Goal: Transaction & Acquisition: Purchase product/service

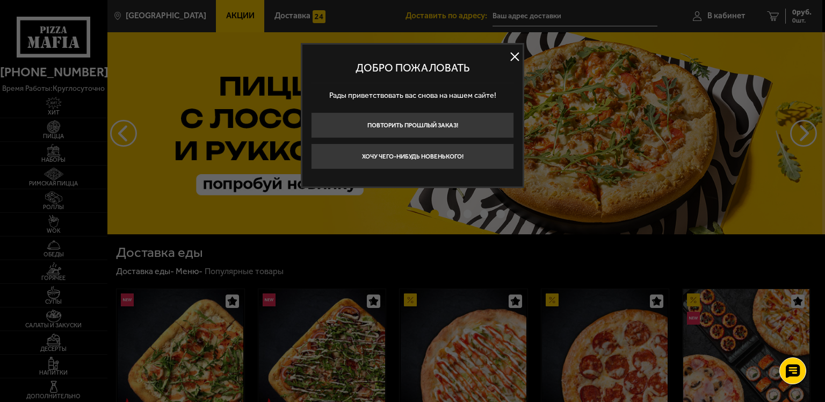
click at [509, 58] on button at bounding box center [515, 57] width 16 height 16
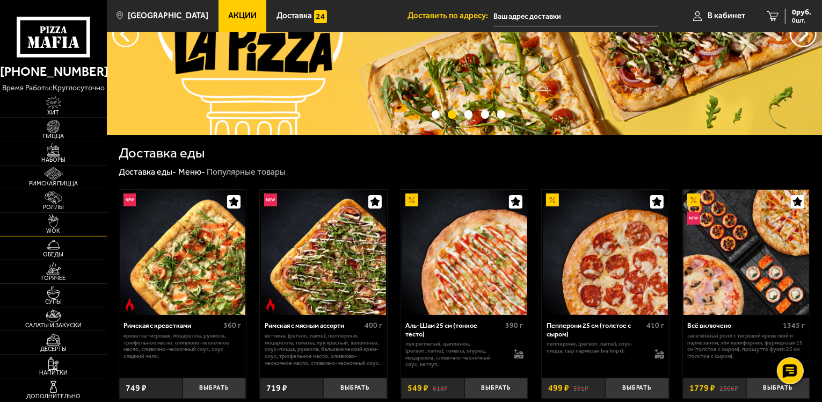
scroll to position [107, 0]
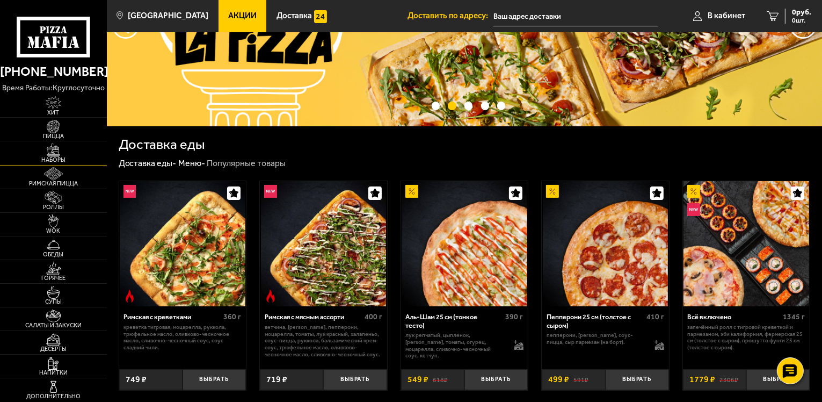
click at [54, 160] on span "Наборы" at bounding box center [53, 160] width 107 height 6
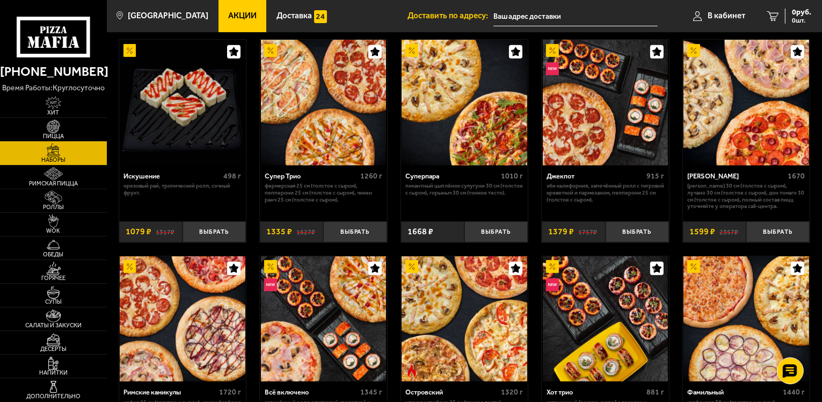
scroll to position [475, 0]
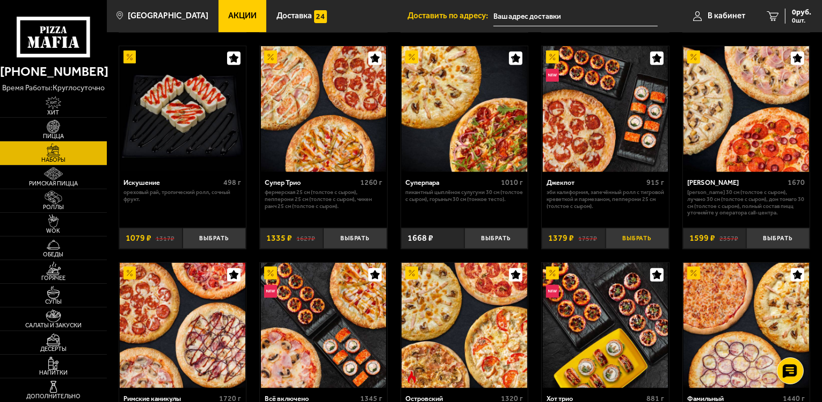
click at [647, 235] on button "Выбрать" at bounding box center [637, 238] width 63 height 21
click at [783, 12] on span "1379 руб." at bounding box center [795, 13] width 32 height 8
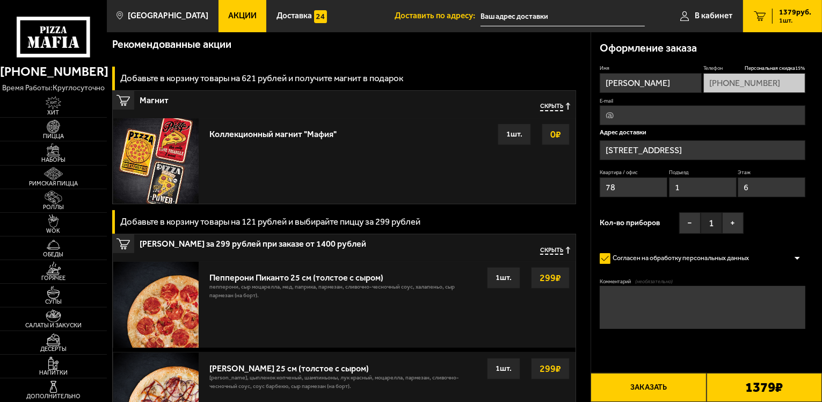
scroll to position [161, 0]
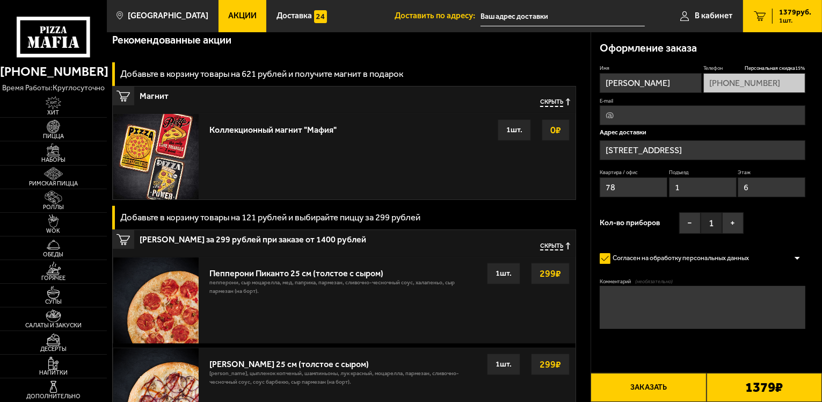
click at [251, 274] on div "Пепперони Пиканто 25 см (толстое с сыром)" at bounding box center [343, 271] width 269 height 16
click at [69, 134] on span "Пицца" at bounding box center [53, 136] width 107 height 6
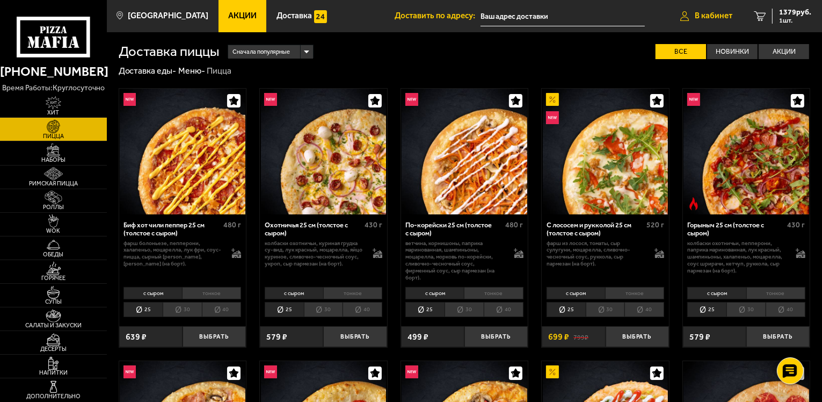
click at [693, 15] on link "В кабинет" at bounding box center [707, 16] width 74 height 32
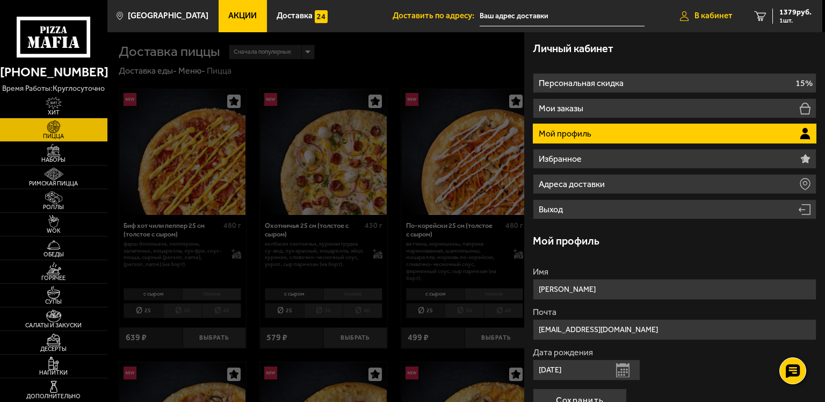
click at [722, 17] on span "В кабинет" at bounding box center [714, 16] width 38 height 8
click at [772, 16] on div "1379 руб. 1 шт." at bounding box center [791, 16] width 39 height 15
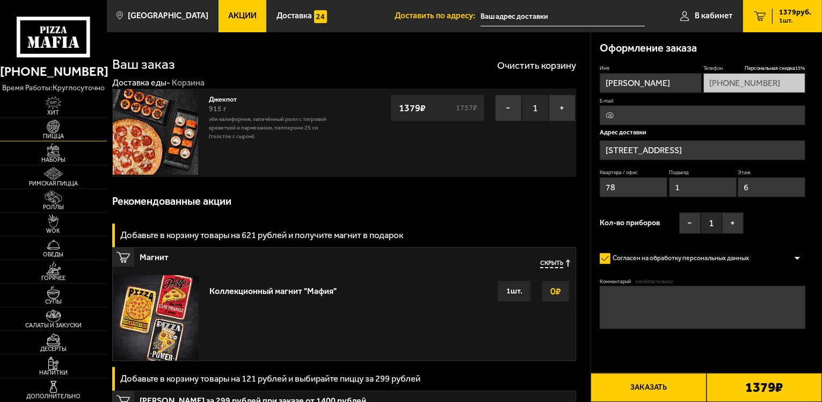
click at [65, 129] on img at bounding box center [53, 126] width 33 height 13
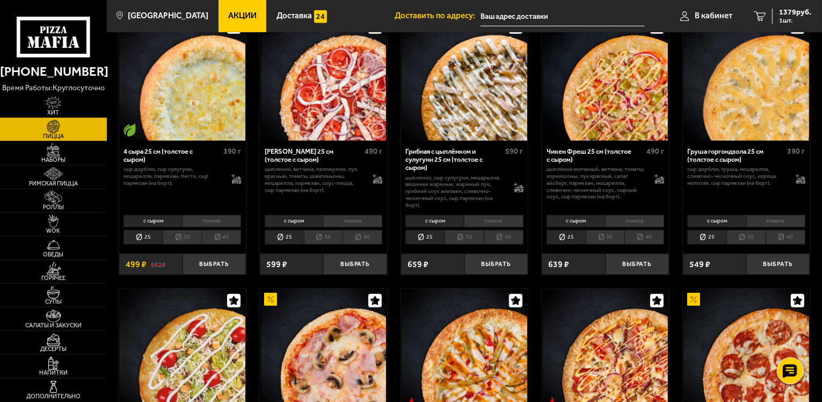
scroll to position [645, 0]
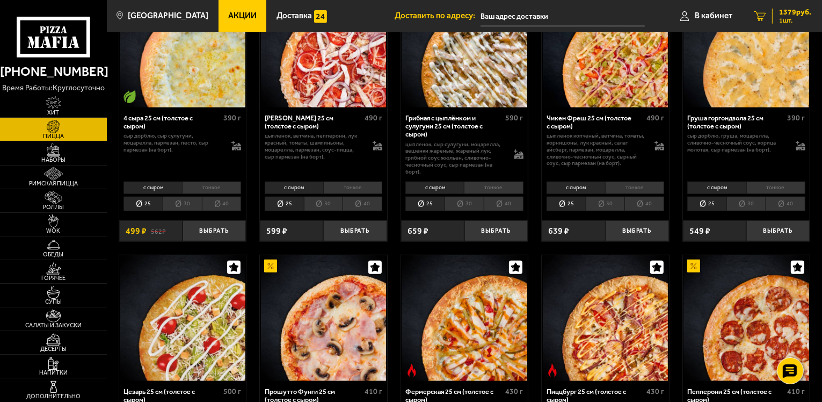
click at [779, 13] on span "1379 руб." at bounding box center [795, 13] width 32 height 8
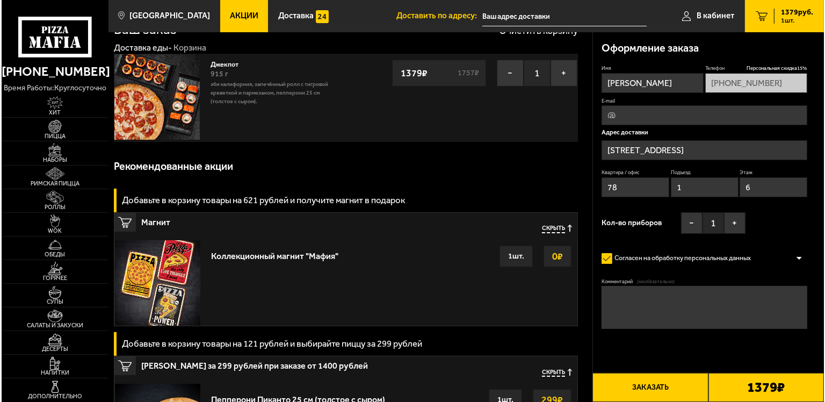
scroll to position [161, 0]
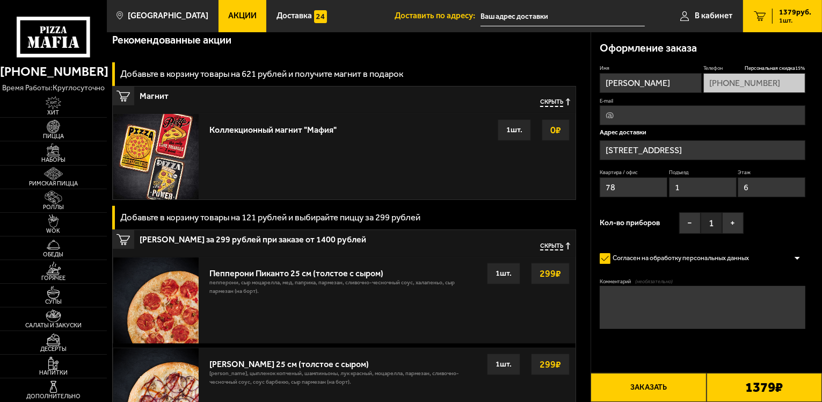
click at [674, 391] on button "Заказать" at bounding box center [648, 387] width 115 height 29
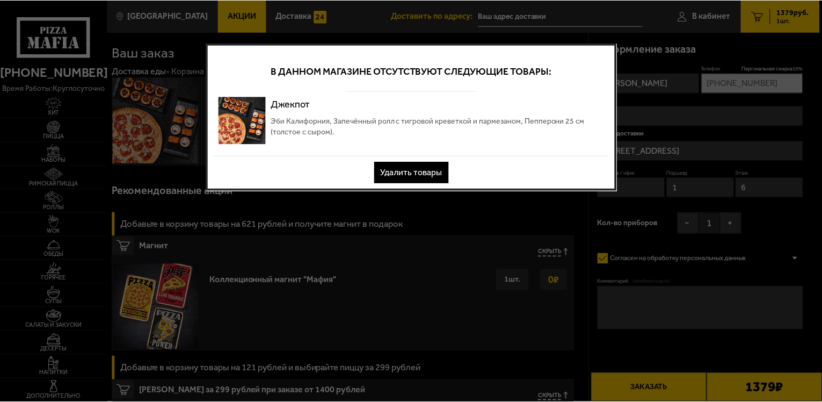
scroll to position [0, 0]
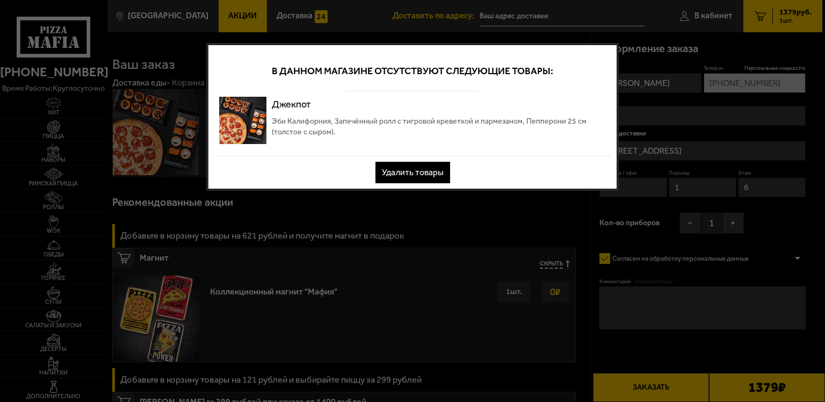
click at [438, 175] on button "Удалить товары" at bounding box center [412, 172] width 75 height 21
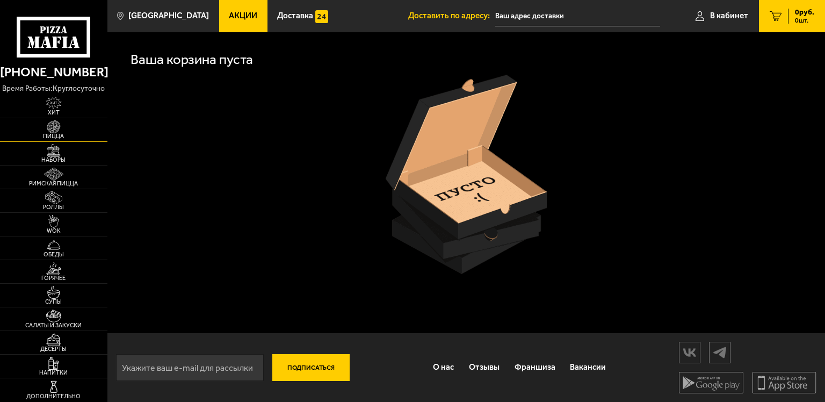
click at [58, 129] on img at bounding box center [53, 126] width 33 height 13
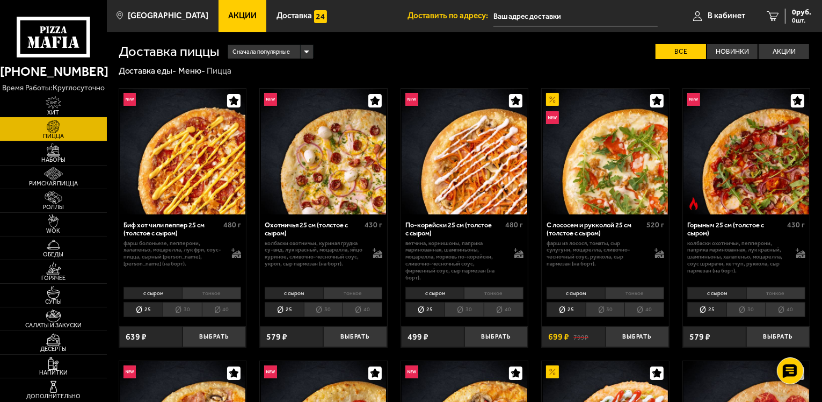
click at [44, 100] on img at bounding box center [53, 102] width 33 height 13
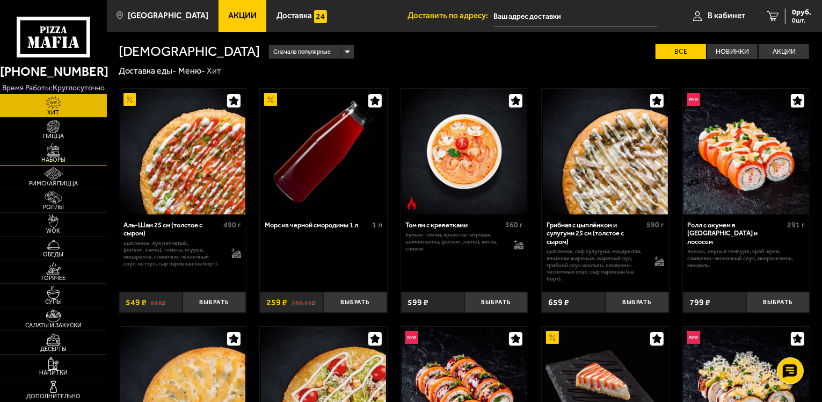
click at [71, 164] on link "Наборы" at bounding box center [53, 152] width 107 height 23
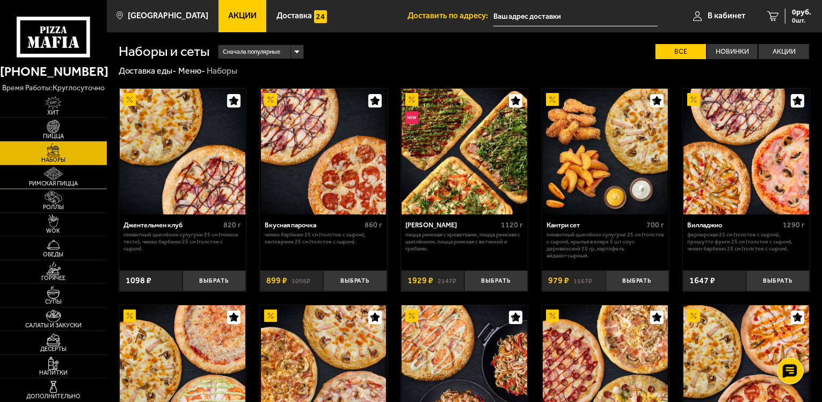
click at [73, 180] on span "Римская пицца" at bounding box center [53, 183] width 107 height 6
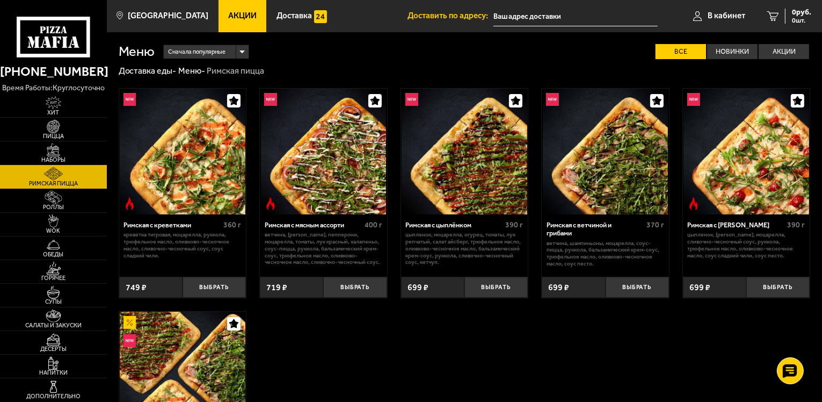
click at [60, 158] on span "Наборы" at bounding box center [53, 160] width 107 height 6
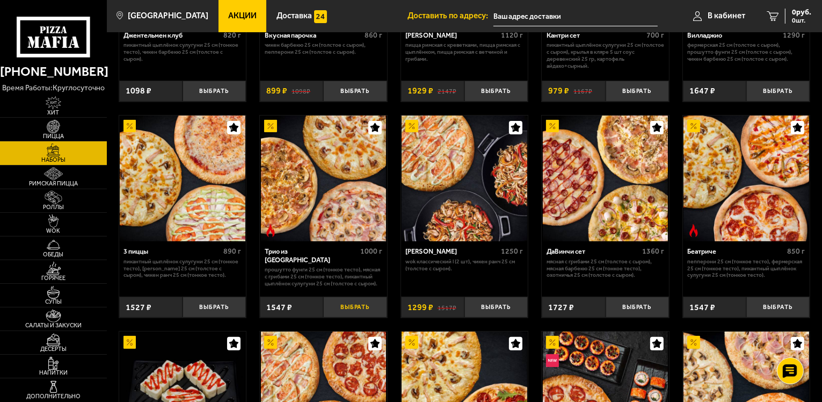
scroll to position [215, 0]
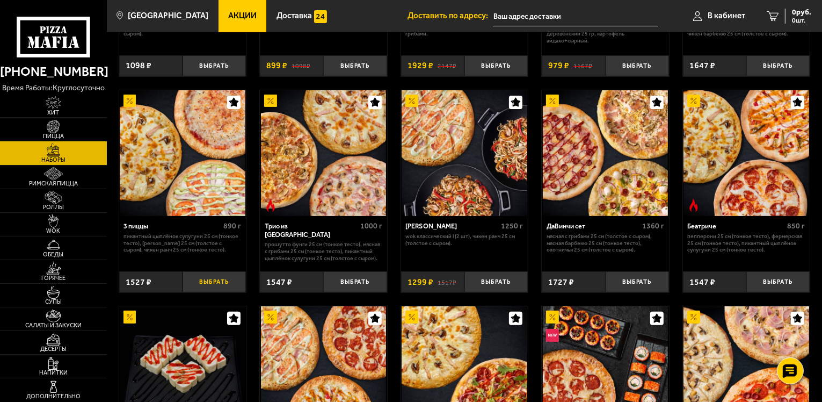
click at [233, 276] on button "Выбрать" at bounding box center [214, 281] width 63 height 21
click at [800, 21] on span "1 шт." at bounding box center [795, 20] width 32 height 6
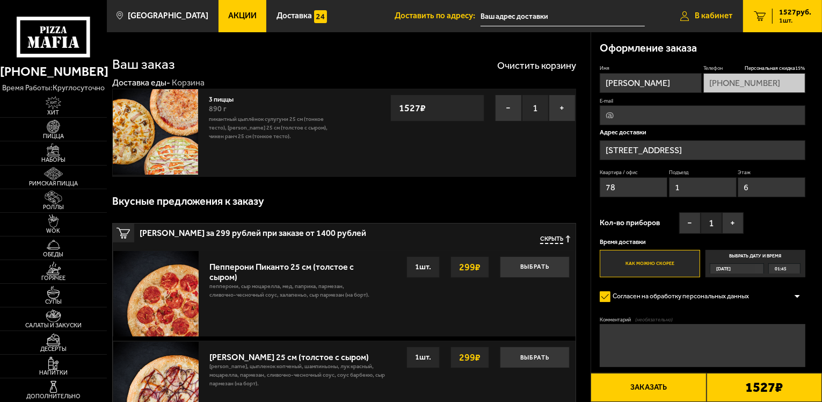
click at [719, 19] on span "В кабинет" at bounding box center [714, 16] width 38 height 8
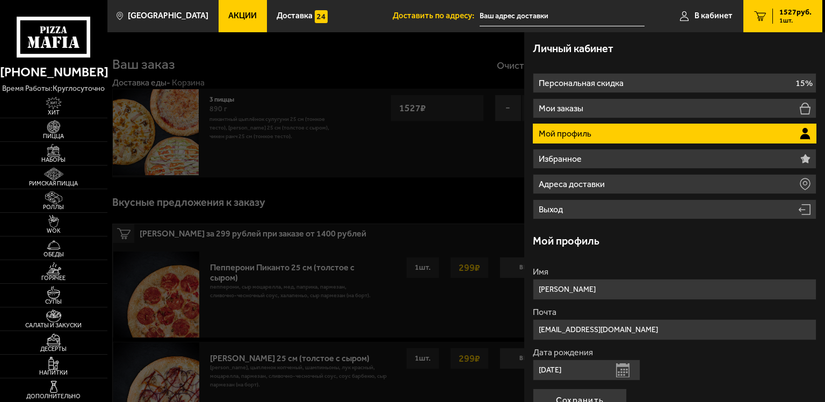
click at [739, 130] on li "Мой профиль" at bounding box center [675, 134] width 284 height 20
click at [395, 182] on div at bounding box center [519, 233] width 825 height 402
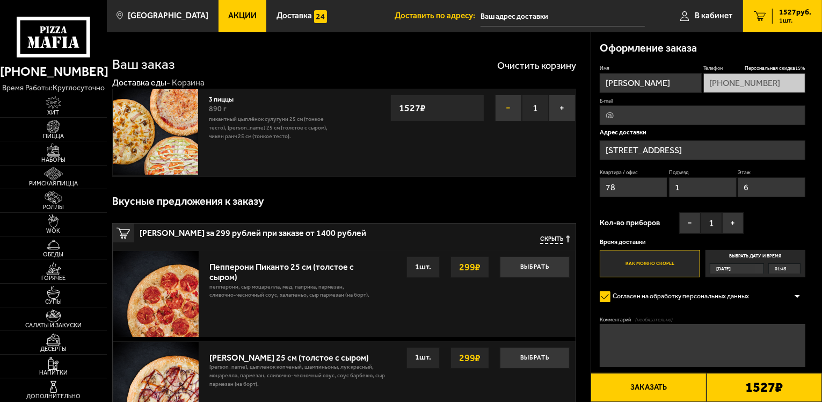
click at [501, 103] on button "−" at bounding box center [508, 108] width 27 height 27
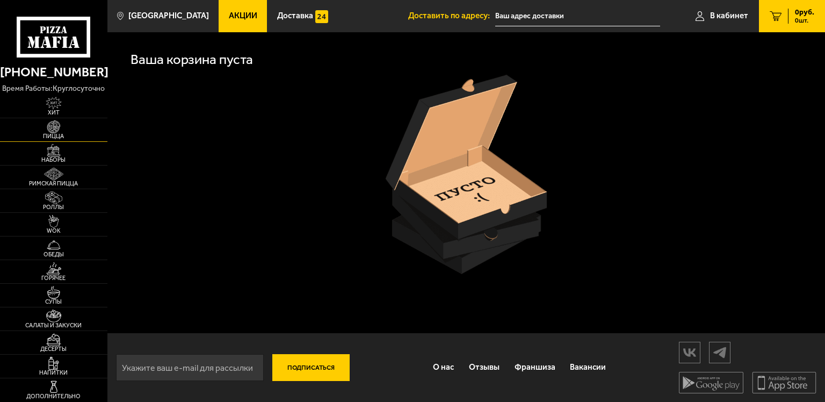
click at [60, 131] on img at bounding box center [53, 126] width 33 height 13
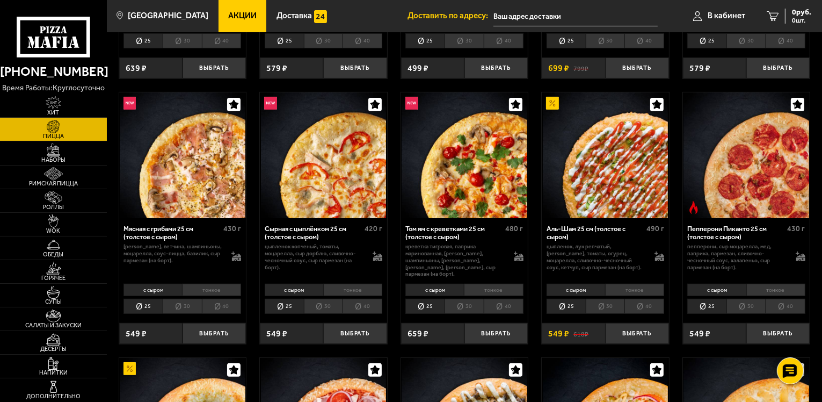
scroll to position [269, 0]
click at [216, 327] on button "Выбрать" at bounding box center [214, 333] width 63 height 21
click at [197, 327] on button "−" at bounding box center [193, 333] width 21 height 21
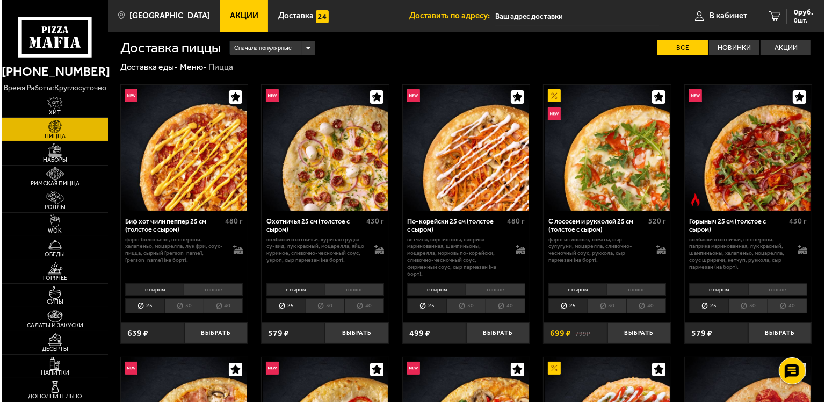
scroll to position [0, 0]
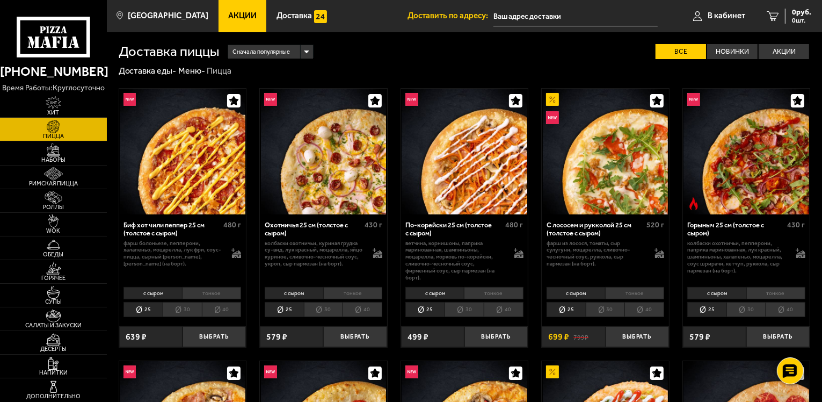
click at [230, 306] on li "40" at bounding box center [222, 309] width 40 height 15
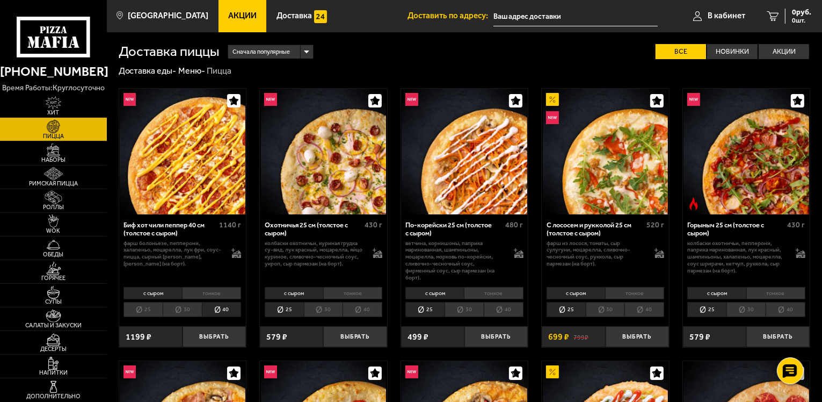
click at [226, 291] on li "тонкое" at bounding box center [211, 293] width 59 height 12
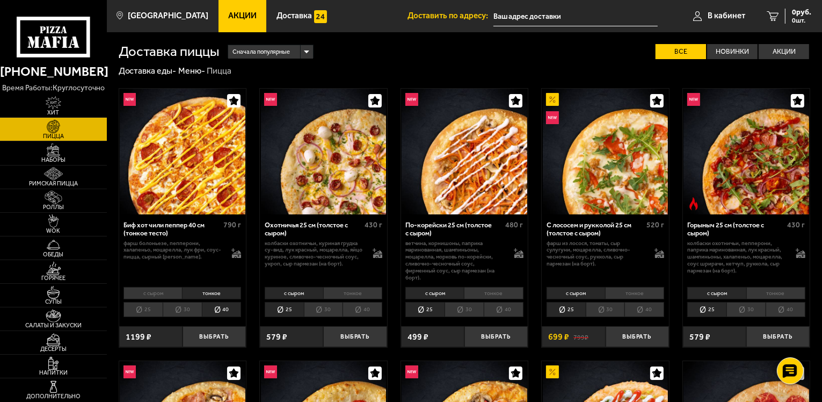
click at [170, 290] on li "с сыром" at bounding box center [153, 293] width 59 height 12
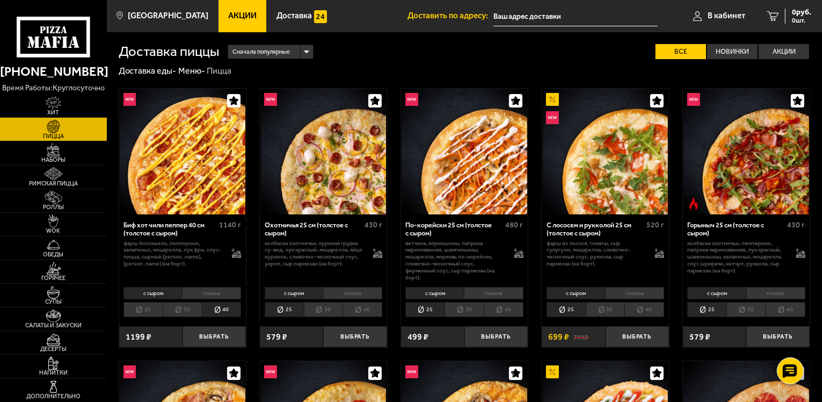
click at [214, 295] on li "тонкое" at bounding box center [211, 293] width 59 height 12
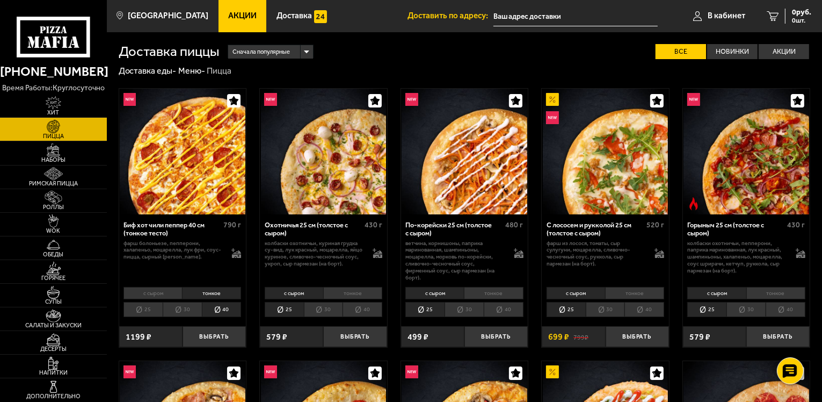
click at [150, 294] on li "с сыром" at bounding box center [153, 293] width 59 height 12
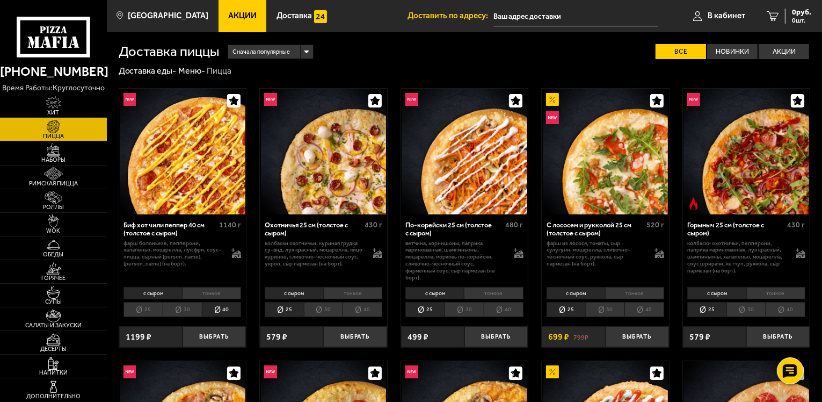
click at [199, 297] on li "тонкое" at bounding box center [211, 293] width 59 height 12
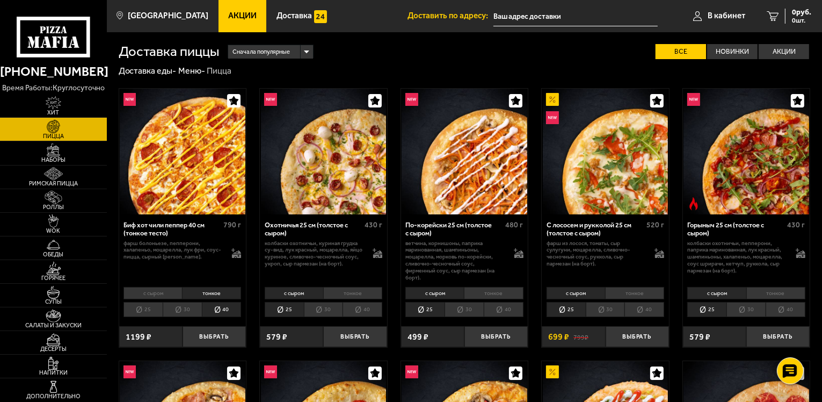
click at [160, 298] on li "с сыром" at bounding box center [153, 293] width 59 height 12
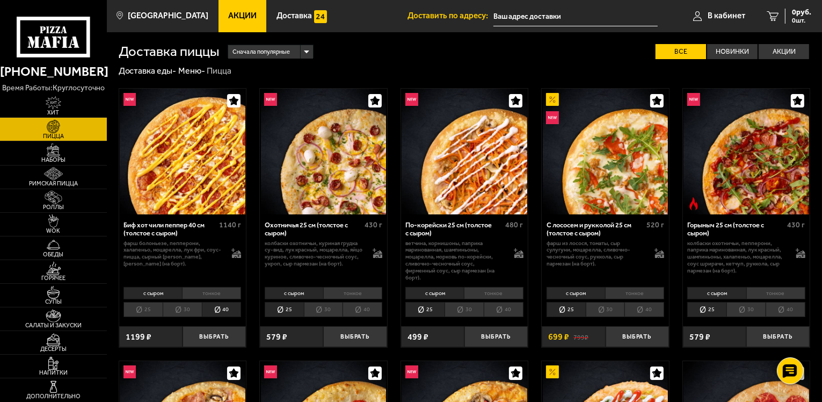
click at [208, 297] on li "тонкое" at bounding box center [211, 293] width 59 height 12
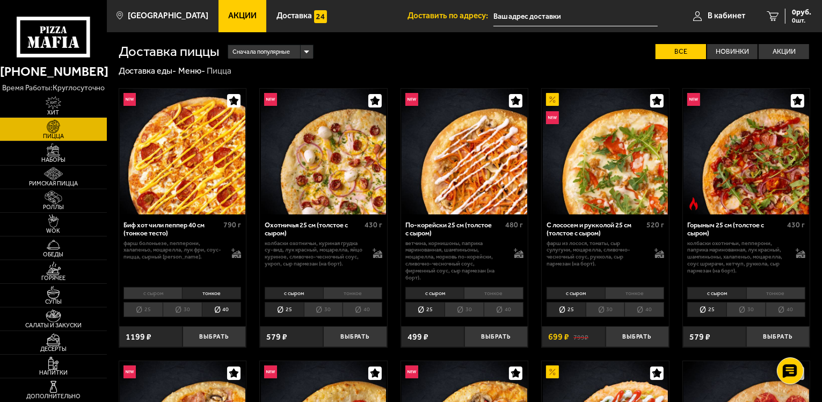
click at [153, 297] on li "с сыром" at bounding box center [153, 293] width 59 height 12
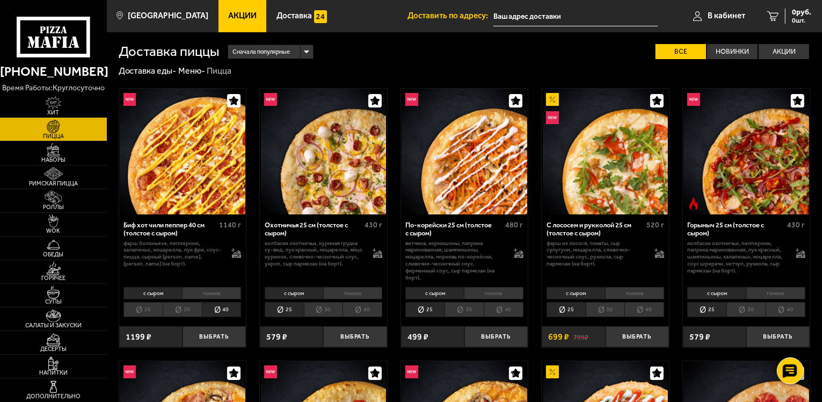
click at [216, 296] on li "тонкое" at bounding box center [211, 293] width 59 height 12
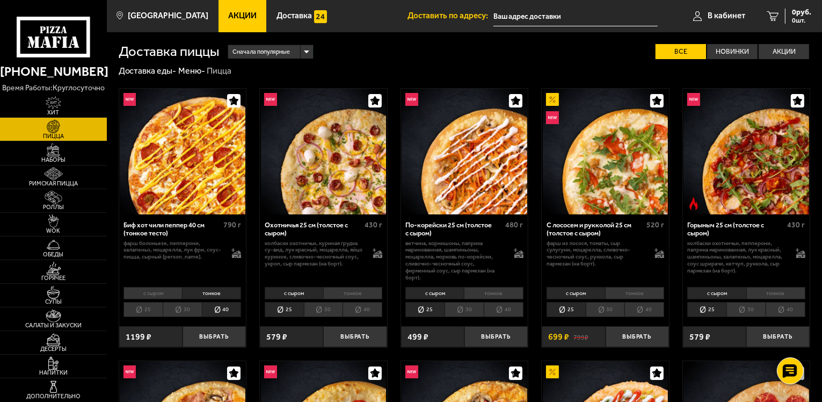
click at [153, 298] on li "с сыром" at bounding box center [153, 293] width 59 height 12
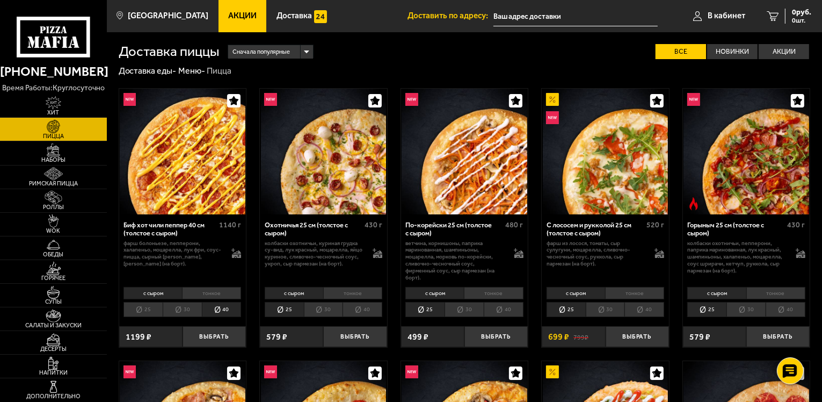
click at [201, 293] on li "тонкое" at bounding box center [211, 293] width 59 height 12
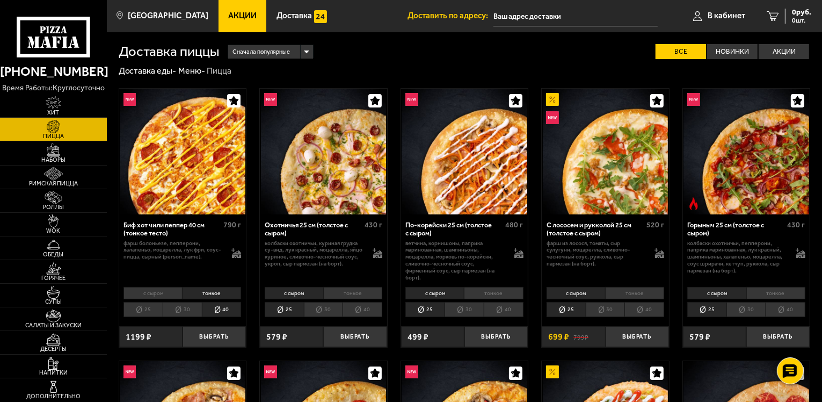
click at [160, 292] on li "с сыром" at bounding box center [153, 293] width 59 height 12
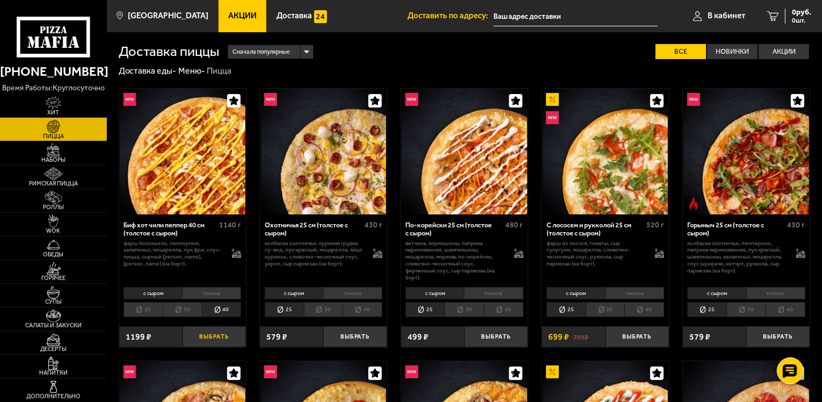
click at [213, 337] on button "Выбрать" at bounding box center [214, 336] width 63 height 21
click at [797, 30] on link "1 1019 руб. 1 шт." at bounding box center [782, 16] width 79 height 32
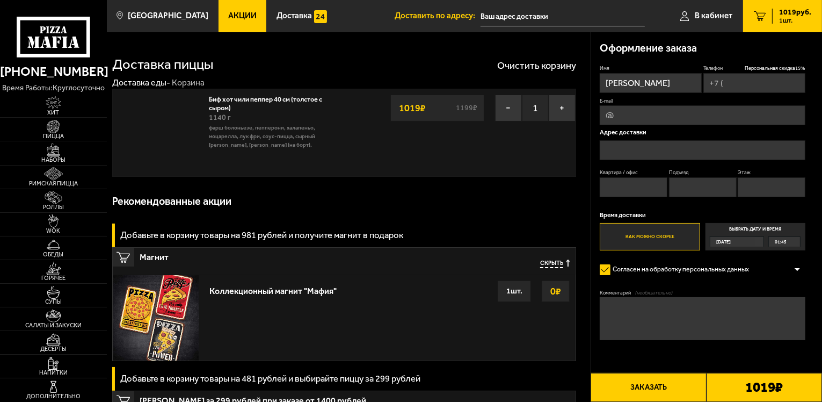
type input "+7 (981) 295-93-22"
type input "Новолитовская улица, 4"
type input "78"
type input "1"
type input "6"
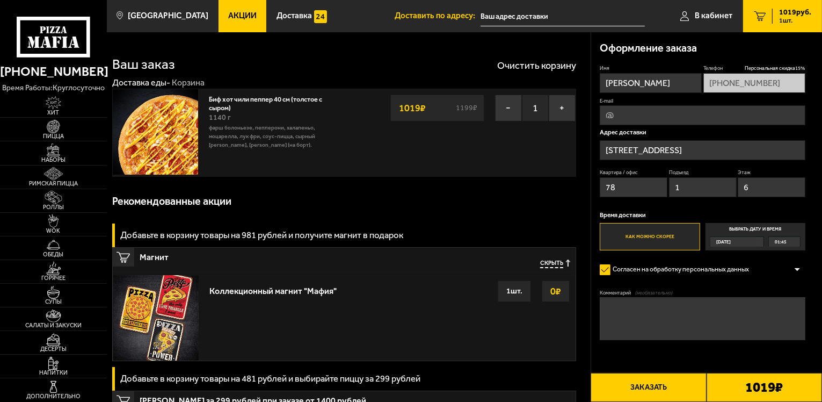
click at [685, 381] on button "Заказать" at bounding box center [648, 387] width 115 height 29
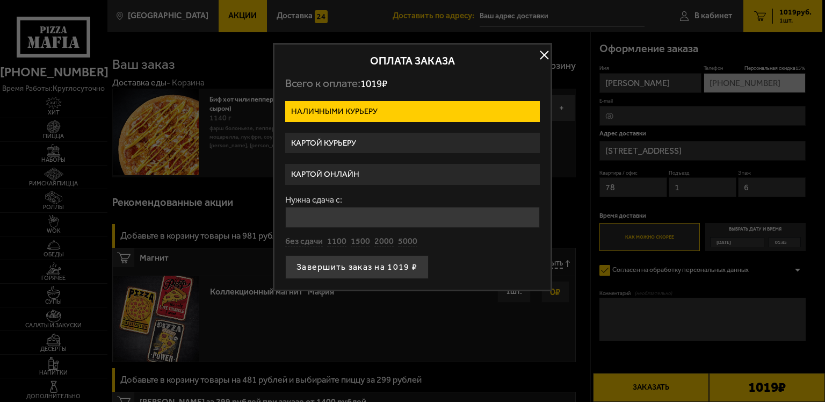
click at [415, 135] on label "Картой курьеру" at bounding box center [412, 143] width 255 height 21
click at [0, 0] on input "Картой курьеру" at bounding box center [0, 0] width 0 height 0
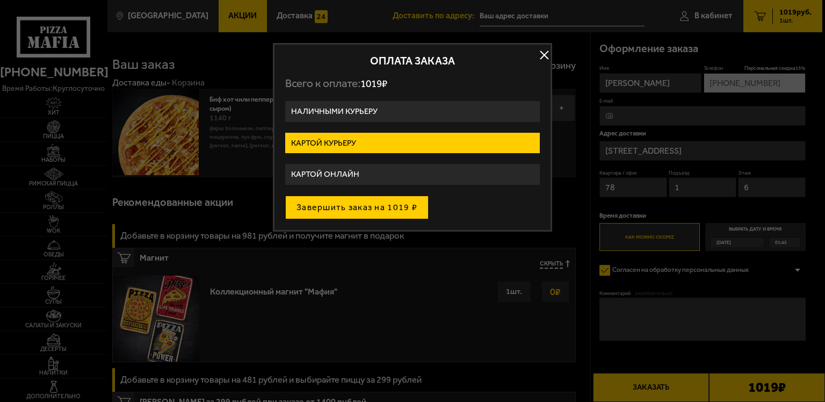
click at [404, 210] on button "Завершить заказ на 1019 ₽" at bounding box center [356, 208] width 143 height 24
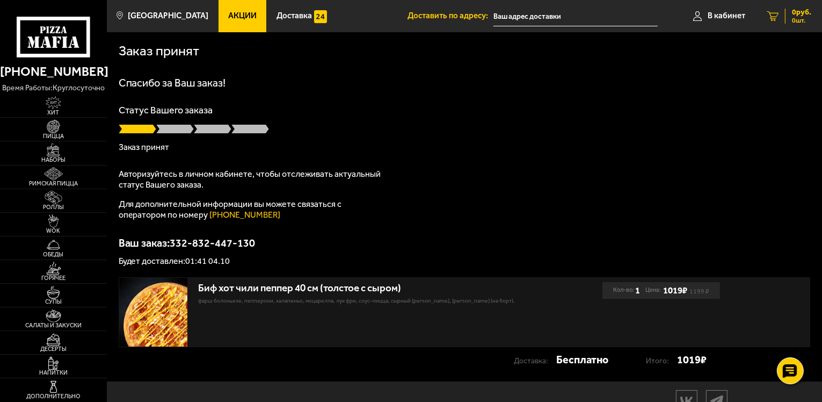
click at [810, 13] on span "0 руб." at bounding box center [801, 13] width 19 height 8
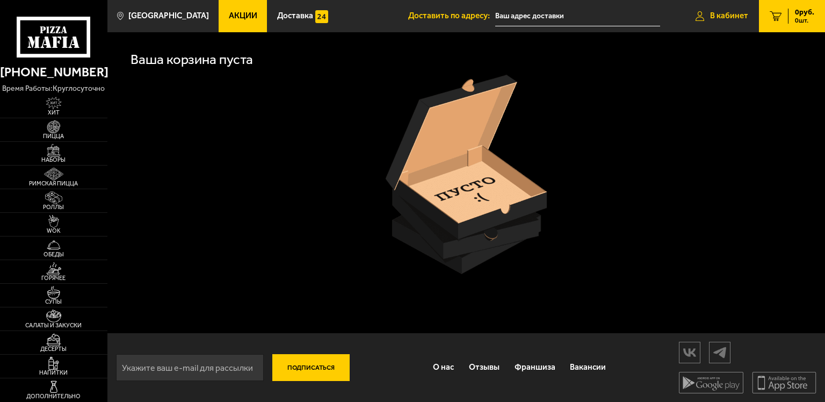
click at [748, 20] on link "В кабинет" at bounding box center [722, 16] width 74 height 32
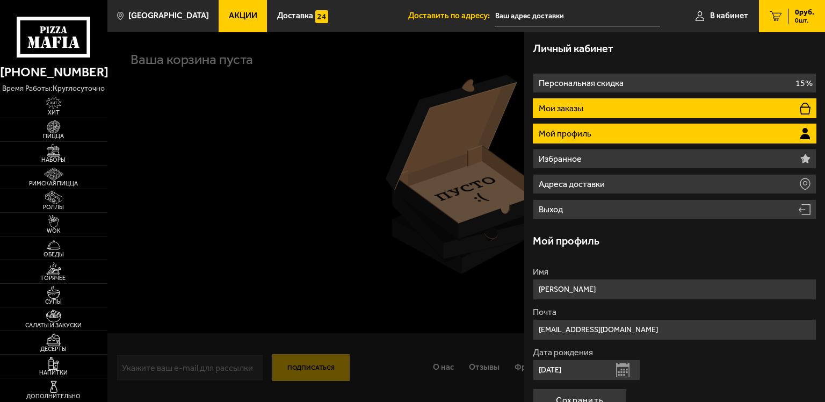
click at [630, 109] on li "Мои заказы" at bounding box center [675, 108] width 284 height 20
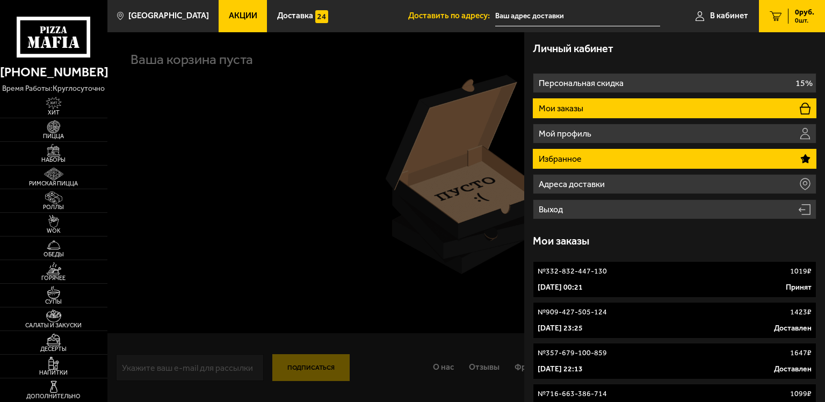
click at [696, 160] on li "Избранное" at bounding box center [675, 159] width 284 height 20
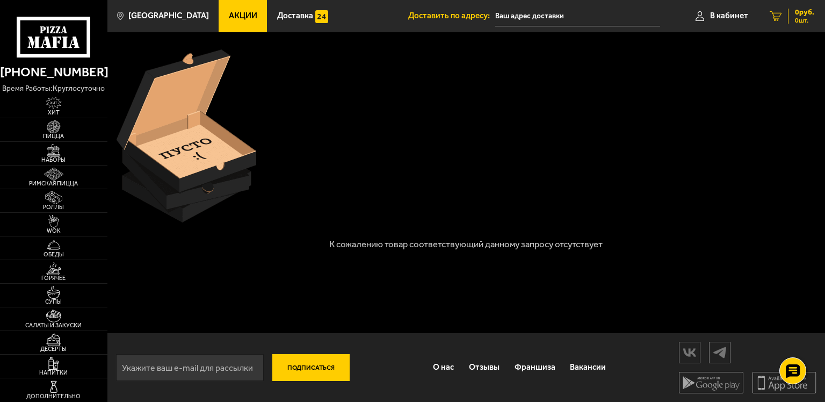
click at [791, 21] on div "0 руб. 0 шт." at bounding box center [801, 16] width 26 height 15
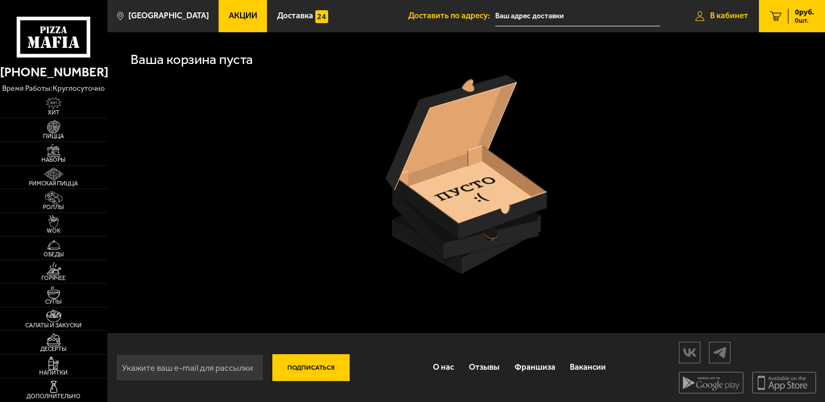
click at [740, 20] on span "В кабинет" at bounding box center [729, 16] width 38 height 8
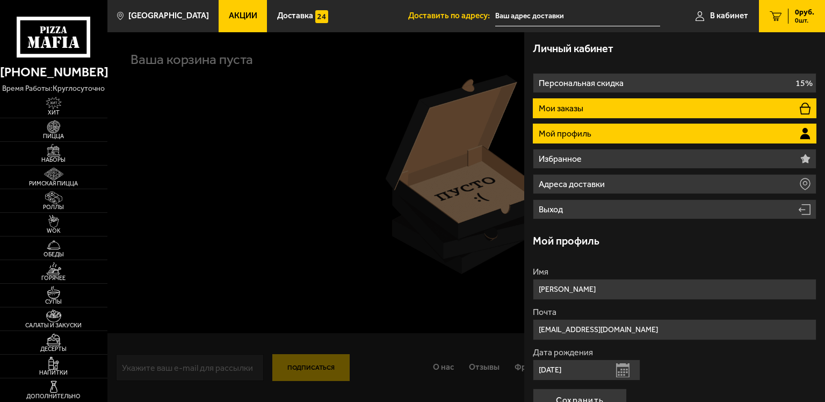
click at [694, 106] on li "Мои заказы" at bounding box center [675, 108] width 284 height 20
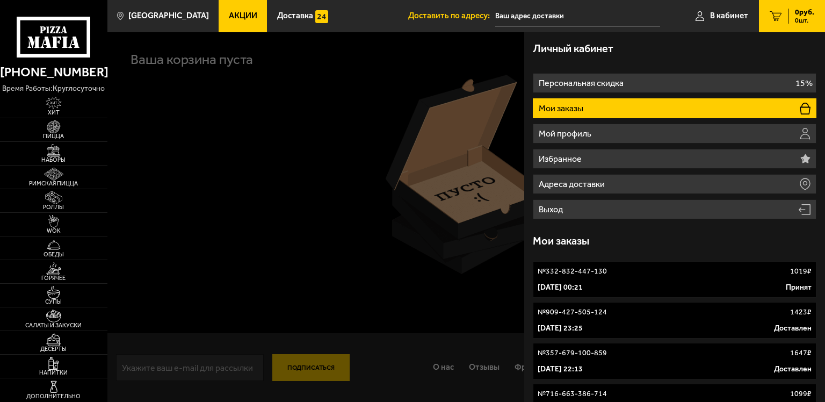
click at [617, 278] on link "№ 332-832-447-130 1019 ₽ 4 октября 2025 г. 00:21 Принят" at bounding box center [675, 279] width 284 height 37
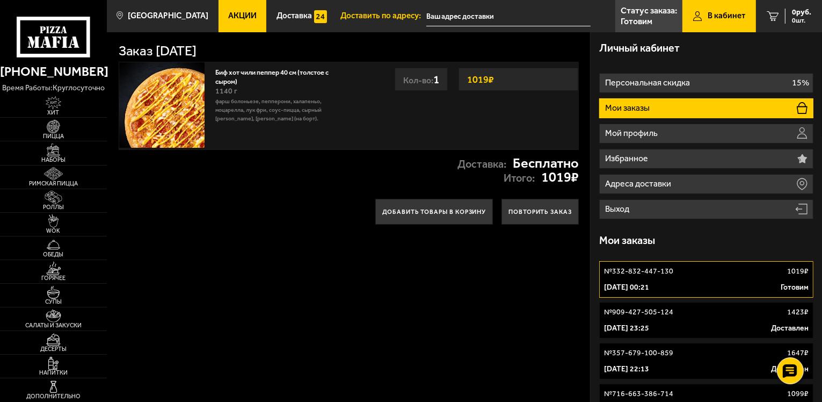
click at [67, 40] on icon at bounding box center [54, 37] width 74 height 41
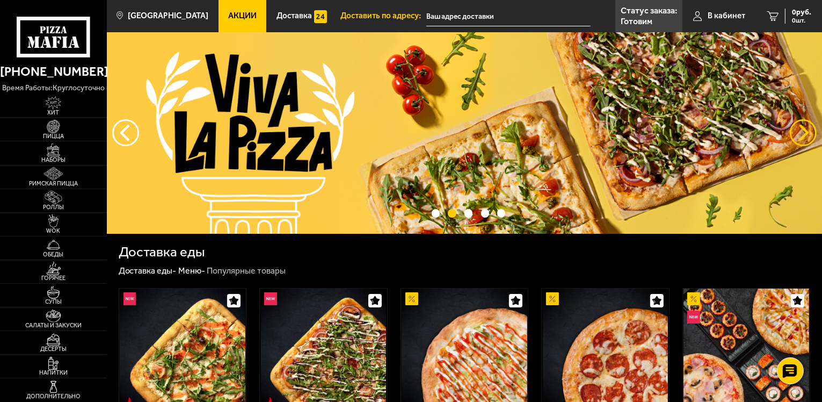
click at [793, 124] on button "предыдущий" at bounding box center [803, 132] width 27 height 27
click at [277, 13] on span "Доставка" at bounding box center [294, 16] width 35 height 8
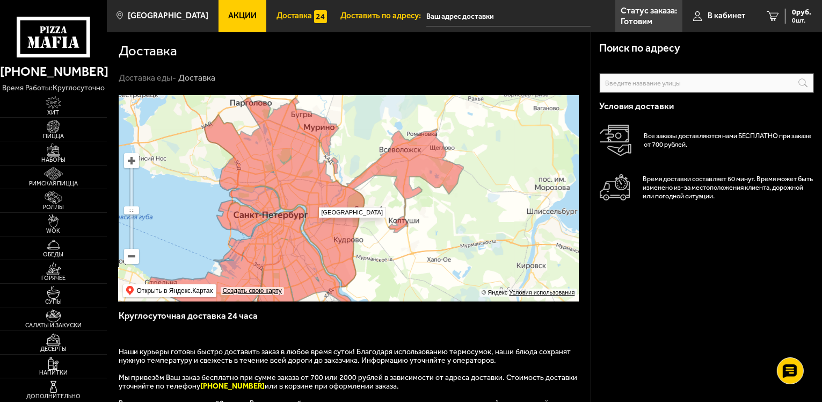
click at [313, 201] on ymaps at bounding box center [349, 198] width 460 height 206
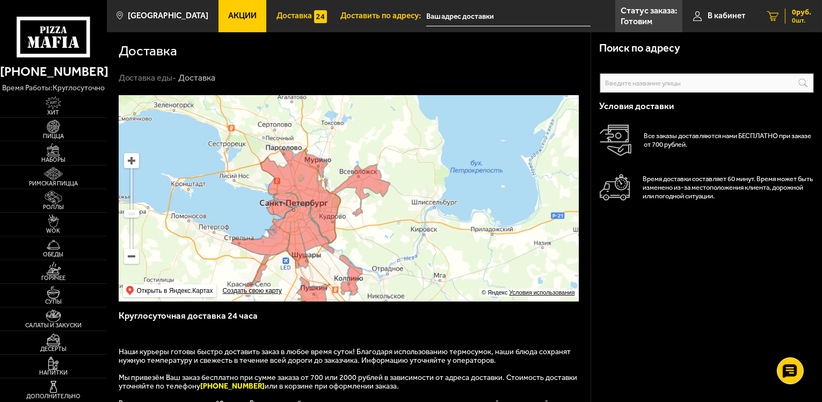
click at [782, 8] on link "0 руб. 0 шт." at bounding box center [789, 16] width 66 height 32
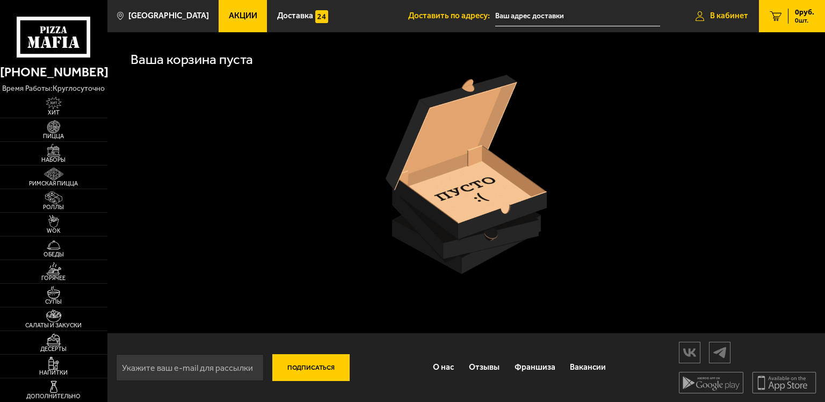
click at [739, 16] on span "В кабинет" at bounding box center [729, 16] width 38 height 8
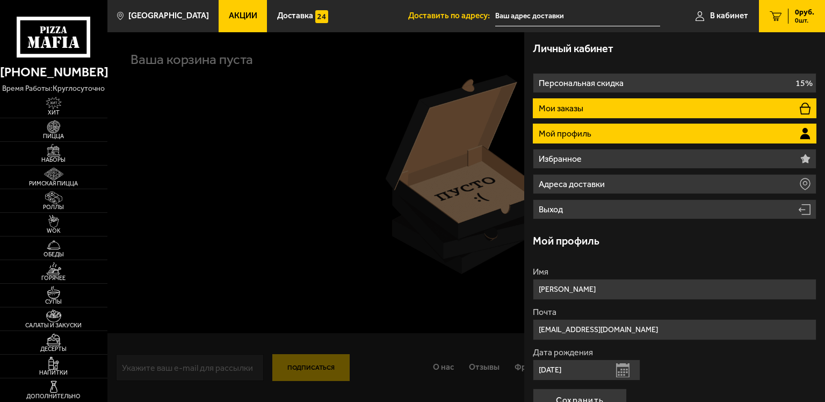
click at [686, 106] on li "Мои заказы" at bounding box center [675, 108] width 284 height 20
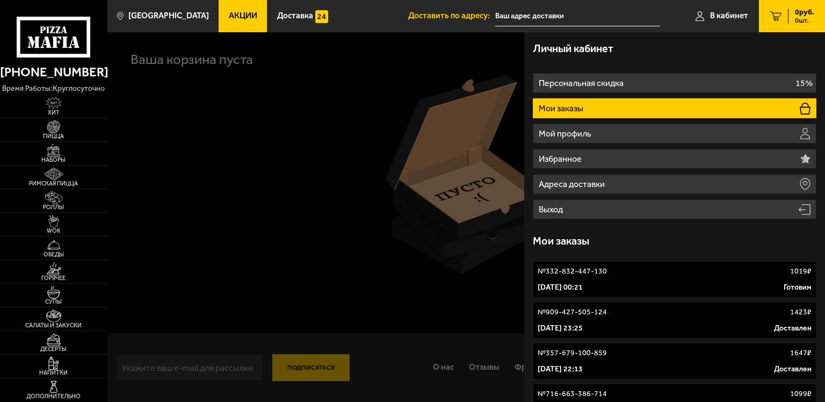
click at [688, 272] on div "№ 332-832-447-130 1019 ₽" at bounding box center [675, 271] width 274 height 11
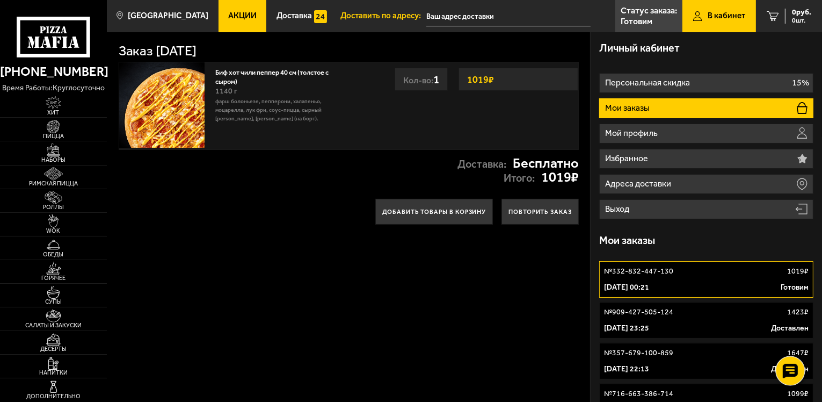
click at [786, 371] on use at bounding box center [791, 371] width 16 height 15
click at [791, 336] on use at bounding box center [791, 338] width 16 height 15
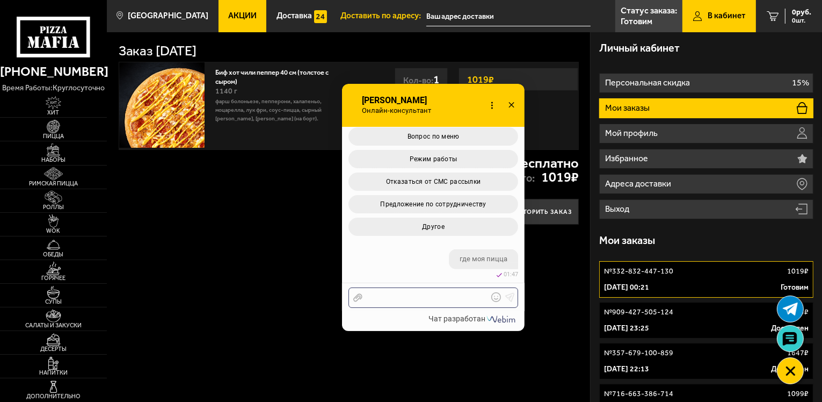
scroll to position [683, 0]
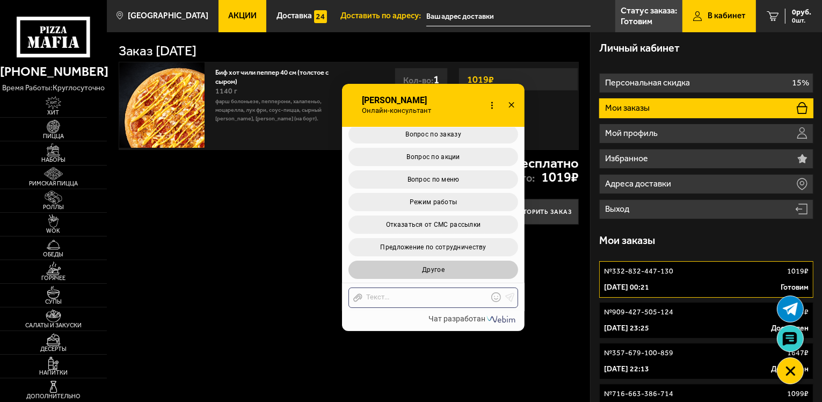
click at [429, 266] on span "Другое" at bounding box center [433, 270] width 23 height 8
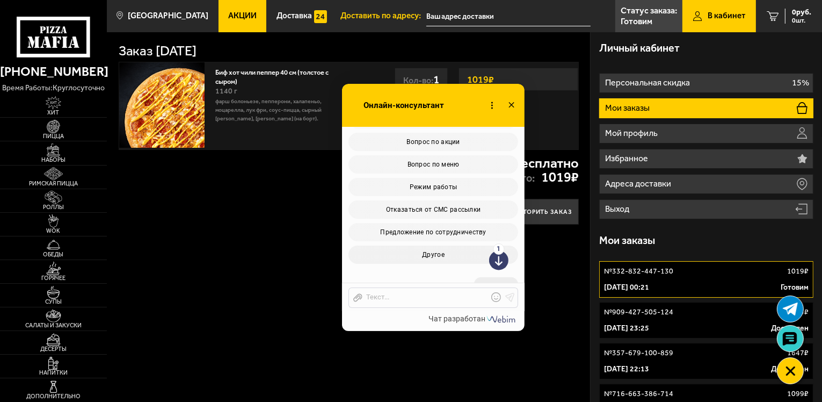
scroll to position [828, 0]
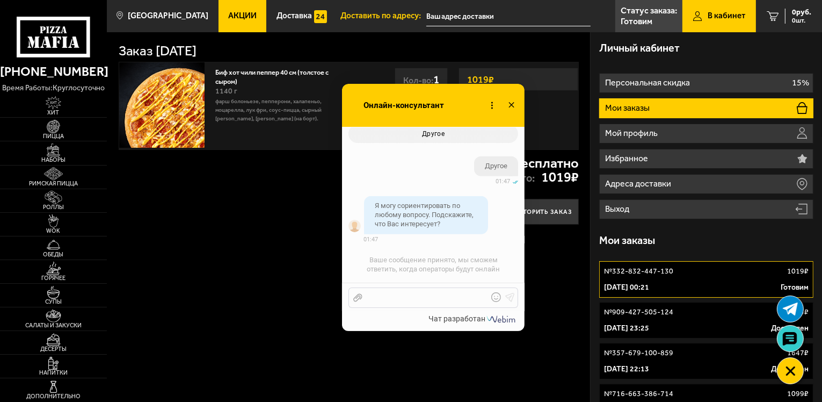
click at [445, 293] on div at bounding box center [426, 298] width 126 height 10
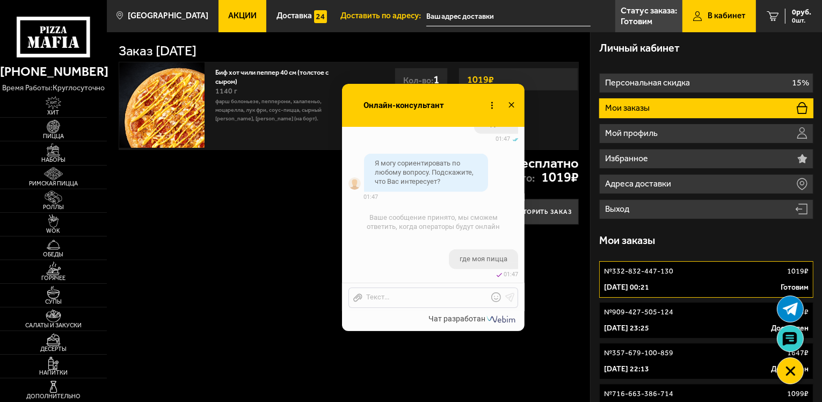
click at [416, 291] on div "Отправить файл Текст..." at bounding box center [434, 297] width 170 height 20
click at [420, 298] on div at bounding box center [426, 298] width 126 height 10
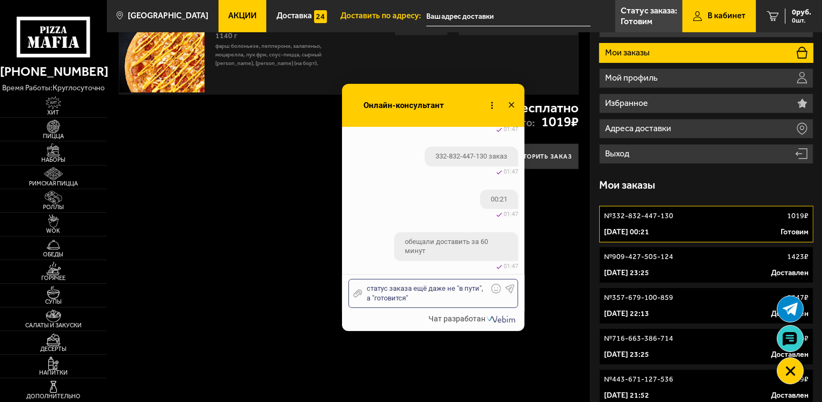
scroll to position [1060, 0]
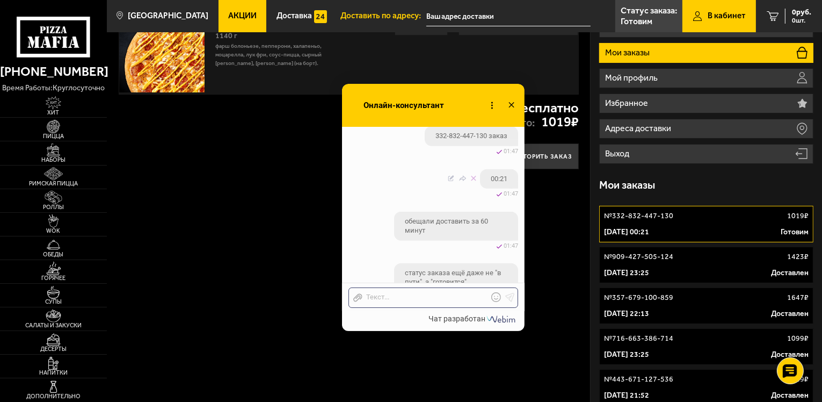
scroll to position [1060, 0]
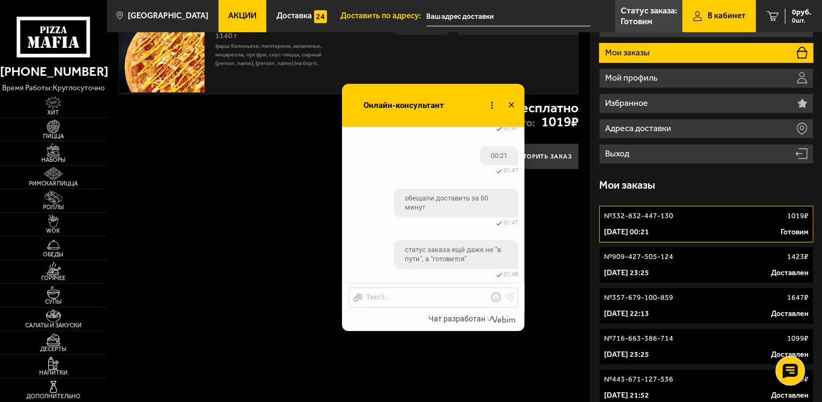
click at [797, 367] on use at bounding box center [791, 371] width 16 height 15
click at [792, 342] on use at bounding box center [791, 338] width 16 height 15
click at [697, 231] on div "4 октября 2025 г. 00:21 Готовим" at bounding box center [706, 232] width 205 height 11
click at [697, 199] on div "Мои заказы" at bounding box center [706, 185] width 214 height 32
click at [698, 195] on div "Мои заказы" at bounding box center [706, 185] width 214 height 32
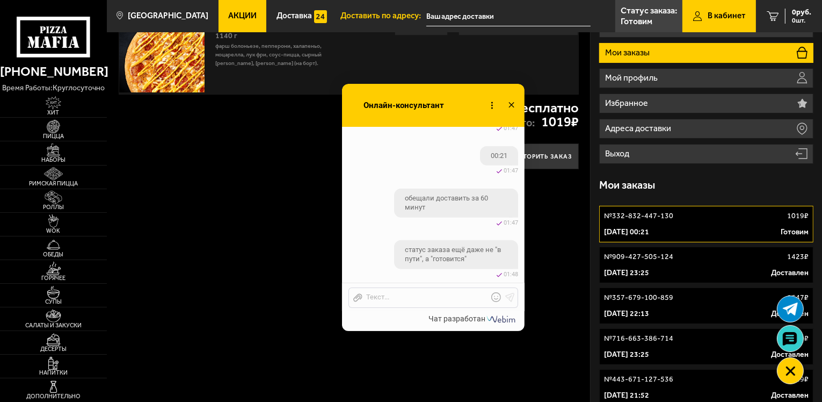
scroll to position [1060, 0]
click at [769, 228] on div "4 октября 2025 г. 00:21 Готовим" at bounding box center [706, 232] width 205 height 11
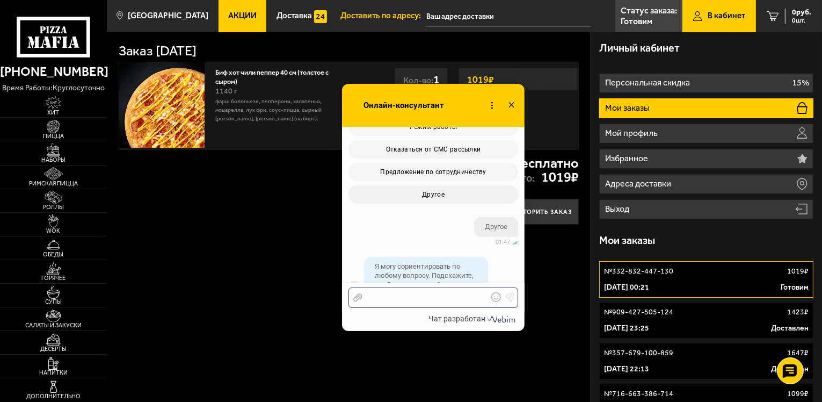
scroll to position [1060, 0]
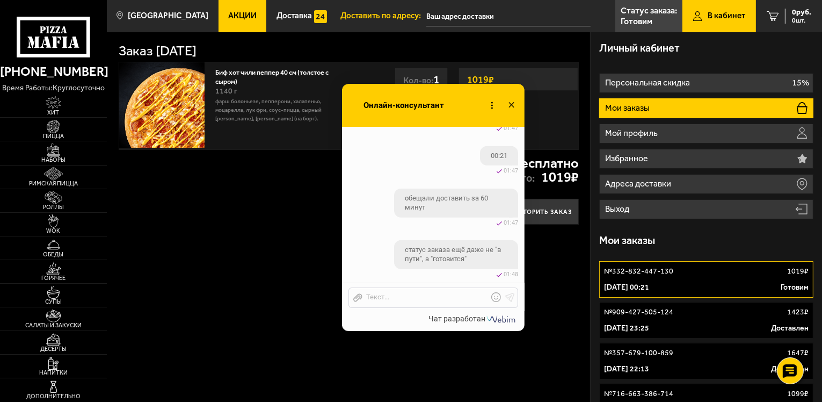
checkbox input "true"
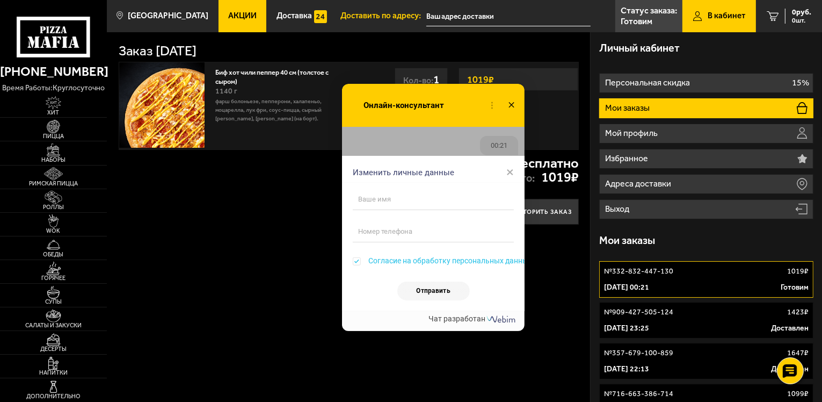
scroll to position [1095, 0]
click at [509, 175] on span "×" at bounding box center [511, 172] width 8 height 16
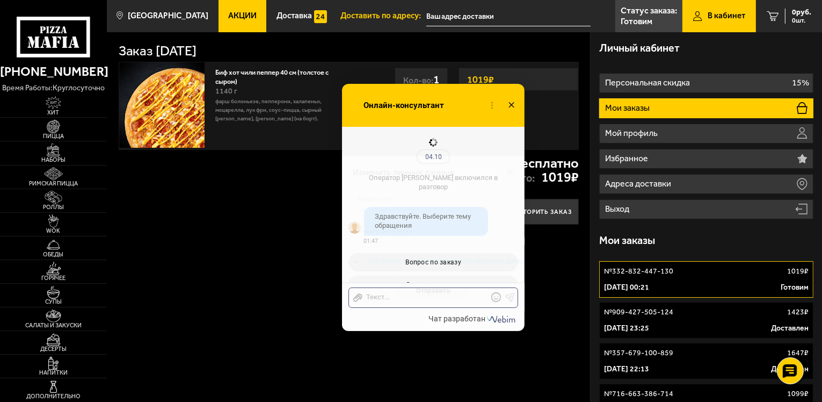
scroll to position [1095, 0]
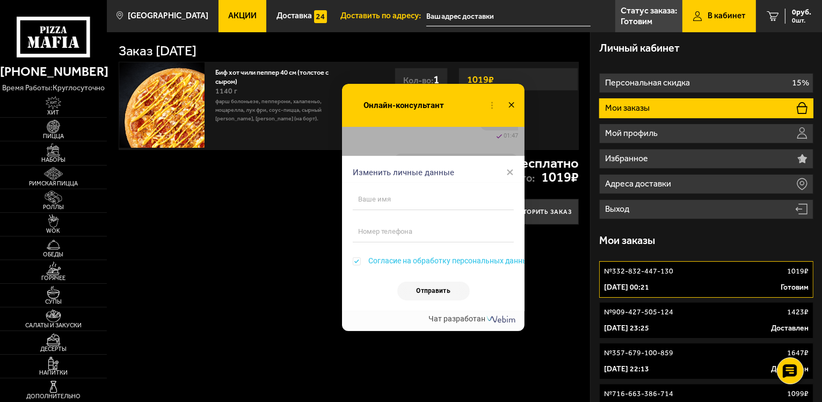
click at [511, 175] on span "×" at bounding box center [511, 172] width 8 height 16
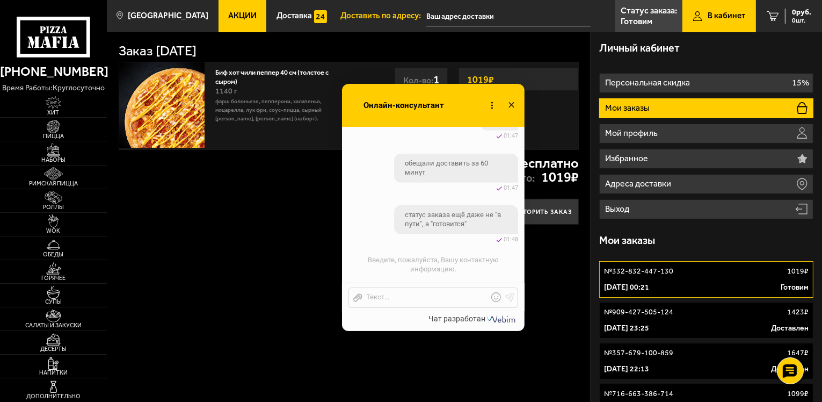
click at [514, 102] on icon at bounding box center [512, 106] width 16 height 16
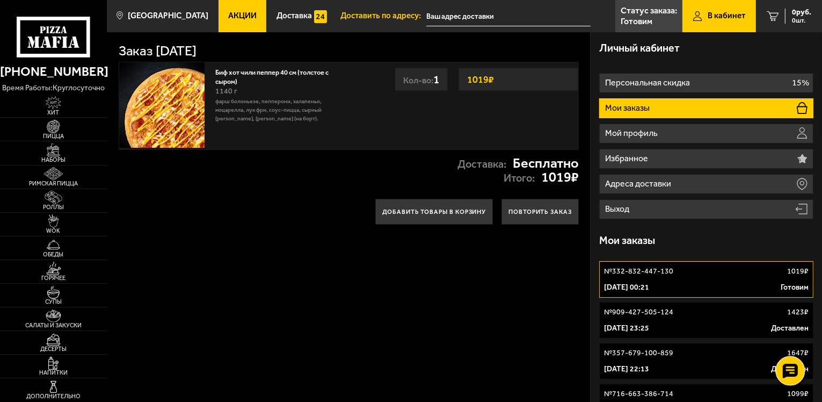
click at [791, 364] on icon at bounding box center [791, 371] width 16 height 15
click at [793, 339] on use at bounding box center [791, 338] width 16 height 15
checkbox input "true"
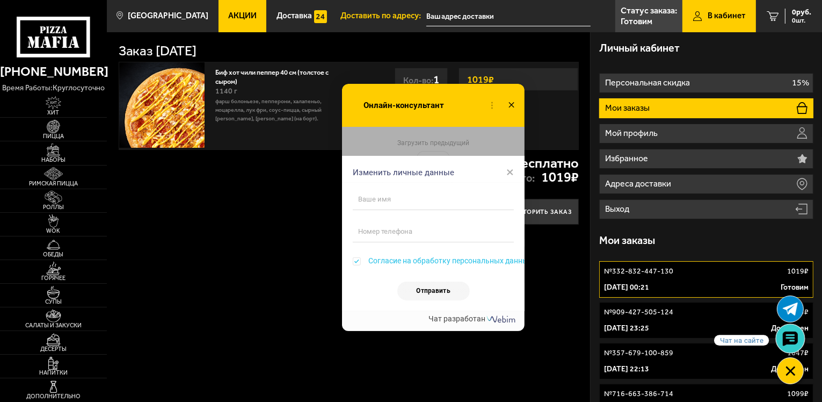
scroll to position [1095, 0]
click span "×"
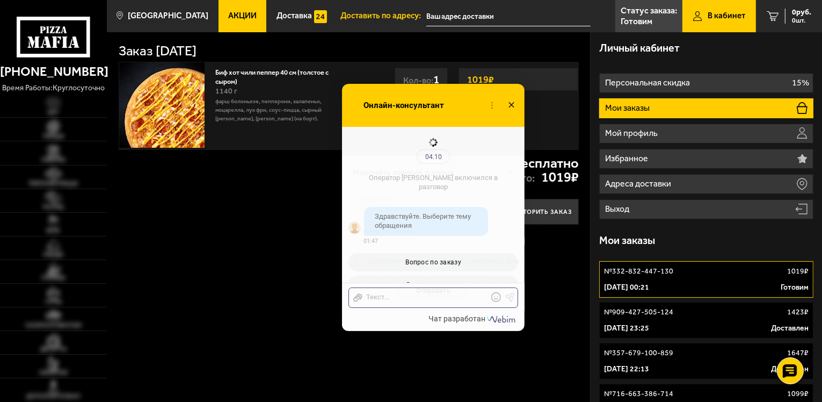
scroll to position [1095, 0]
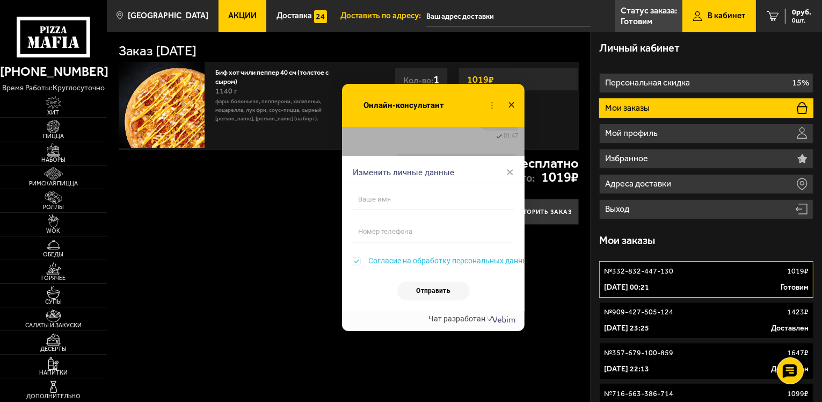
click at [356, 259] on input "Согласие на обработку персональных данных" at bounding box center [357, 262] width 8 height 8
checkbox input "false"
click at [507, 171] on span "×" at bounding box center [511, 171] width 8 height 16
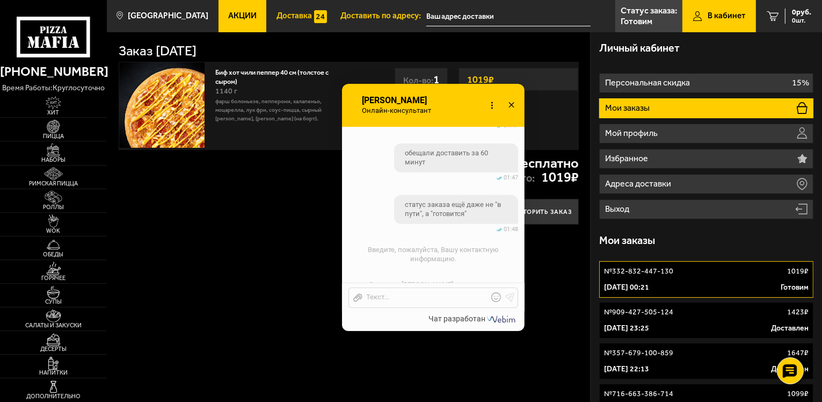
scroll to position [1188, 0]
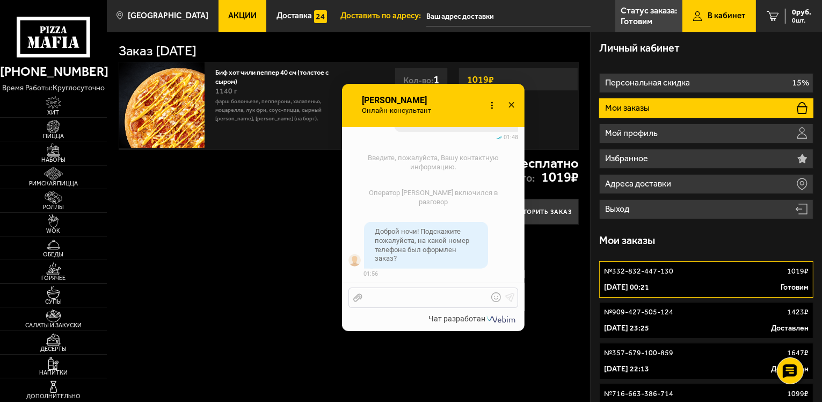
click at [409, 290] on div "Отправить файл Текст..." at bounding box center [434, 297] width 170 height 20
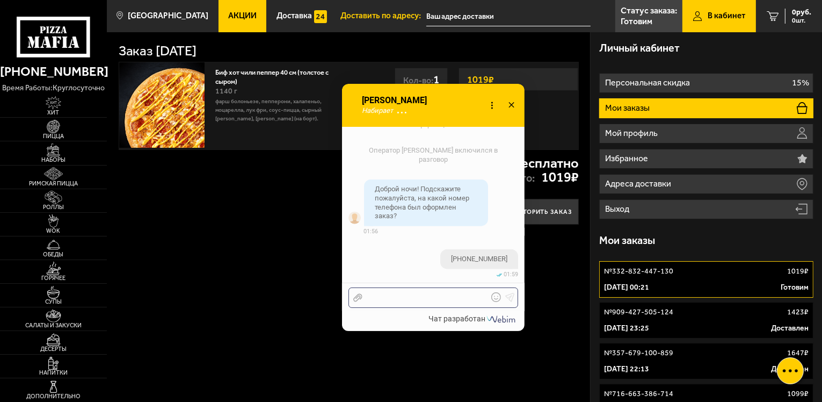
scroll to position [1271, 0]
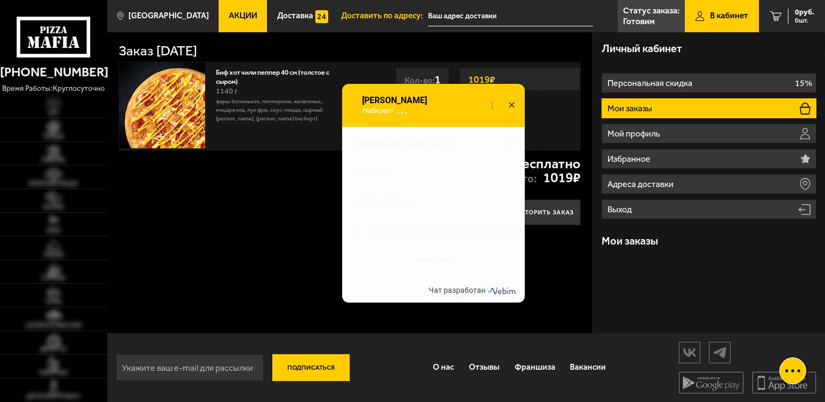
checkbox input "true"
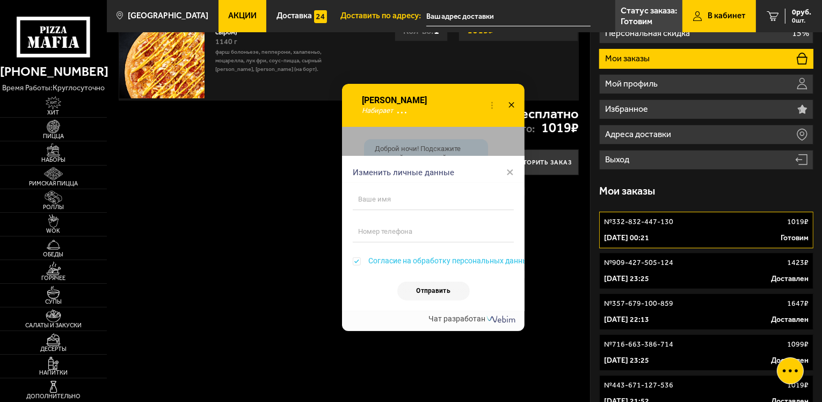
scroll to position [54, 0]
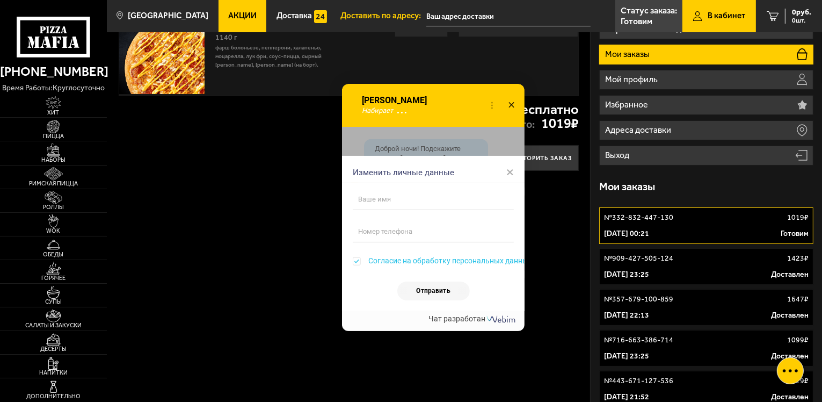
drag, startPoint x: 516, startPoint y: 171, endPoint x: 511, endPoint y: 170, distance: 5.6
click at [515, 171] on div "Изменить личные данные ×" at bounding box center [433, 169] width 183 height 27
click at [511, 170] on span "×" at bounding box center [511, 172] width 8 height 16
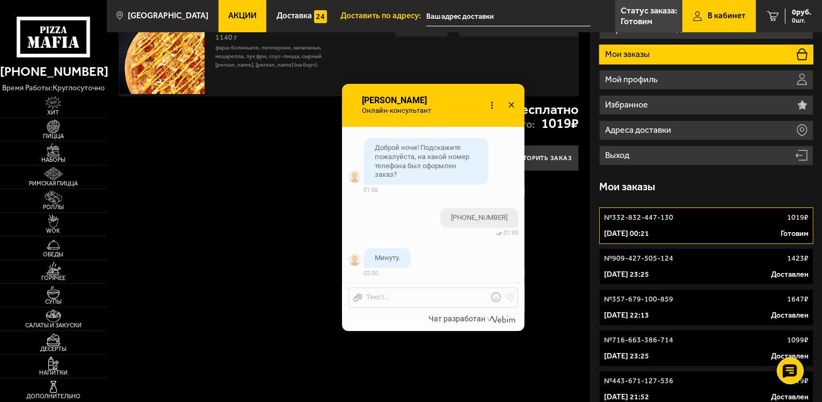
scroll to position [1320, 0]
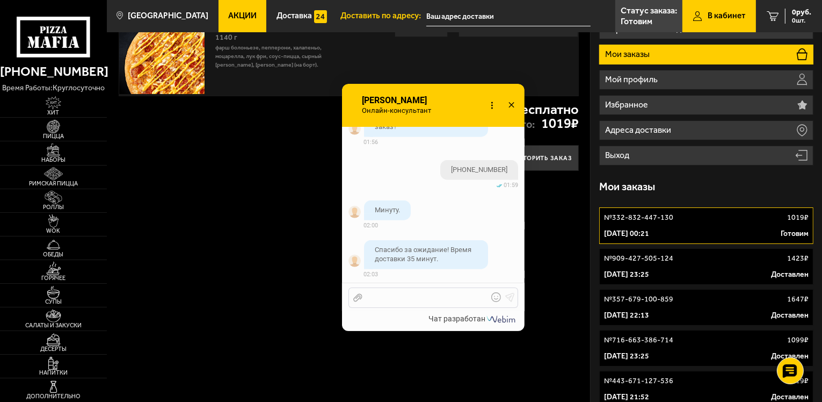
click at [423, 297] on div at bounding box center [426, 298] width 126 height 10
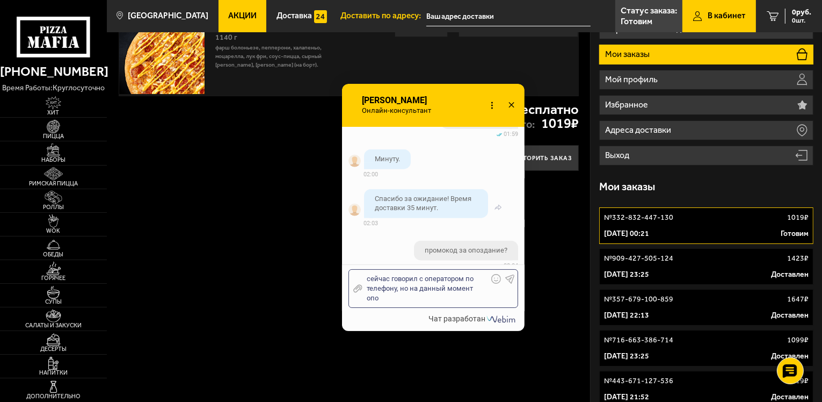
scroll to position [1380, 0]
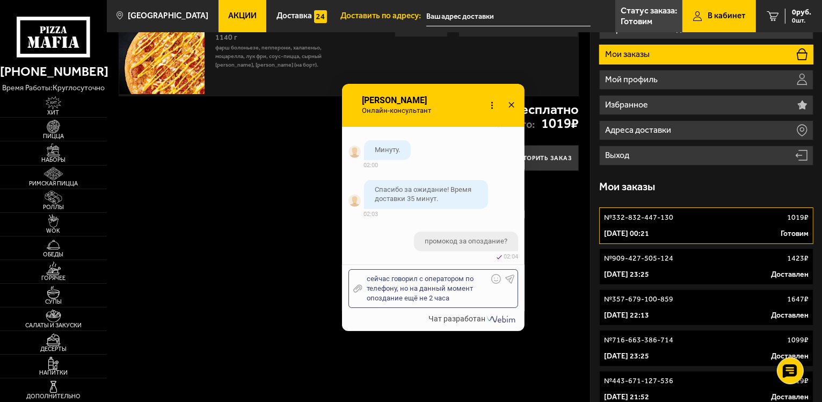
drag, startPoint x: 478, startPoint y: 301, endPoint x: 363, endPoint y: 269, distance: 119.5
click at [363, 269] on div "Отправить файл сейчас говорил с оператором по телефону, но на данный момент опо…" at bounding box center [433, 287] width 183 height 47
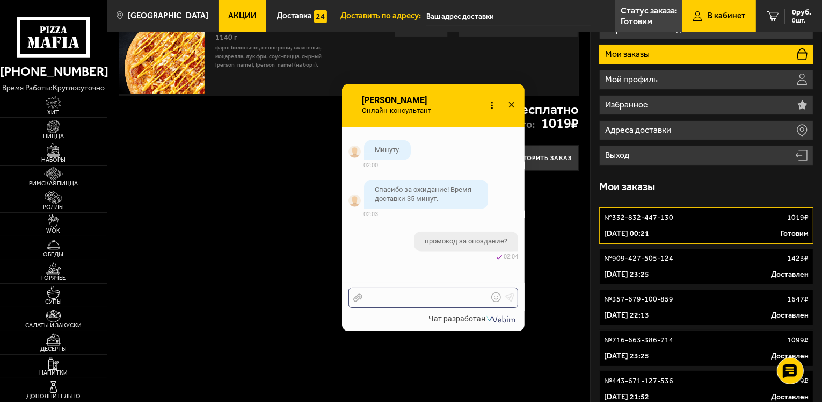
scroll to position [1363, 0]
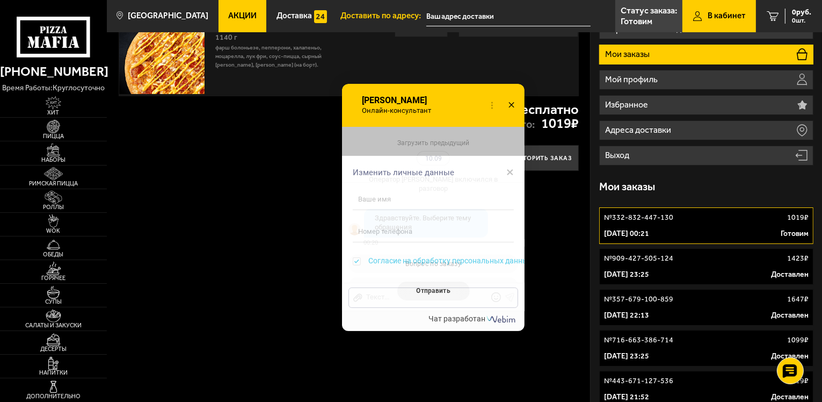
scroll to position [1363, 0]
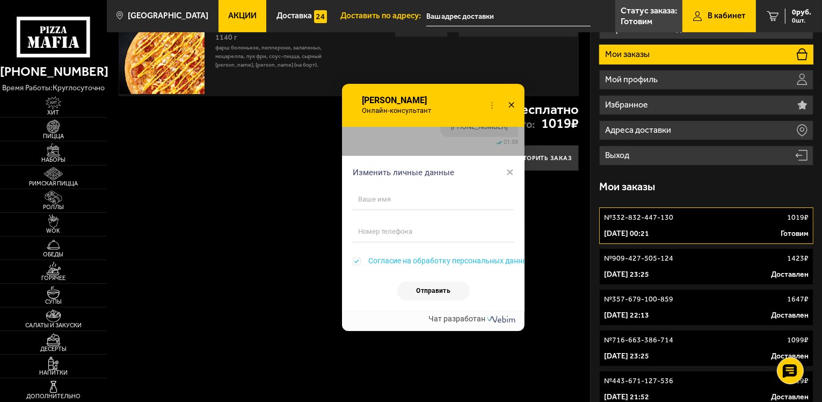
click at [512, 172] on span "×" at bounding box center [511, 172] width 8 height 16
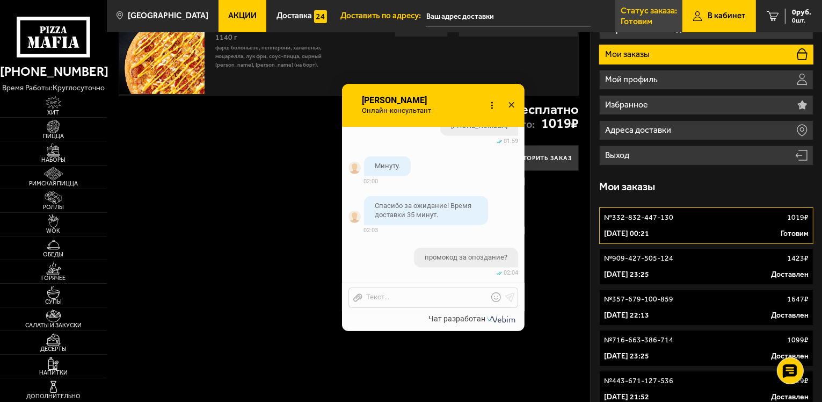
scroll to position [1430, 0]
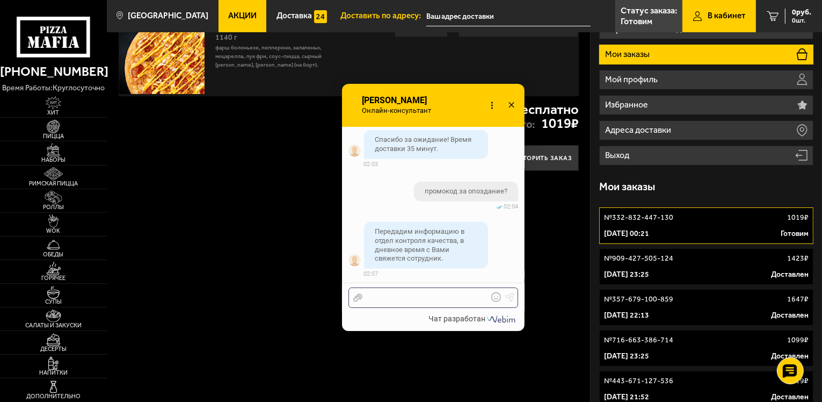
click at [456, 299] on div at bounding box center [426, 298] width 126 height 10
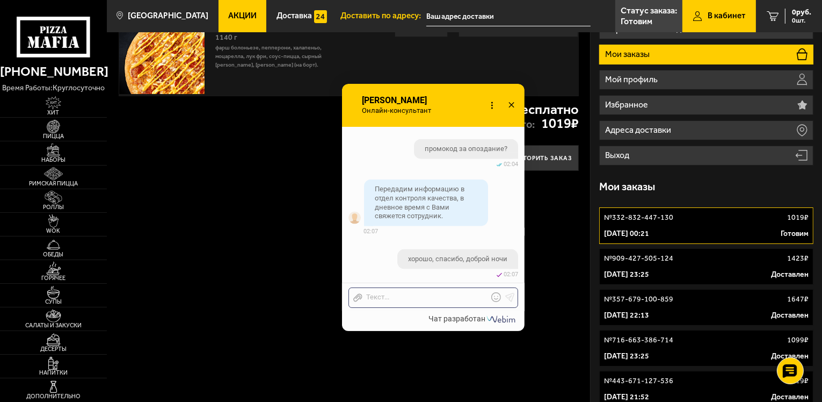
click at [511, 108] on icon at bounding box center [512, 106] width 16 height 16
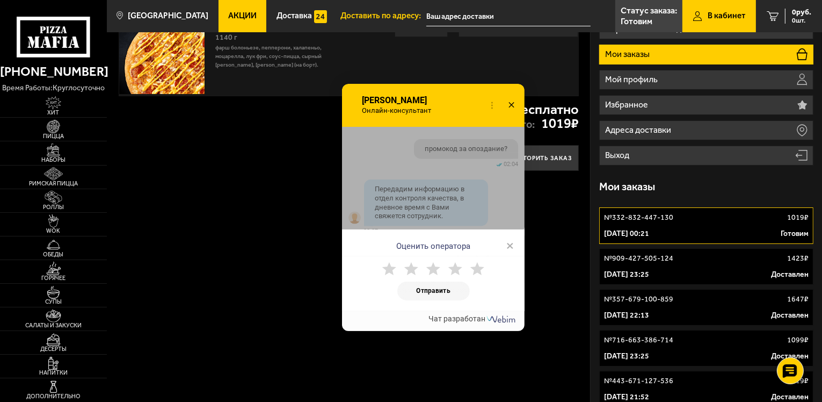
click at [483, 273] on icon at bounding box center [478, 269] width 14 height 14
click at [460, 292] on button "Отправить" at bounding box center [434, 290] width 73 height 19
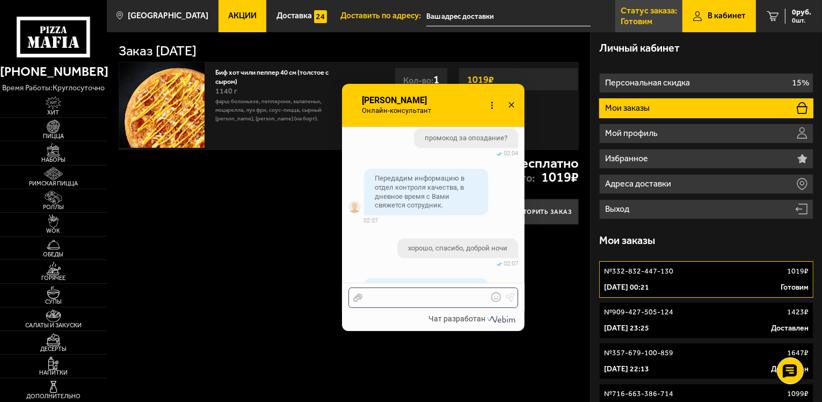
scroll to position [1541, 0]
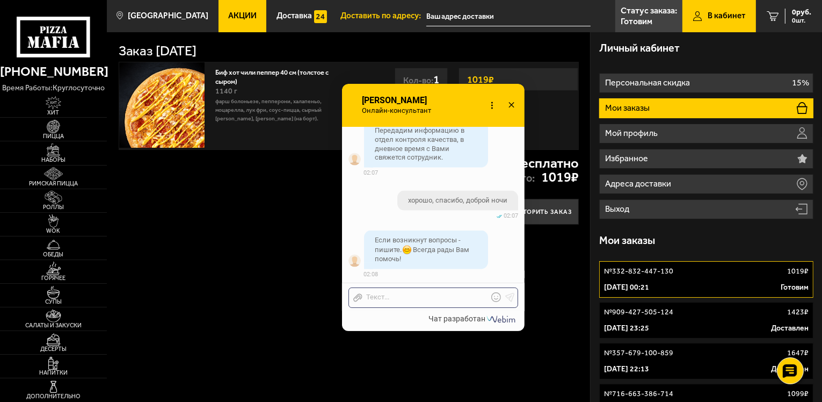
click at [511, 104] on icon at bounding box center [512, 106] width 16 height 16
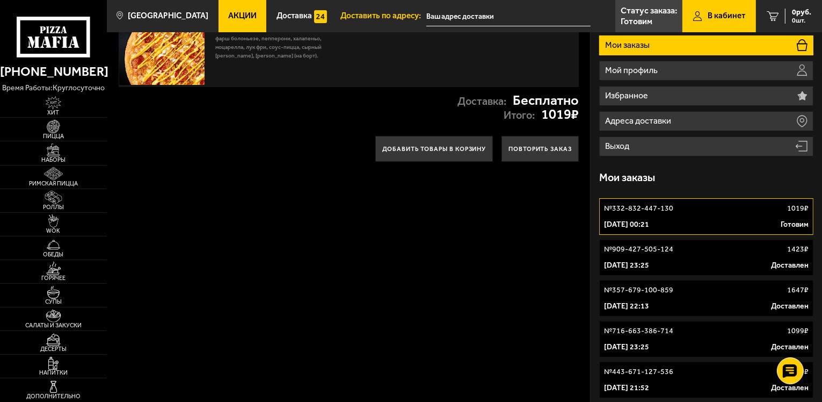
scroll to position [54, 0]
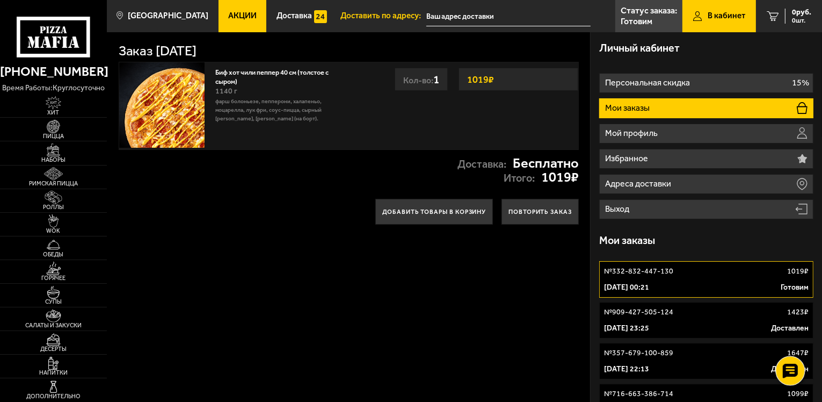
click at [787, 361] on div at bounding box center [791, 371] width 30 height 30
click at [785, 344] on use at bounding box center [791, 338] width 16 height 15
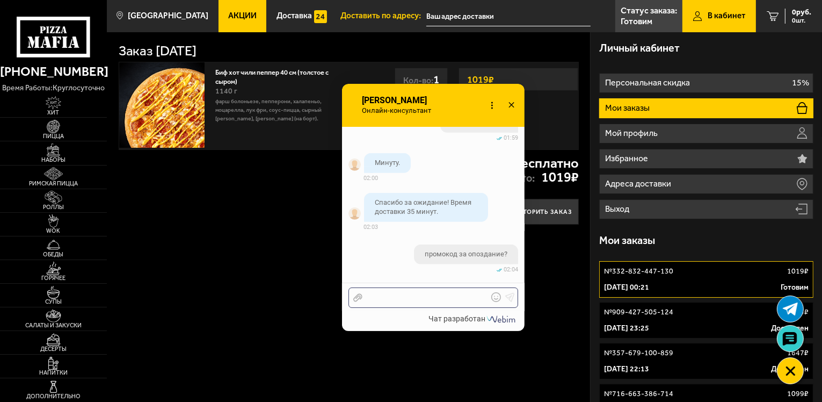
scroll to position [1064, 0]
click at [514, 96] on div at bounding box center [511, 105] width 21 height 19
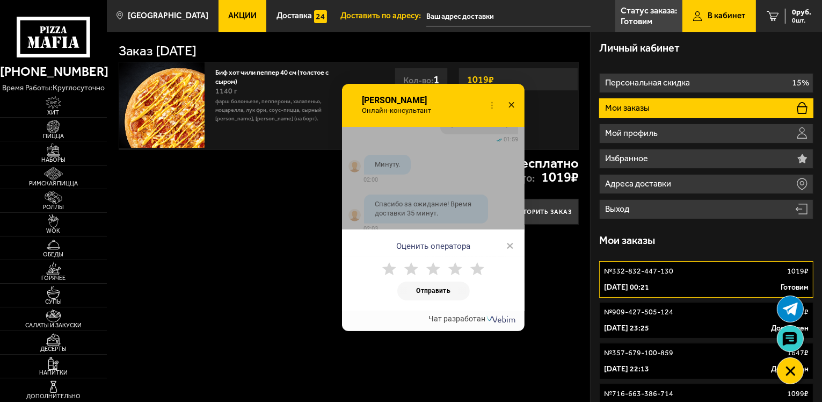
click at [509, 243] on span "×" at bounding box center [511, 245] width 8 height 16
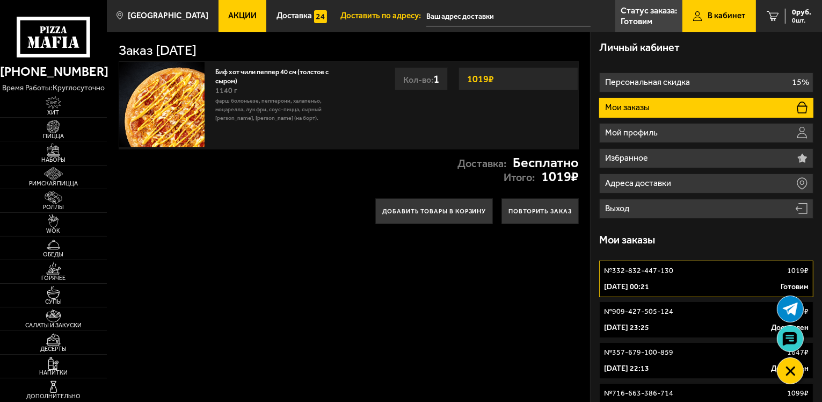
scroll to position [0, 0]
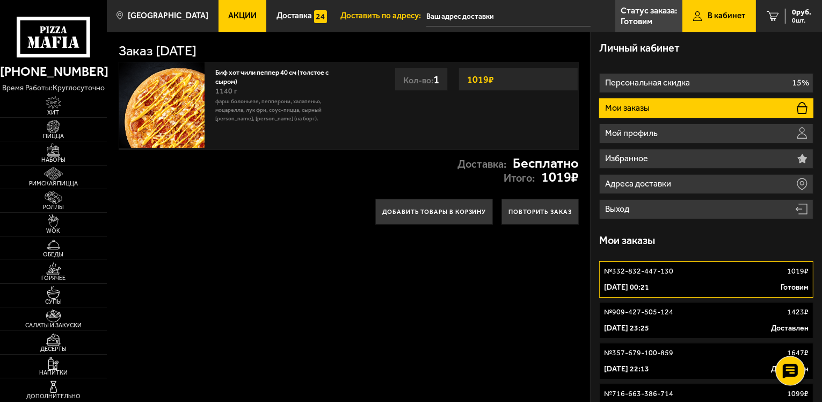
click at [790, 363] on div at bounding box center [791, 371] width 30 height 30
click at [787, 344] on use at bounding box center [791, 338] width 16 height 15
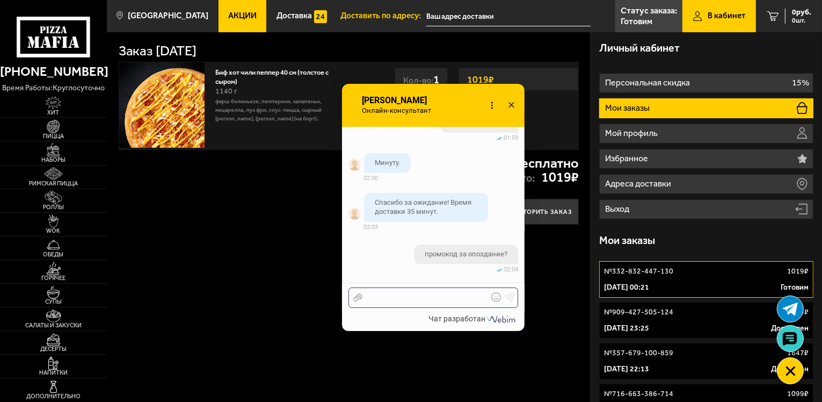
scroll to position [1042, 0]
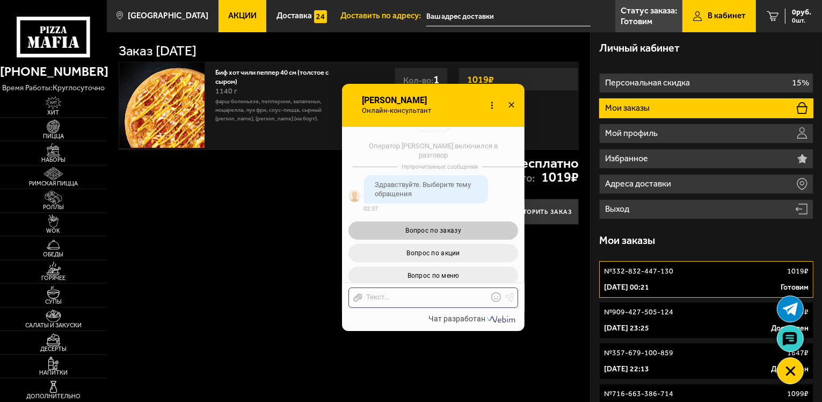
click at [471, 238] on button "Вопрос по заказу" at bounding box center [434, 230] width 170 height 18
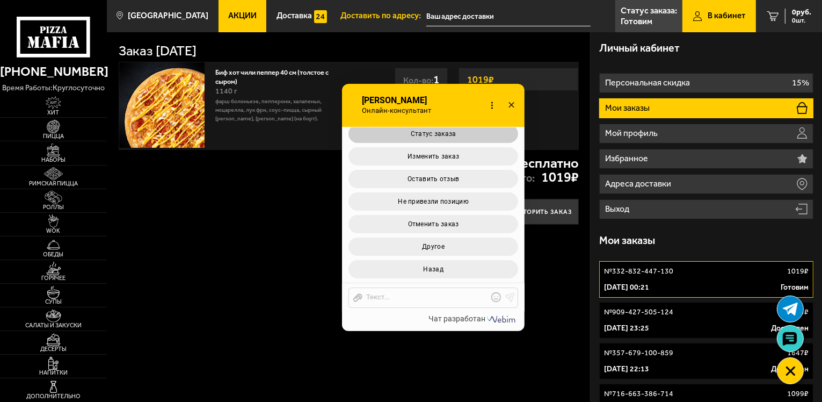
scroll to position [2146, 0]
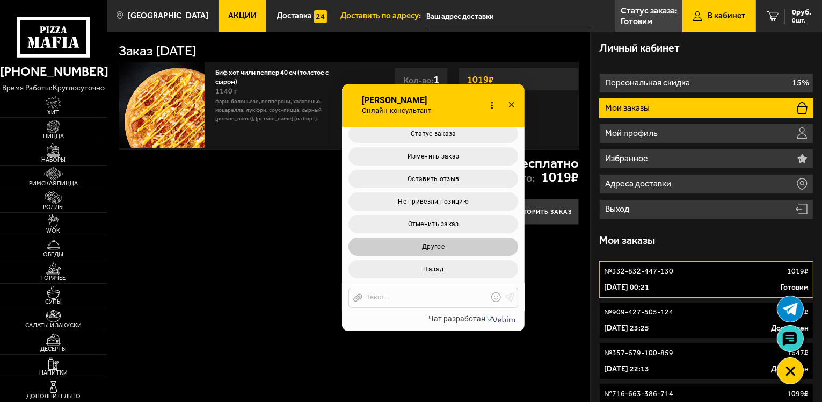
click at [447, 247] on button "Другое" at bounding box center [434, 246] width 170 height 18
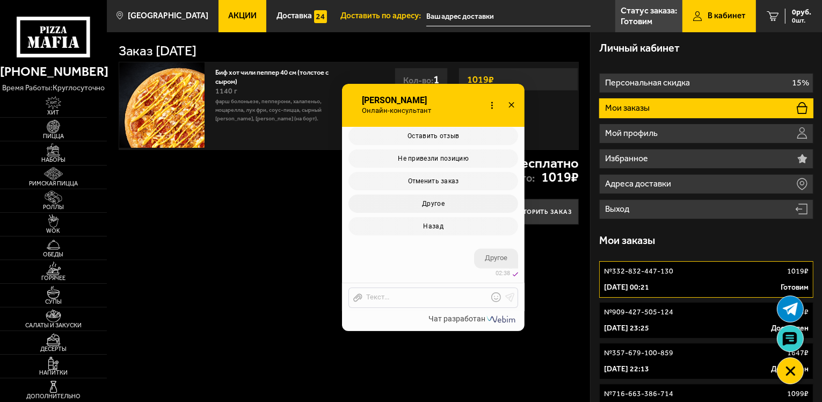
scroll to position [2256, 0]
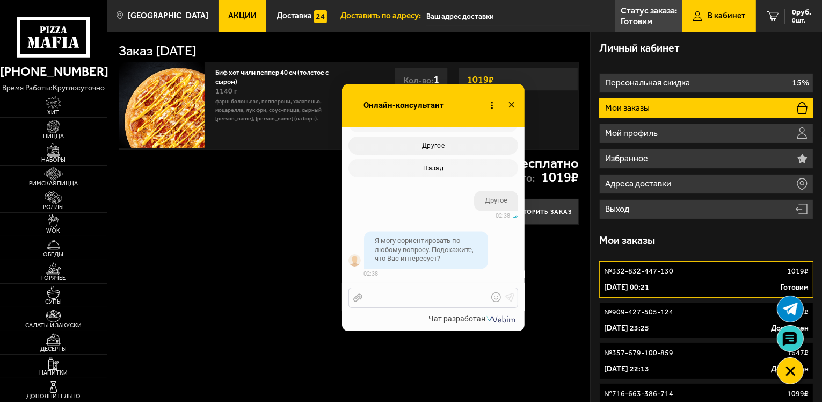
click at [452, 299] on div at bounding box center [426, 298] width 126 height 10
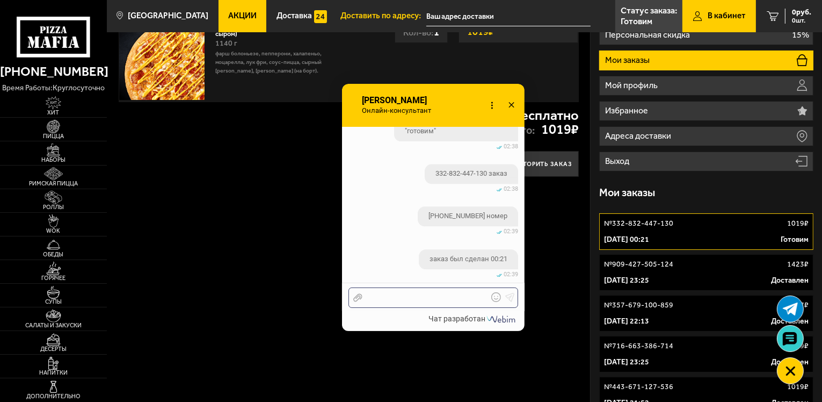
scroll to position [54, 0]
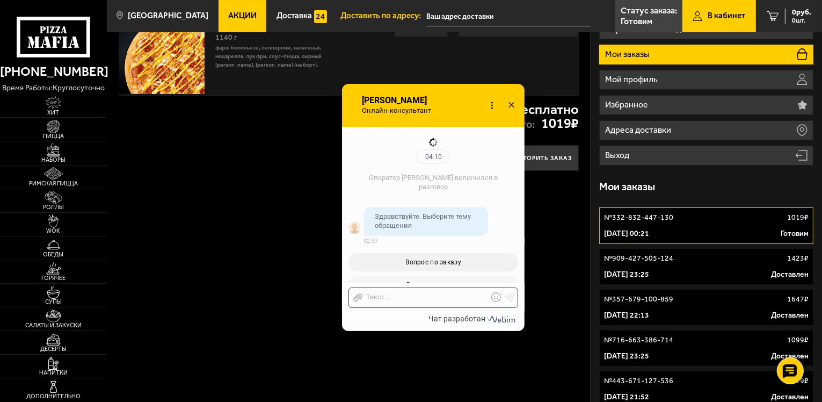
scroll to position [1094, 0]
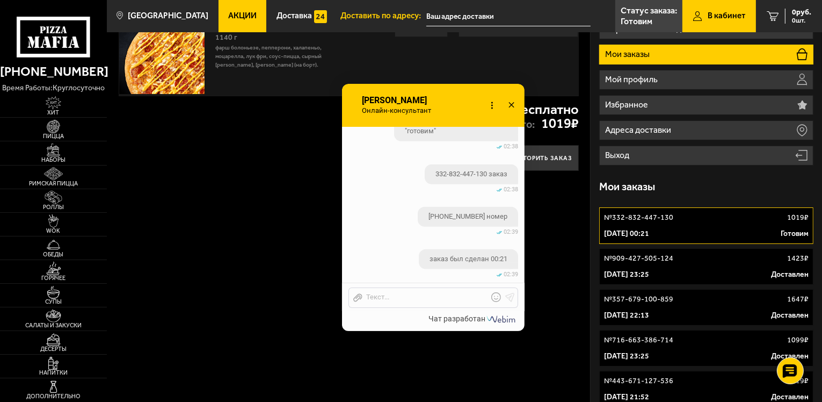
checkbox input "true"
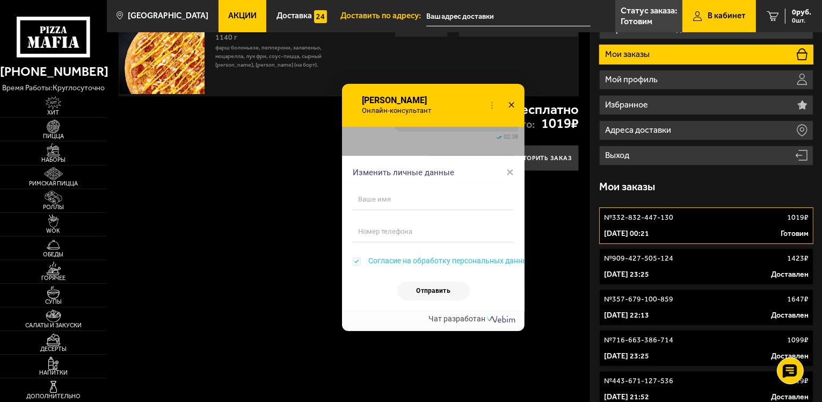
scroll to position [1257, 0]
click at [512, 171] on span "×" at bounding box center [511, 172] width 8 height 16
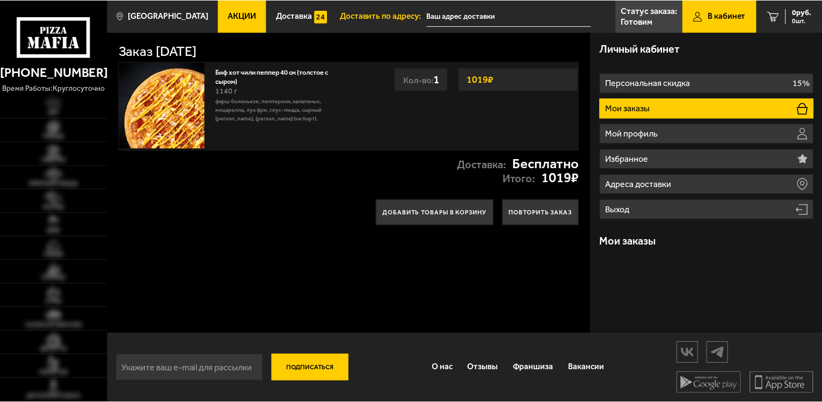
scroll to position [54, 0]
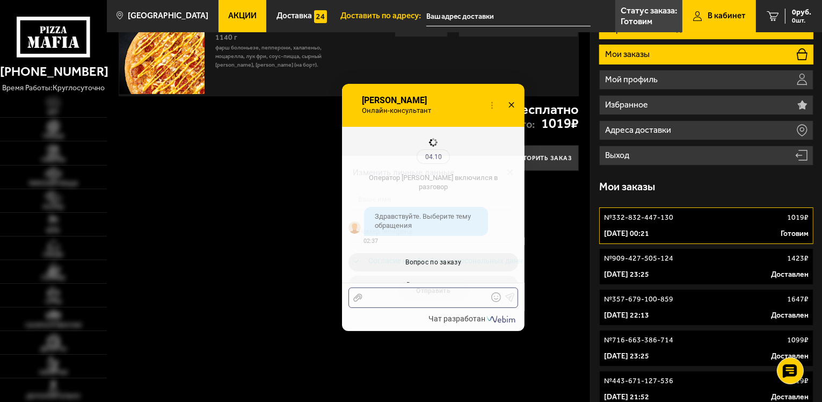
checkbox input "true"
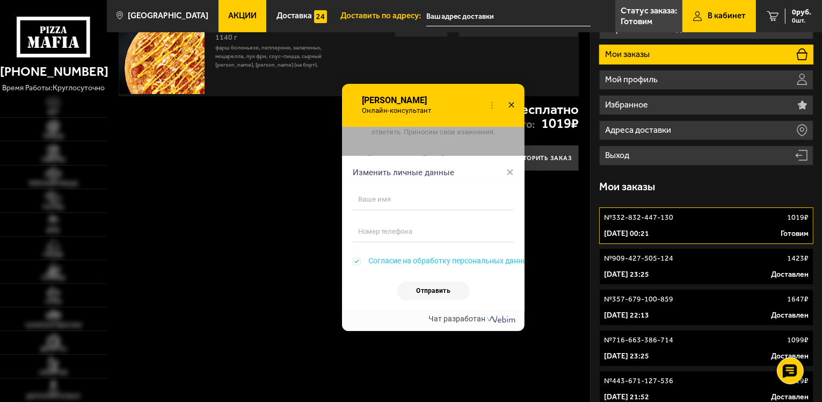
scroll to position [1257, 0]
click at [506, 165] on div "Изменить личные данные ×" at bounding box center [433, 169] width 183 height 27
click at [507, 171] on span "×" at bounding box center [511, 172] width 8 height 16
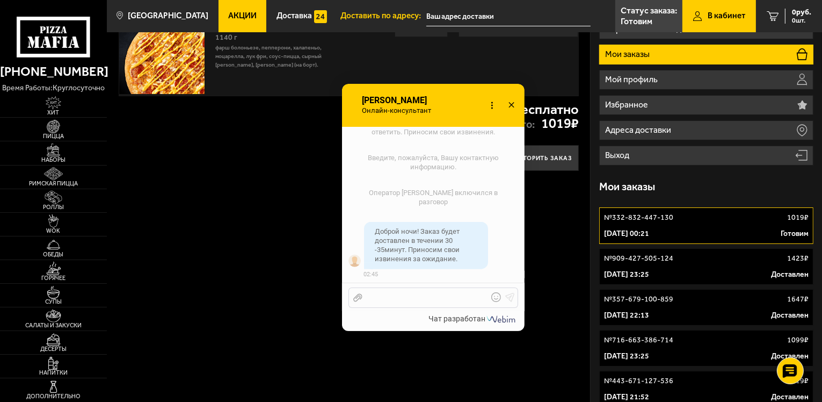
click at [447, 295] on div at bounding box center [426, 298] width 126 height 10
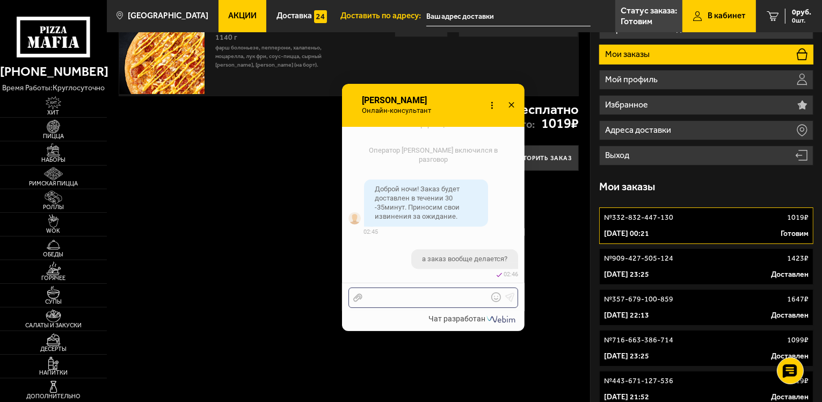
click at [446, 294] on div at bounding box center [426, 298] width 126 height 10
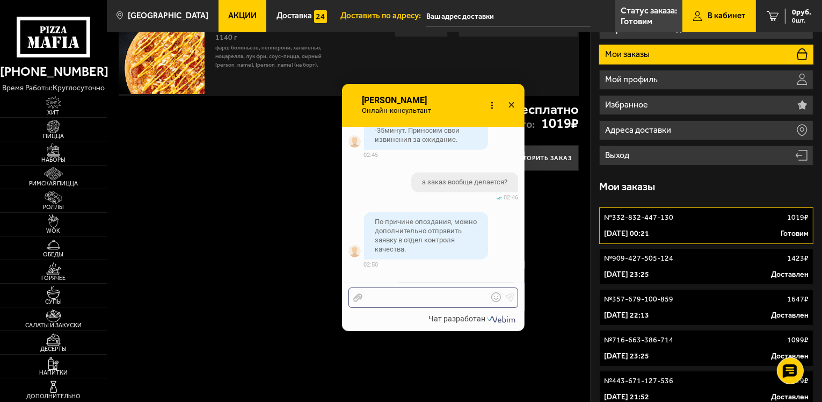
scroll to position [1428, 0]
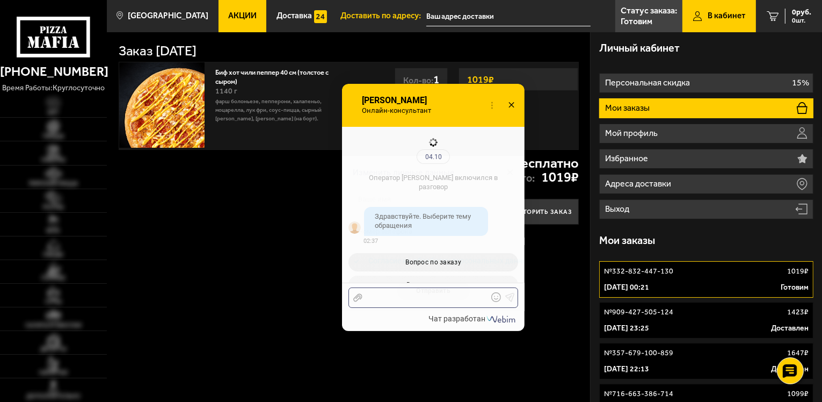
checkbox input "true"
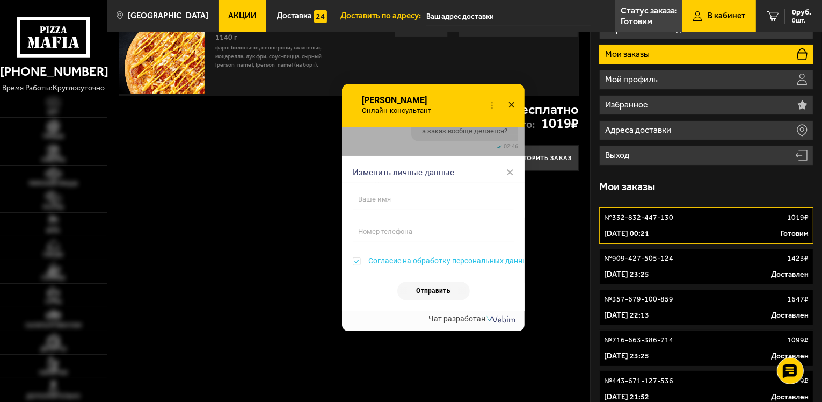
scroll to position [55, 0]
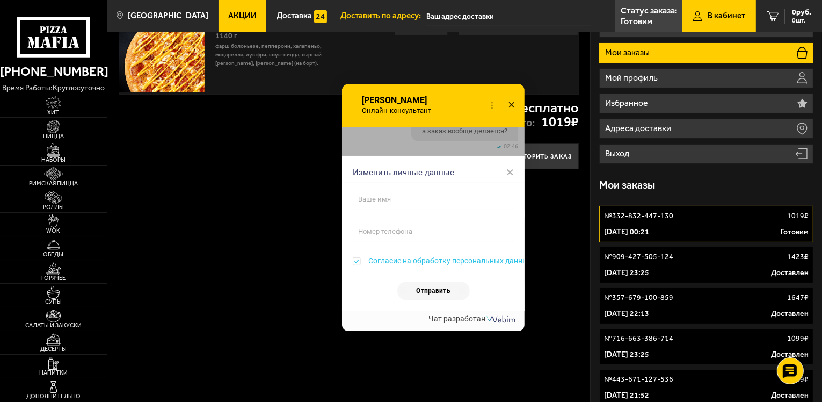
click at [512, 171] on span "×" at bounding box center [511, 172] width 8 height 16
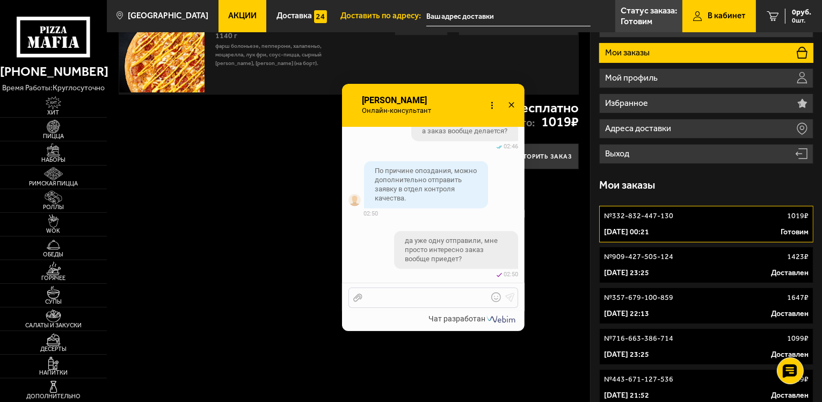
click at [438, 303] on div "Отправить файл Текст..." at bounding box center [434, 297] width 170 height 20
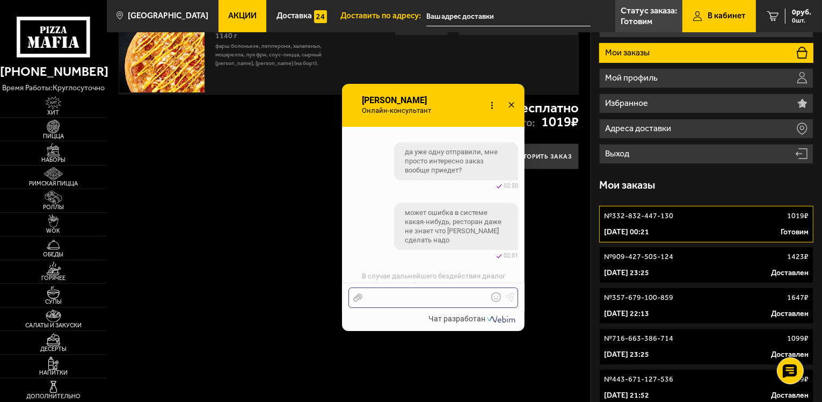
scroll to position [1532, 0]
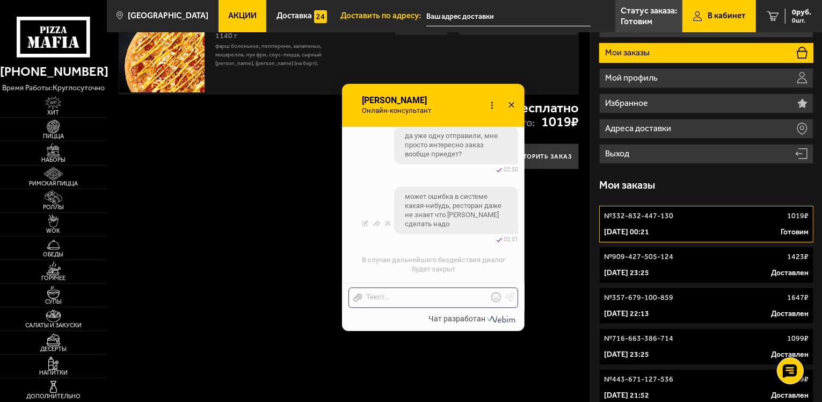
click at [386, 239] on div "изменено 04.10 02:51" at bounding box center [434, 240] width 170 height 8
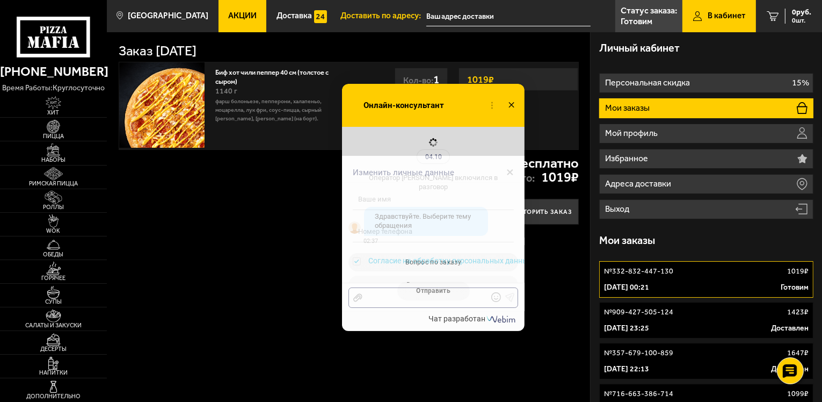
checkbox input "true"
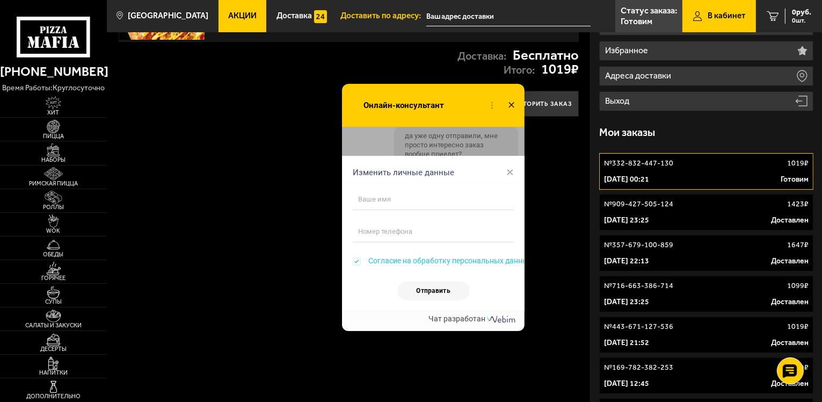
scroll to position [107, 0]
click at [511, 173] on span "×" at bounding box center [511, 172] width 8 height 16
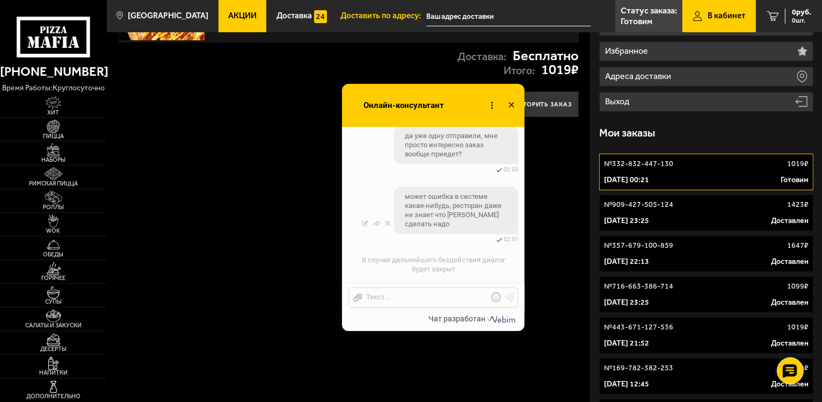
scroll to position [1567, 0]
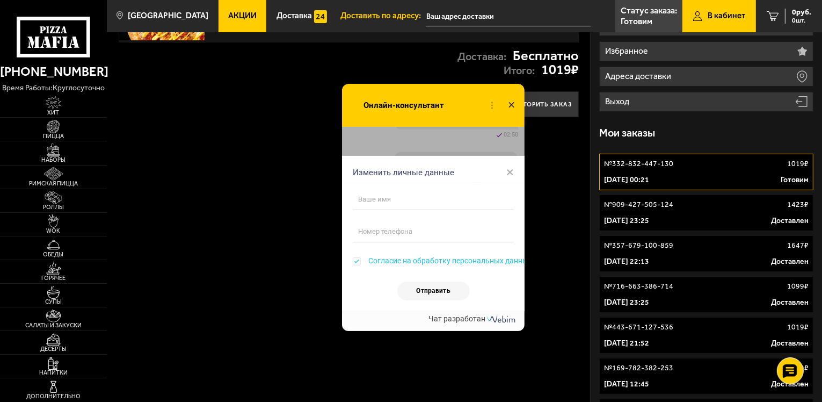
click at [508, 170] on span "×" at bounding box center [511, 172] width 8 height 16
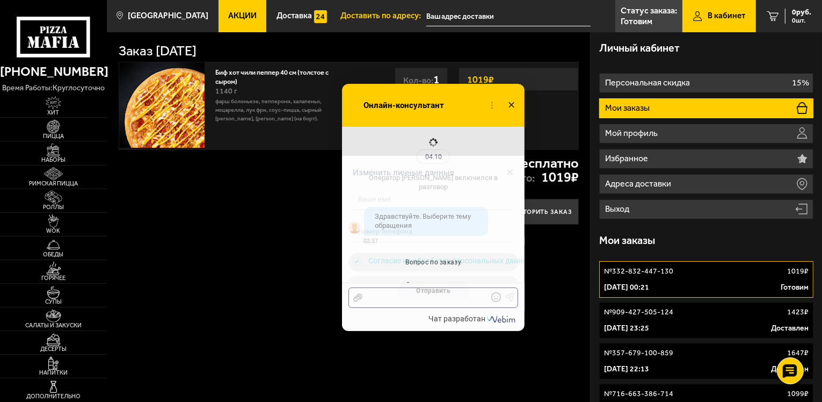
checkbox input "true"
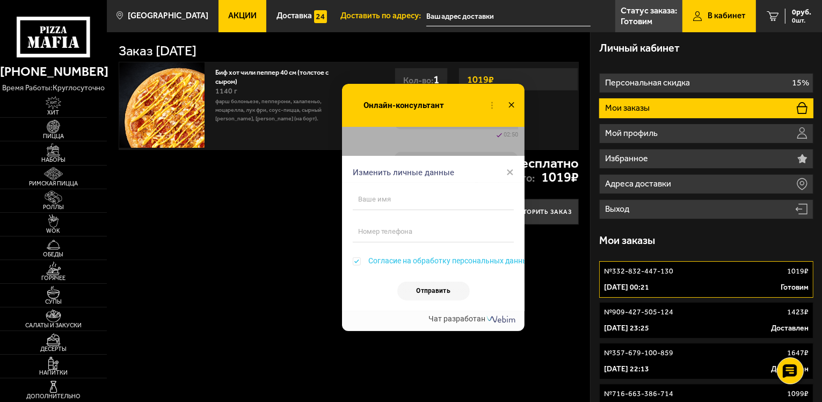
click at [496, 171] on div "Изменить личные данные ×" at bounding box center [433, 169] width 183 height 27
click at [507, 171] on span "×" at bounding box center [511, 172] width 8 height 16
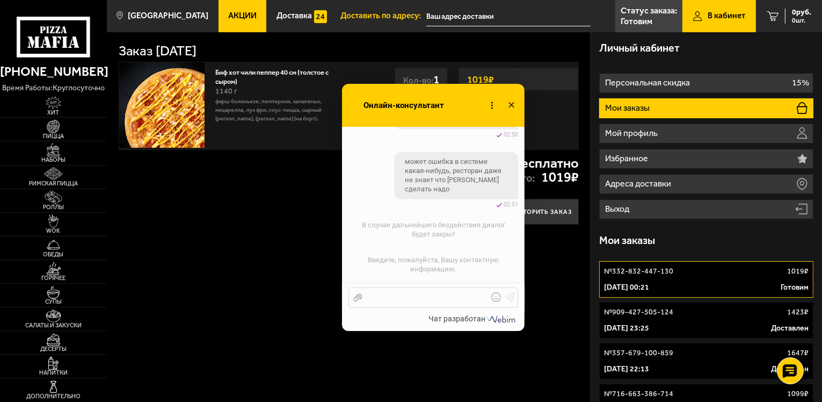
click at [443, 298] on div at bounding box center [426, 298] width 126 height 10
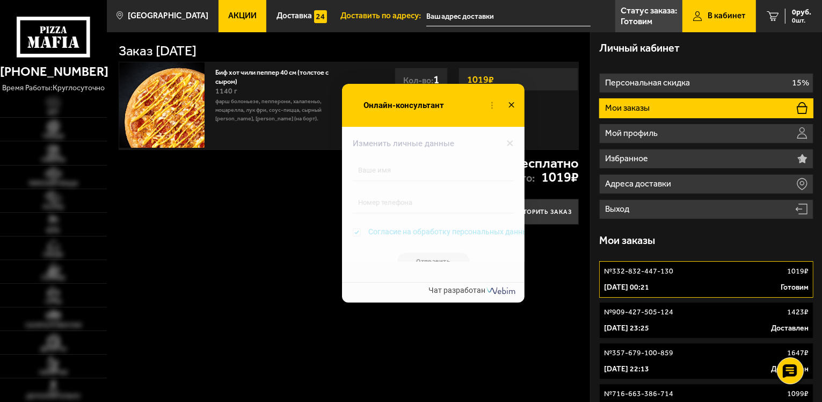
checkbox input "true"
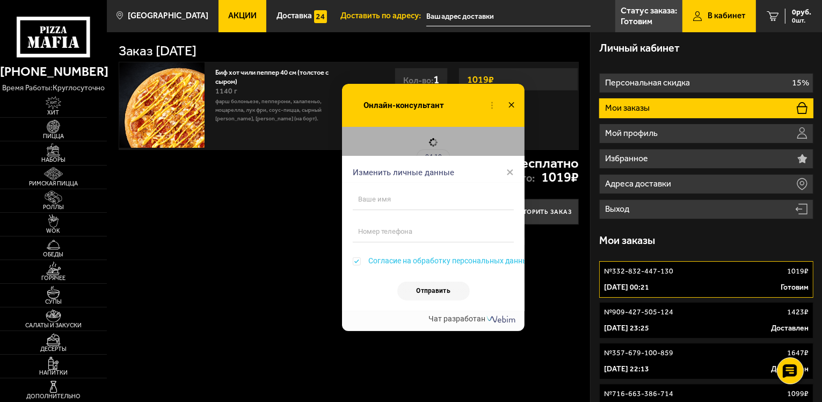
scroll to position [1567, 0]
click at [508, 171] on span "×" at bounding box center [511, 172] width 8 height 16
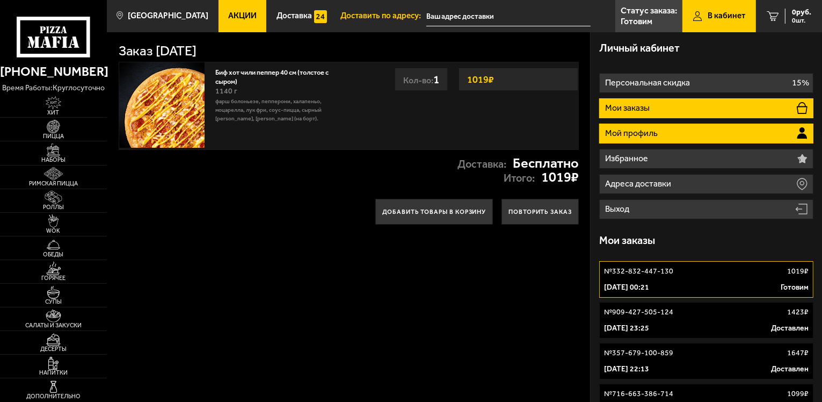
checkbox input "true"
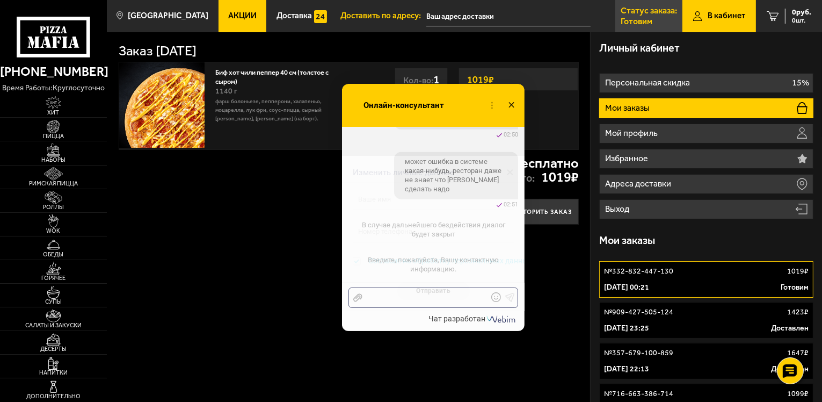
scroll to position [1567, 0]
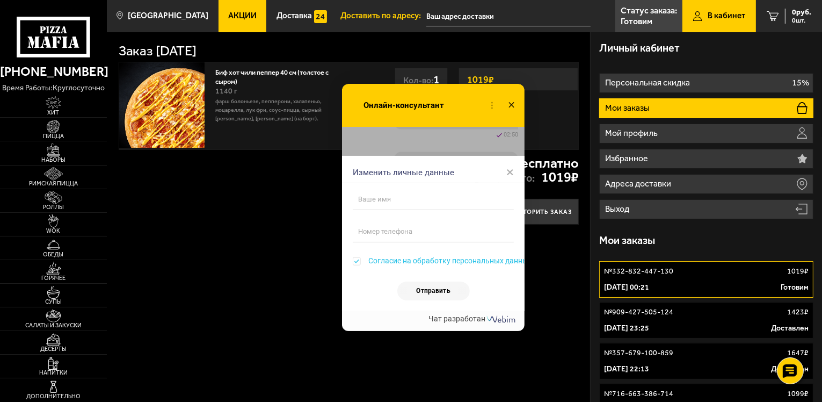
click at [509, 107] on icon at bounding box center [512, 106] width 16 height 16
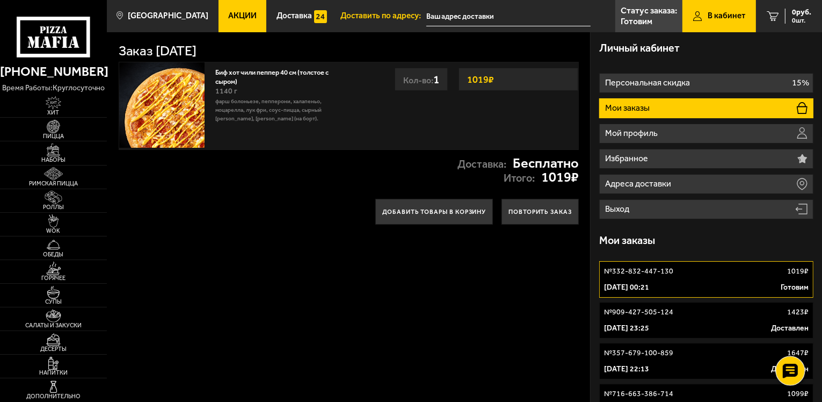
click at [792, 365] on use at bounding box center [791, 371] width 16 height 15
click at [785, 340] on use at bounding box center [791, 338] width 16 height 15
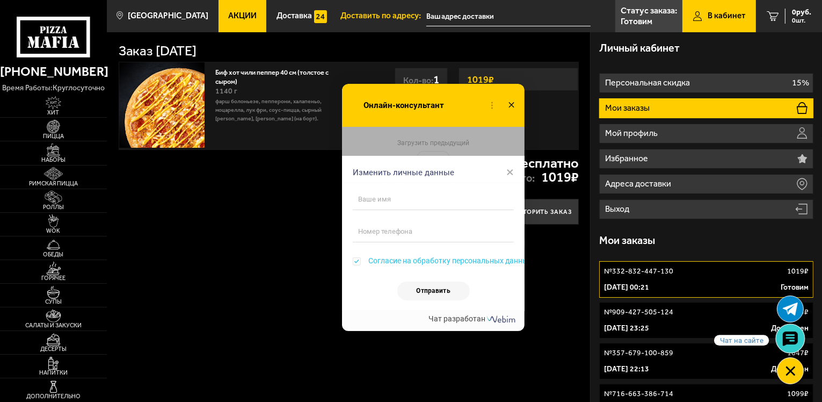
checkbox input "true"
click at [505, 172] on div "Изменить личные данные ×" at bounding box center [433, 169] width 183 height 27
click at [512, 171] on span "×" at bounding box center [511, 172] width 8 height 16
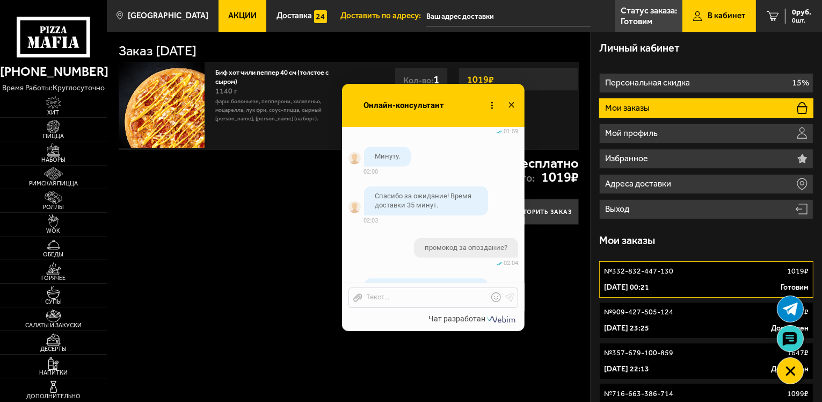
scroll to position [1054, 0]
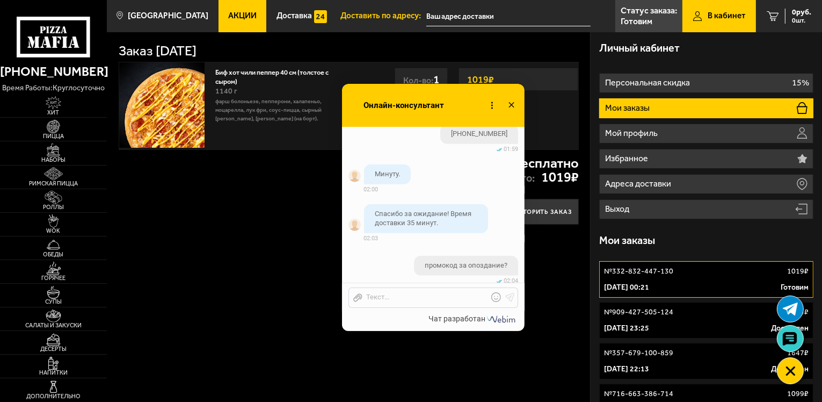
drag, startPoint x: 538, startPoint y: 71, endPoint x: 556, endPoint y: 86, distance: 22.9
click at [557, 84] on div "1019 ₽" at bounding box center [519, 79] width 120 height 23
drag, startPoint x: 525, startPoint y: 92, endPoint x: 553, endPoint y: 95, distance: 27.5
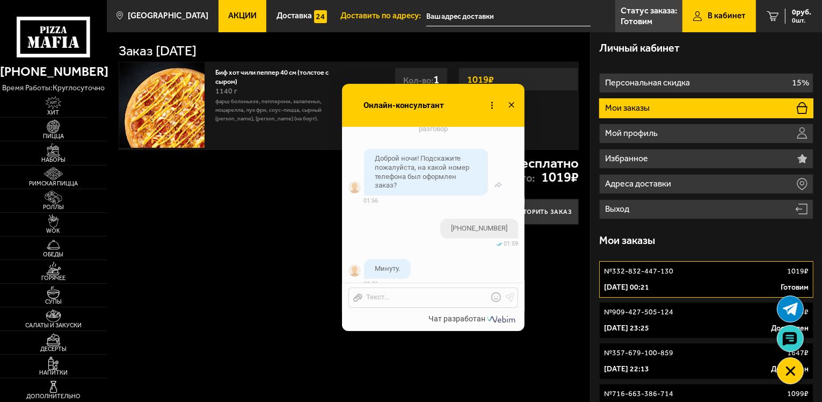
scroll to position [947, 0]
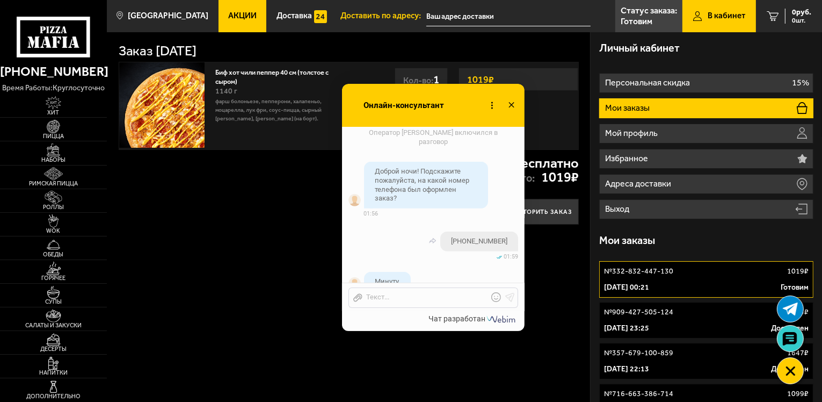
click at [421, 241] on li "+79812959322 изменено 04.10 01:59" at bounding box center [433, 243] width 183 height 34
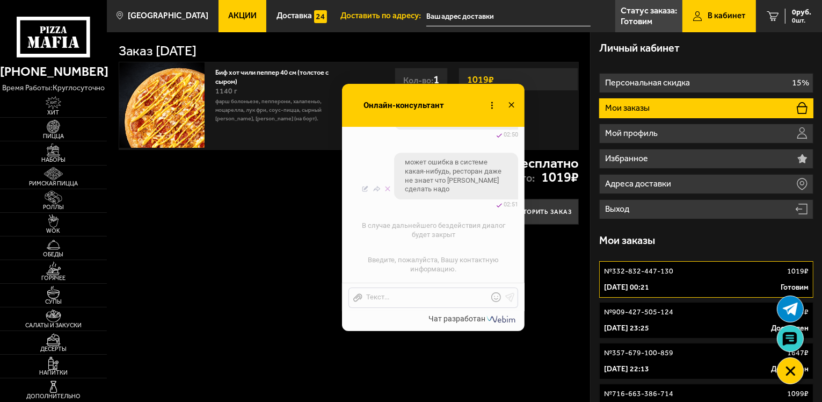
scroll to position [3038, 0]
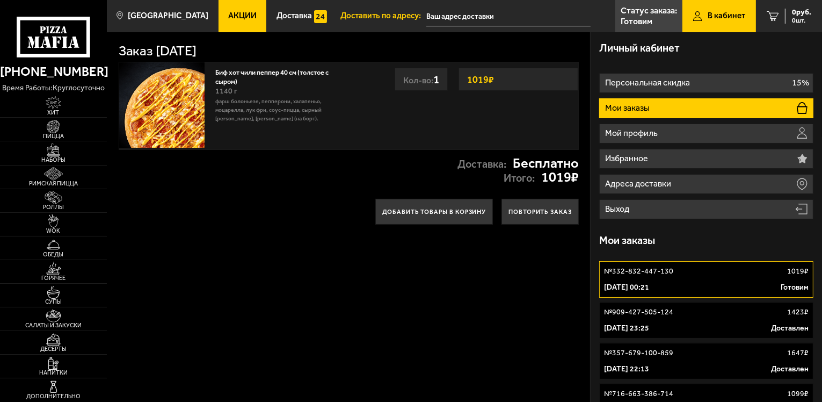
checkbox input "true"
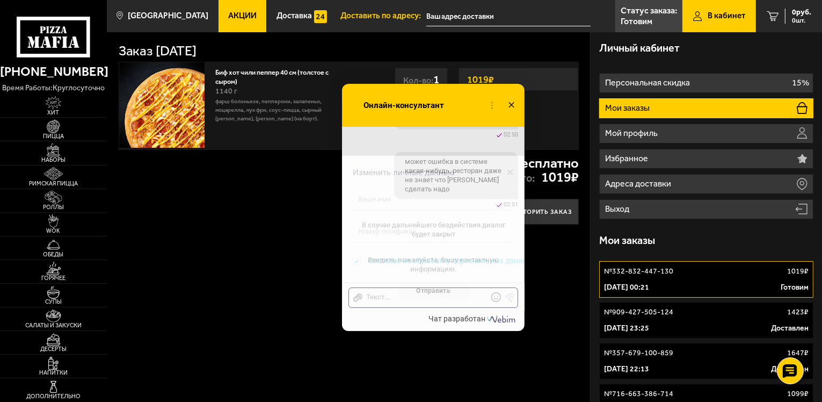
click at [746, 284] on div "[DATE] 00:21 Готовим" at bounding box center [706, 287] width 205 height 11
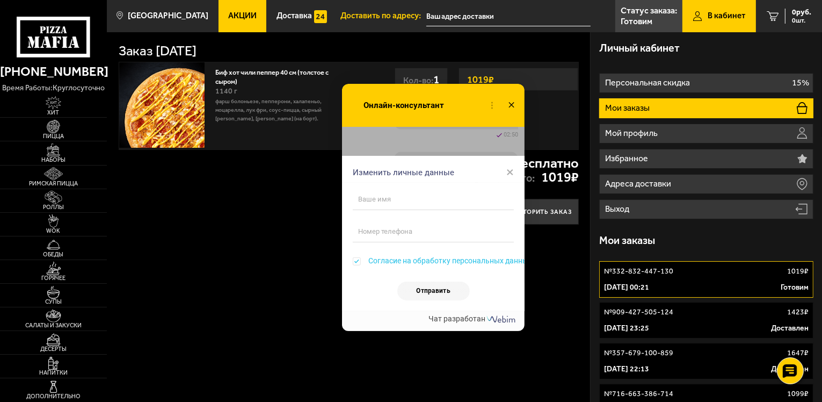
click at [509, 176] on span "×" at bounding box center [511, 172] width 8 height 16
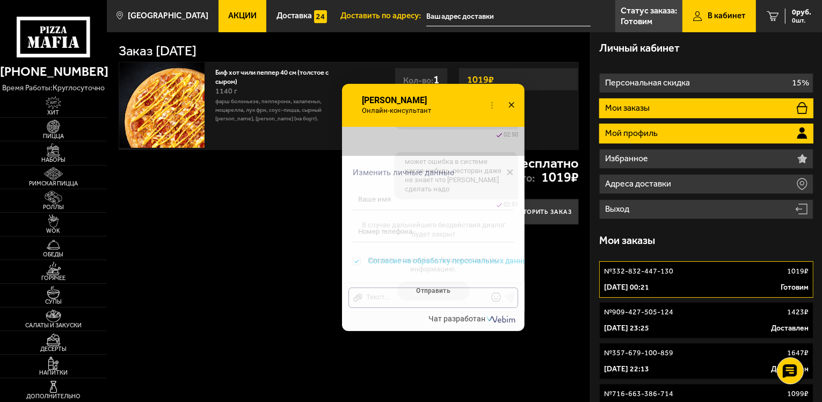
scroll to position [1567, 0]
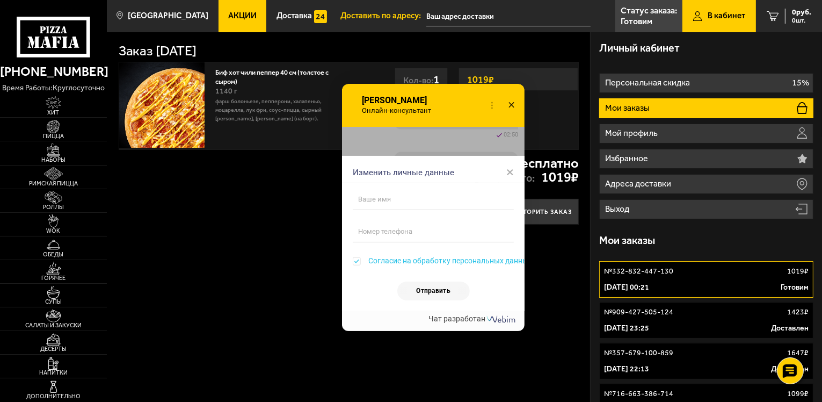
click at [514, 170] on span "×" at bounding box center [511, 172] width 8 height 16
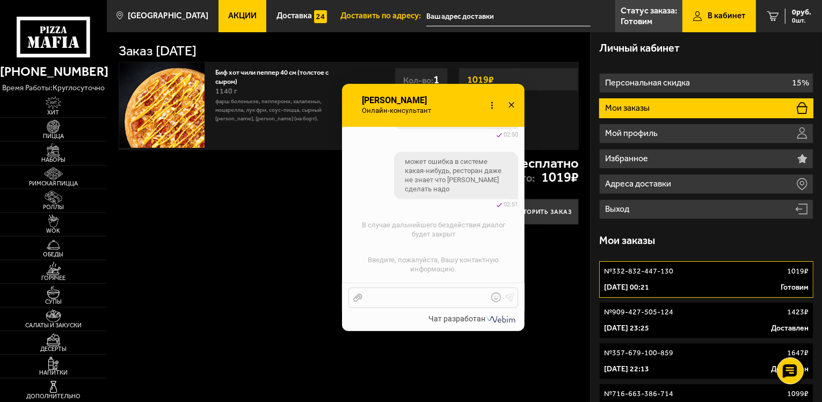
click at [423, 308] on div "Отправить файл Текст..." at bounding box center [433, 297] width 183 height 28
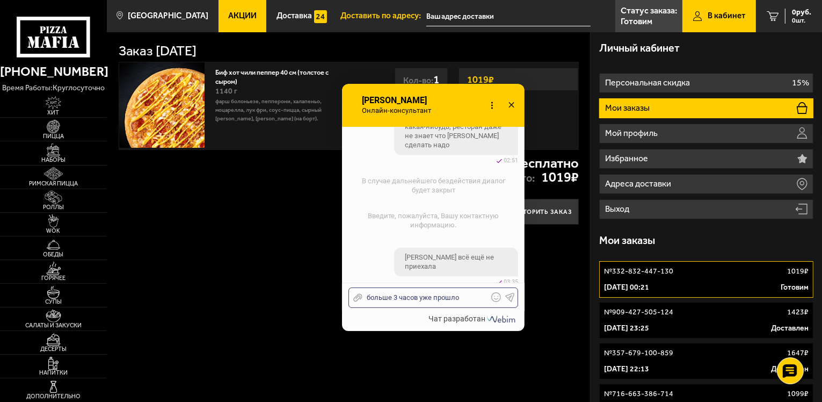
scroll to position [1652, 0]
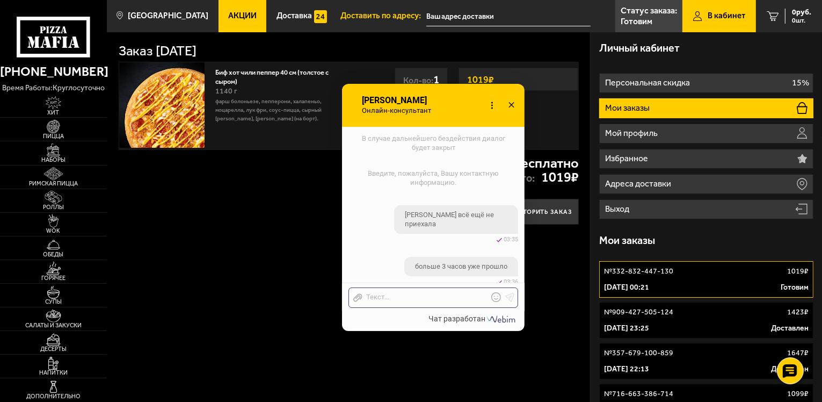
click at [514, 106] on icon at bounding box center [512, 106] width 16 height 16
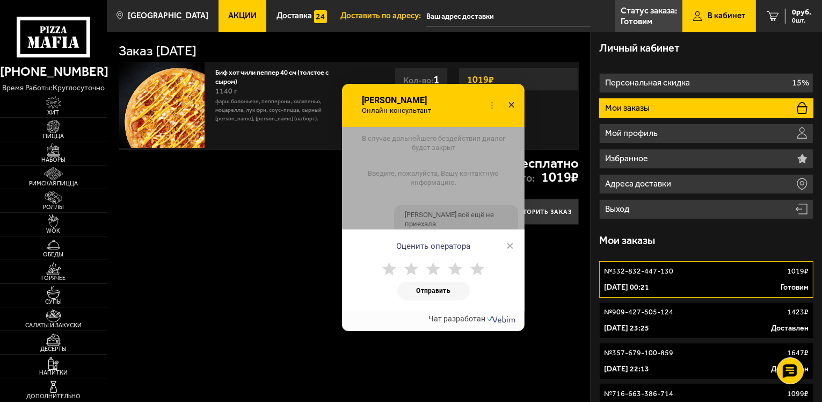
click at [385, 268] on use at bounding box center [389, 268] width 14 height 13
click at [420, 287] on button "Отправить" at bounding box center [434, 290] width 73 height 19
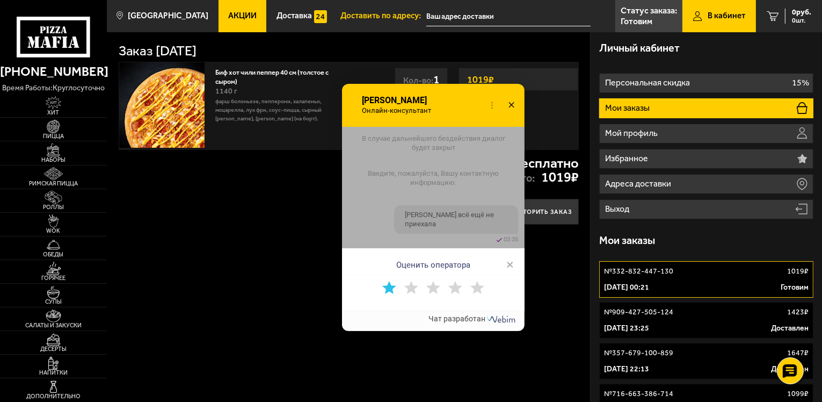
click at [508, 262] on span "×" at bounding box center [511, 264] width 8 height 16
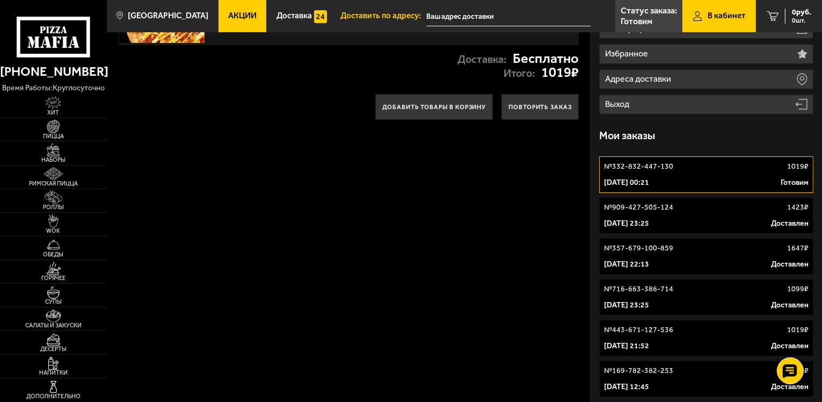
scroll to position [72, 0]
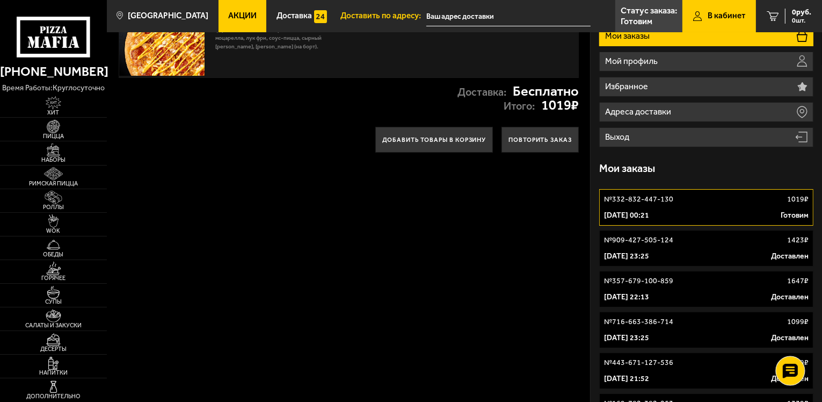
click at [799, 361] on div at bounding box center [791, 371] width 30 height 30
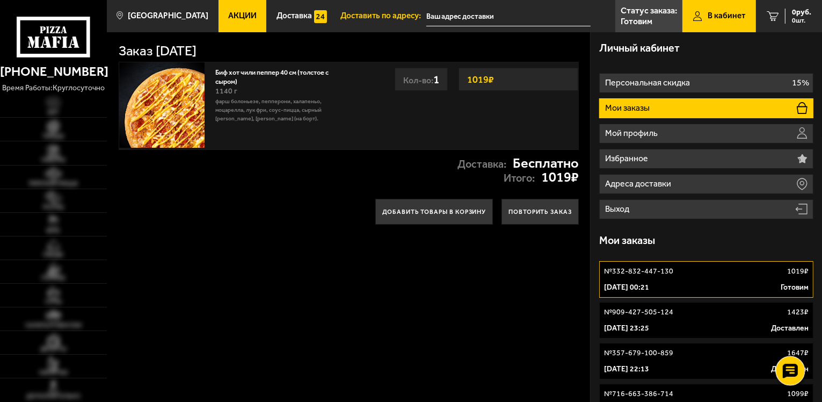
click at [789, 367] on icon at bounding box center [791, 371] width 16 height 15
click at [793, 336] on use at bounding box center [791, 338] width 16 height 15
checkbox input "true"
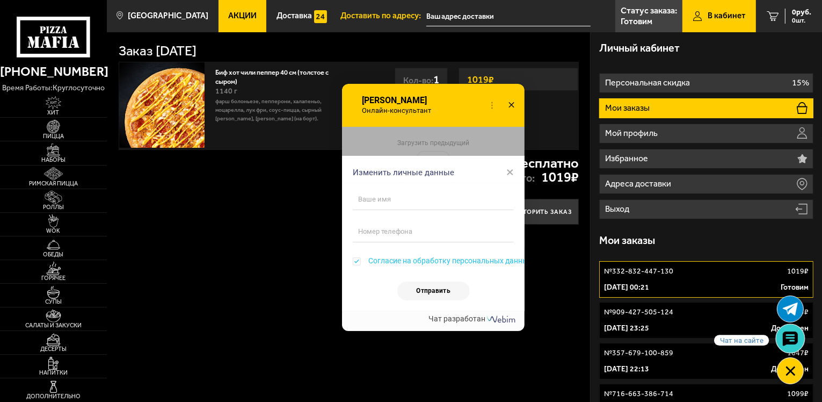
scroll to position [1652, 0]
click at [508, 176] on span "×" at bounding box center [511, 172] width 8 height 16
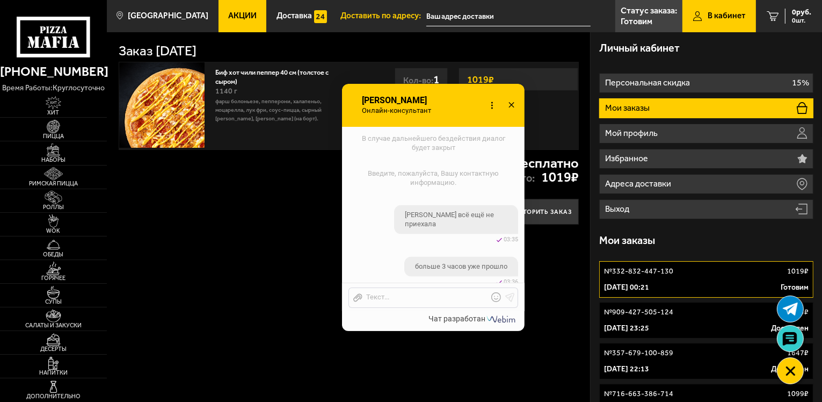
click at [511, 101] on icon at bounding box center [512, 106] width 16 height 16
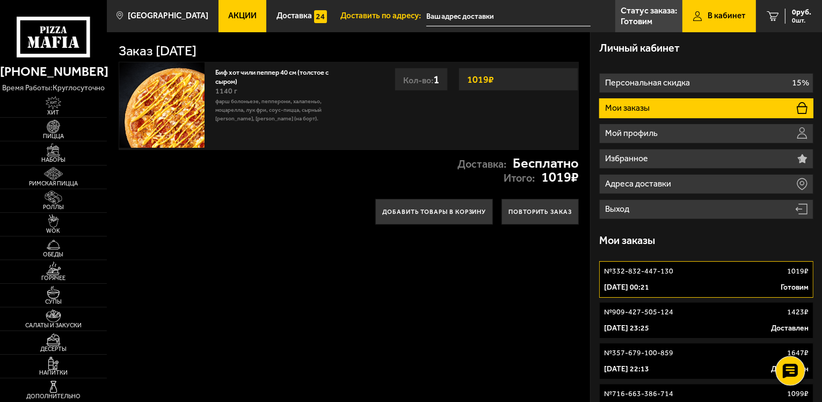
click at [786, 363] on div at bounding box center [791, 371] width 30 height 30
click at [787, 336] on use at bounding box center [791, 338] width 16 height 15
checkbox input "true"
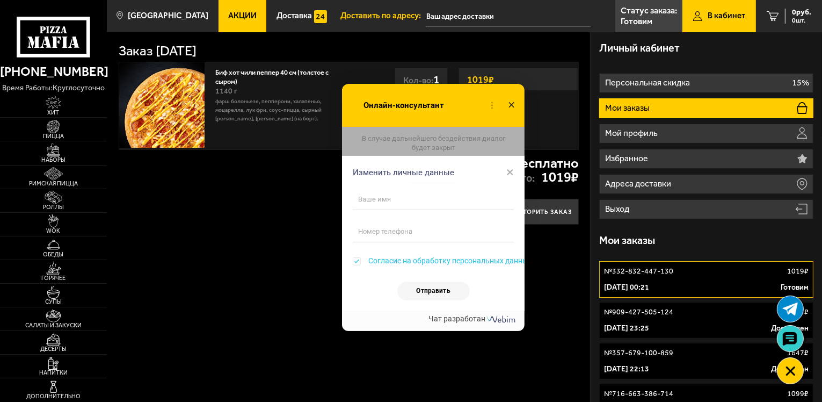
click at [519, 172] on div "Изменить личные данные ×" at bounding box center [433, 169] width 183 height 27
click at [515, 169] on div "Изменить личные данные ×" at bounding box center [433, 169] width 183 height 27
click at [509, 170] on span "×" at bounding box center [511, 172] width 8 height 16
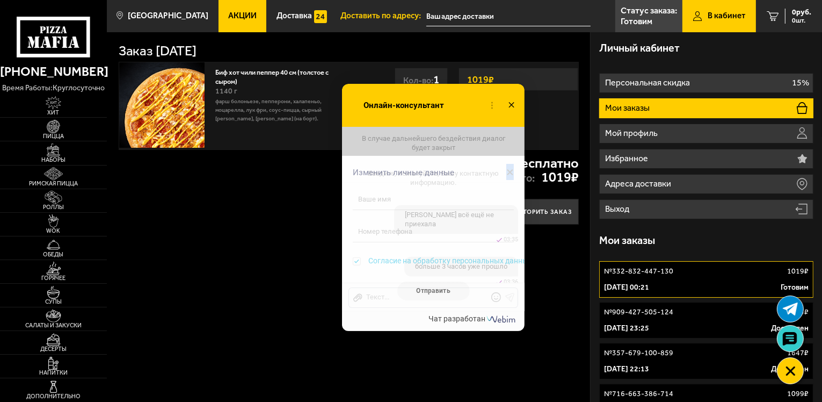
click at [509, 172] on span "×" at bounding box center [511, 172] width 8 height 16
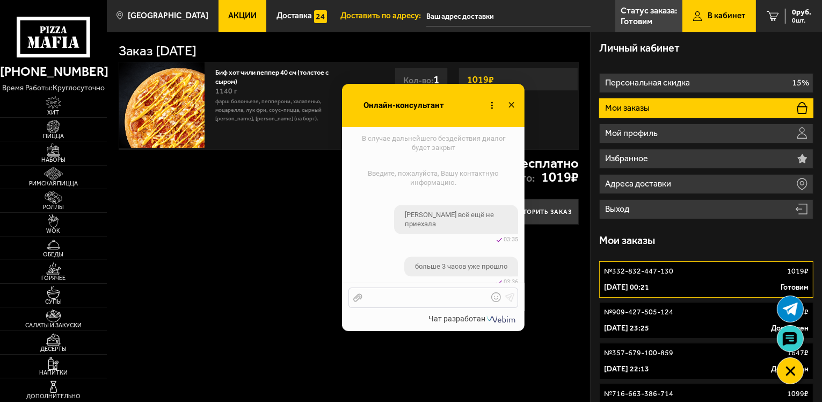
click at [418, 297] on div at bounding box center [426, 298] width 126 height 10
click at [514, 102] on icon at bounding box center [512, 106] width 16 height 16
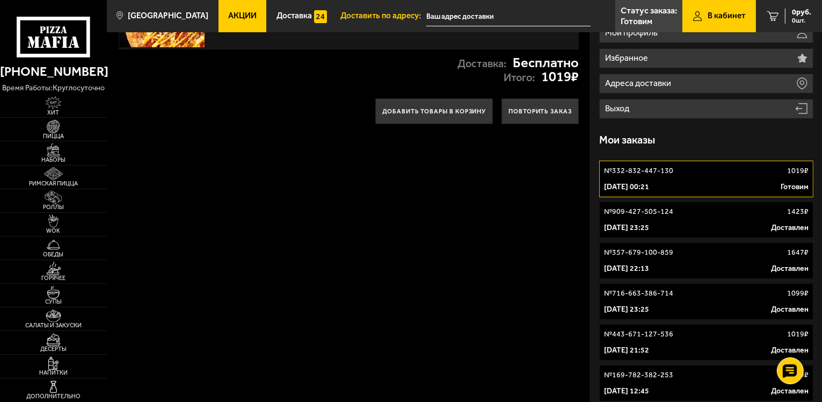
scroll to position [107, 0]
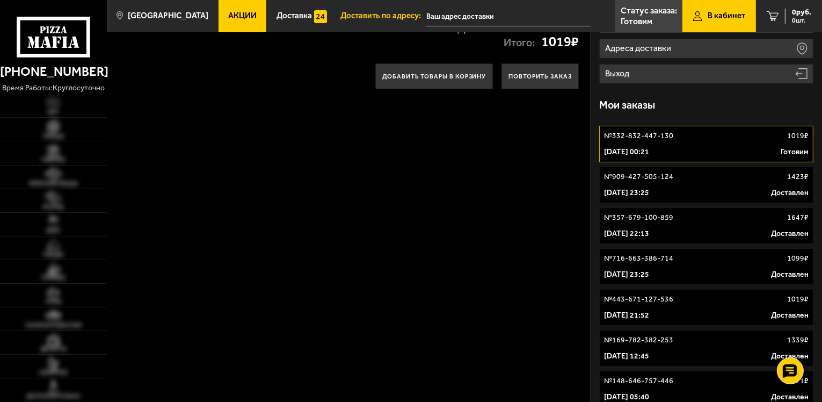
scroll to position [161, 0]
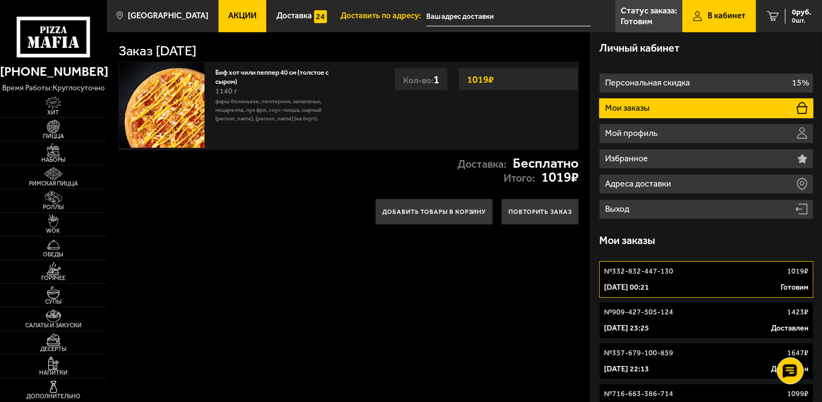
click at [764, 271] on div "№ 332-832-447-130 1019 ₽" at bounding box center [706, 271] width 205 height 11
click at [793, 368] on use at bounding box center [791, 371] width 16 height 15
click at [787, 337] on use at bounding box center [791, 338] width 16 height 15
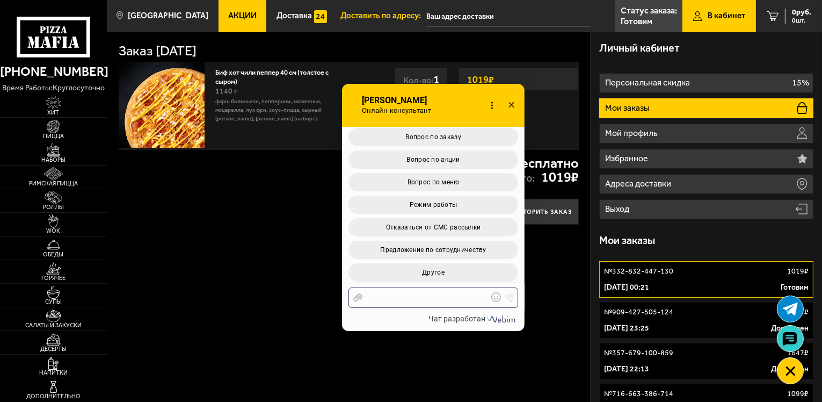
scroll to position [3450, 0]
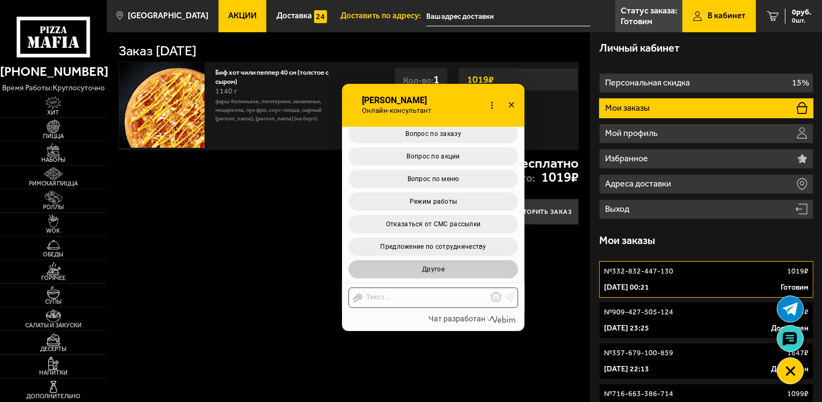
click at [437, 269] on span "Другое" at bounding box center [433, 269] width 23 height 8
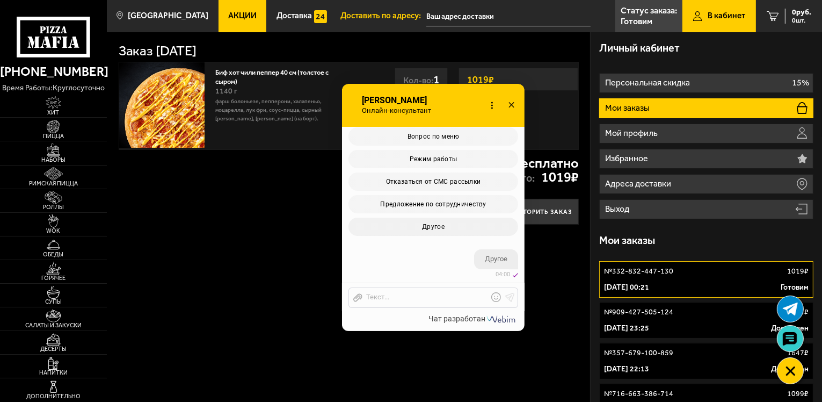
scroll to position [3595, 0]
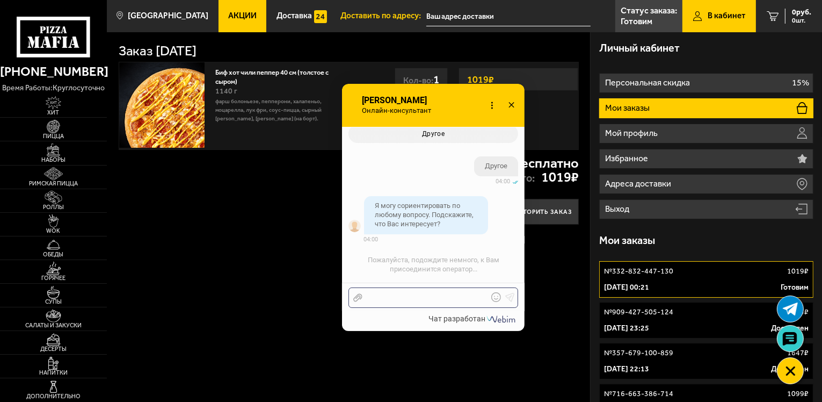
click at [459, 295] on div at bounding box center [426, 298] width 126 height 10
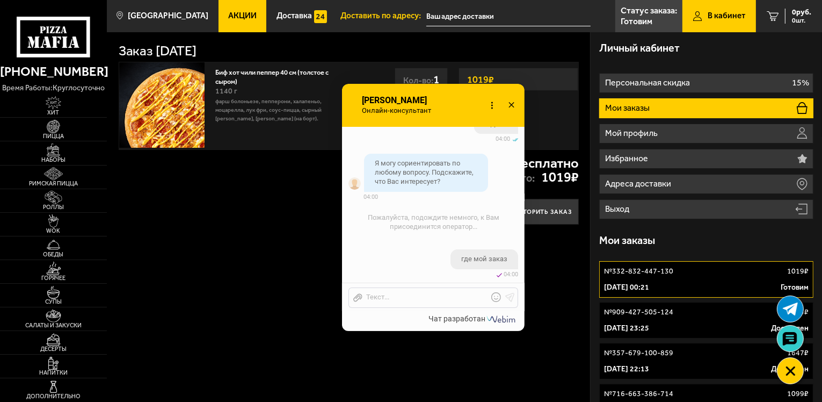
click at [514, 103] on icon at bounding box center [512, 106] width 16 height 16
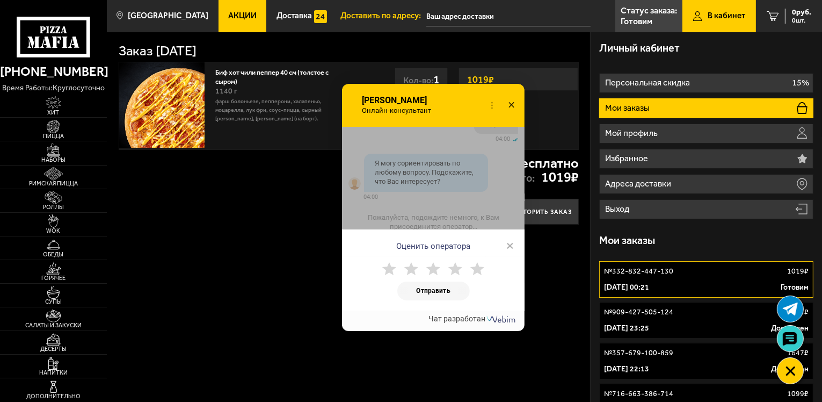
click at [389, 270] on use at bounding box center [389, 268] width 14 height 13
click at [433, 286] on button "Отправить" at bounding box center [434, 290] width 73 height 19
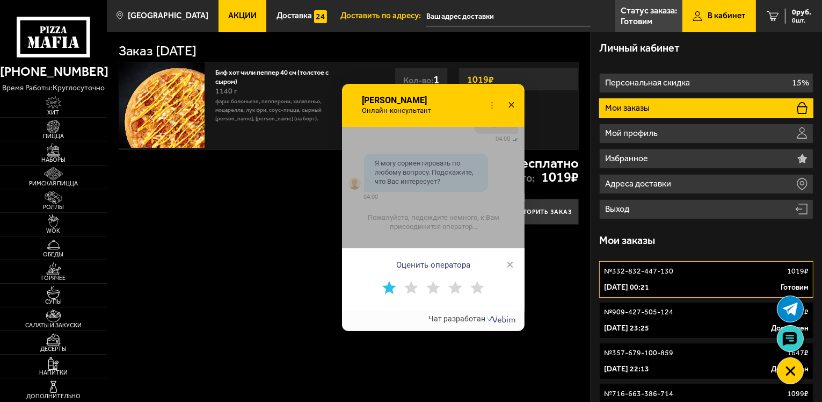
click at [510, 264] on span "×" at bounding box center [511, 264] width 8 height 16
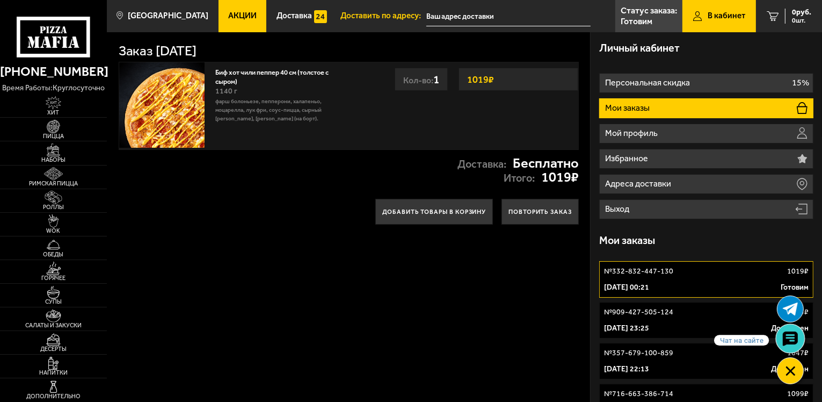
click at [792, 339] on use at bounding box center [791, 338] width 16 height 15
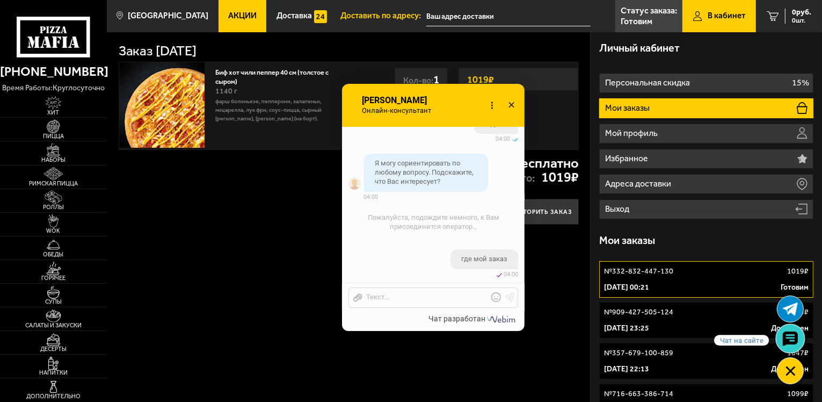
click at [796, 341] on use at bounding box center [791, 338] width 16 height 15
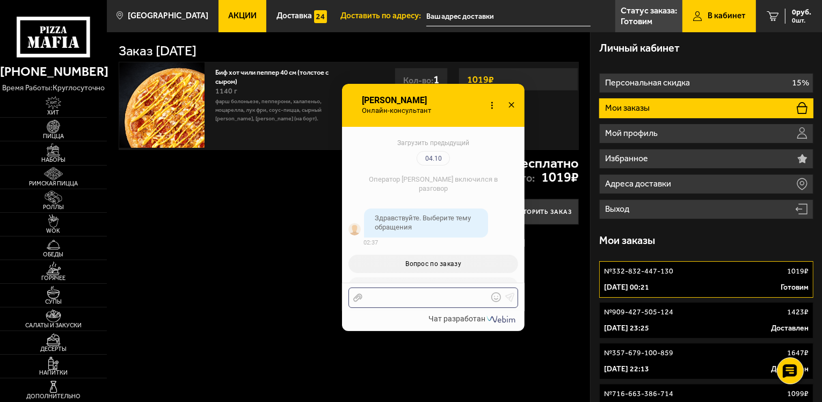
scroll to position [1866, 0]
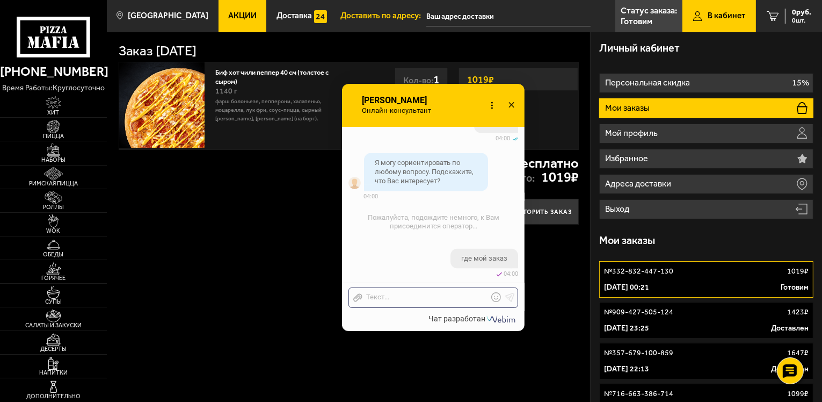
click at [509, 104] on icon at bounding box center [512, 106] width 16 height 16
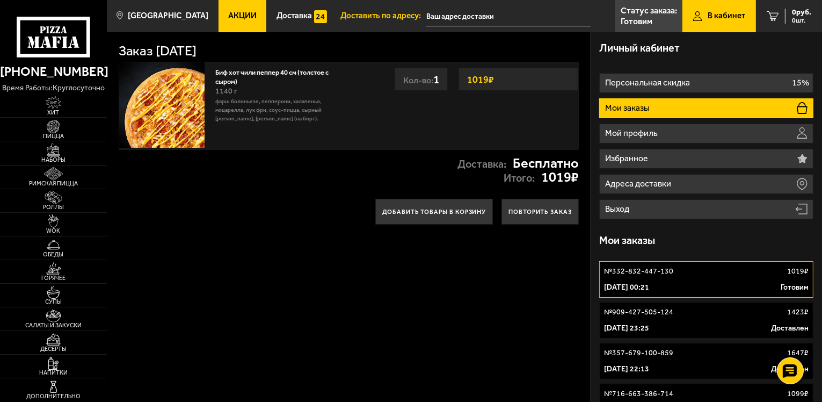
checkbox input "true"
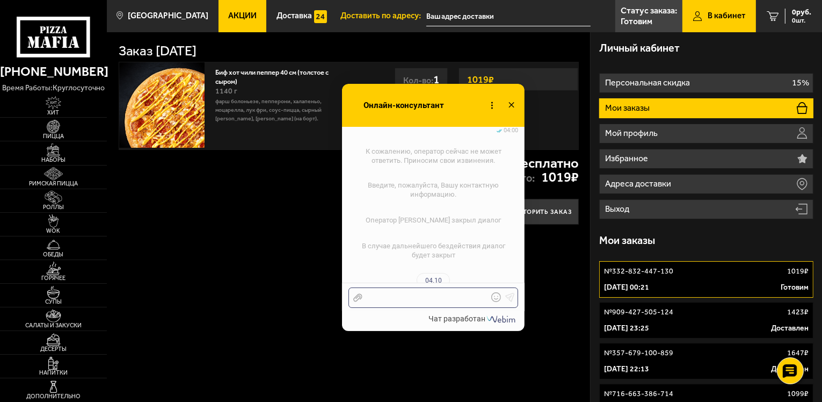
scroll to position [2015, 0]
click at [510, 104] on icon at bounding box center [512, 106] width 16 height 16
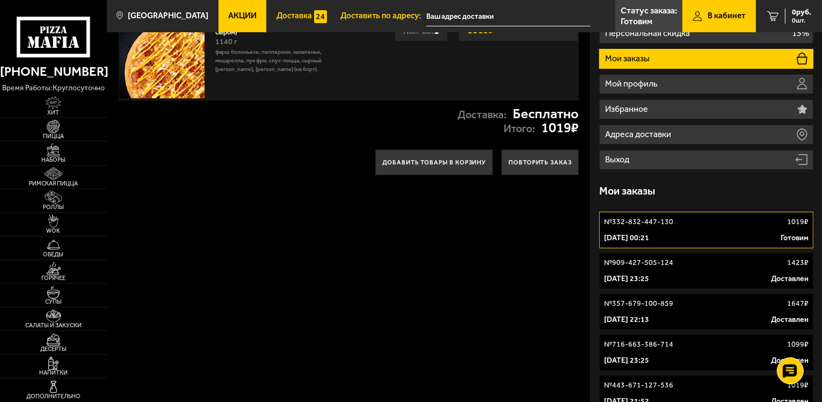
scroll to position [54, 0]
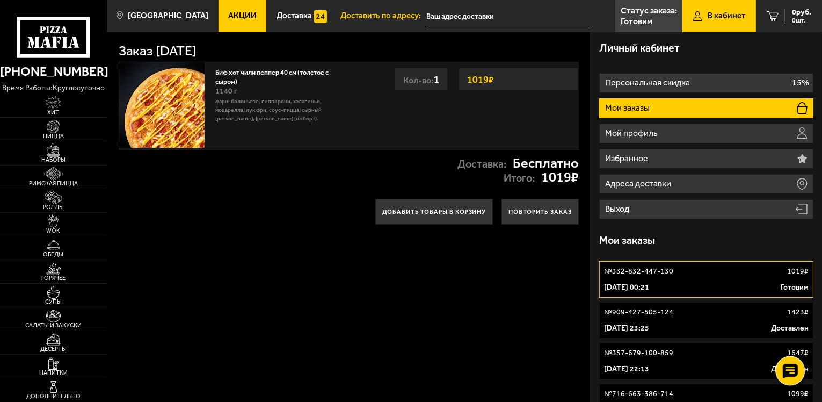
click at [799, 372] on div at bounding box center [791, 371] width 30 height 30
click at [791, 339] on use at bounding box center [791, 338] width 16 height 15
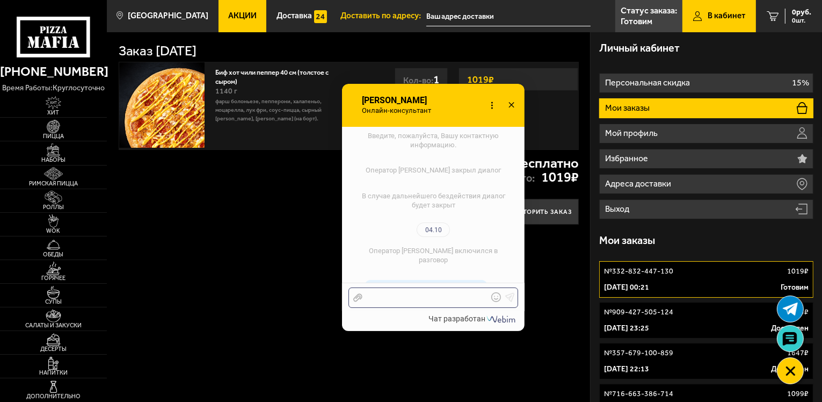
scroll to position [713, 0]
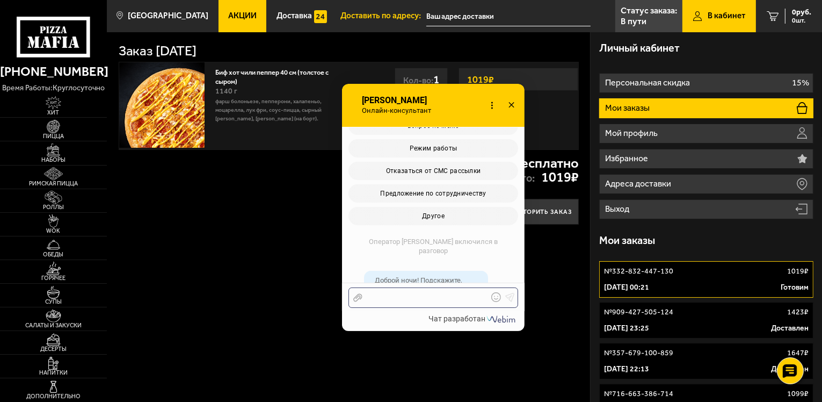
scroll to position [830, 0]
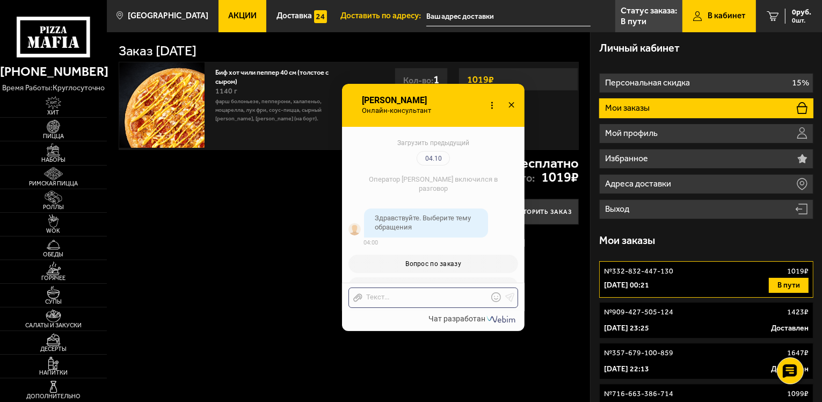
scroll to position [830, 0]
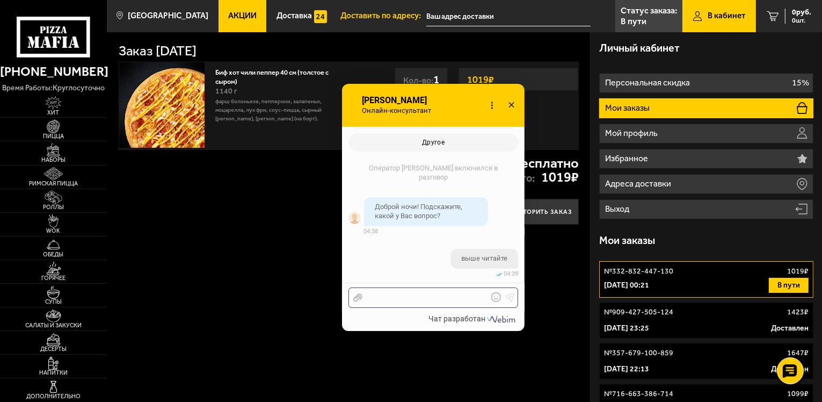
scroll to position [865, 0]
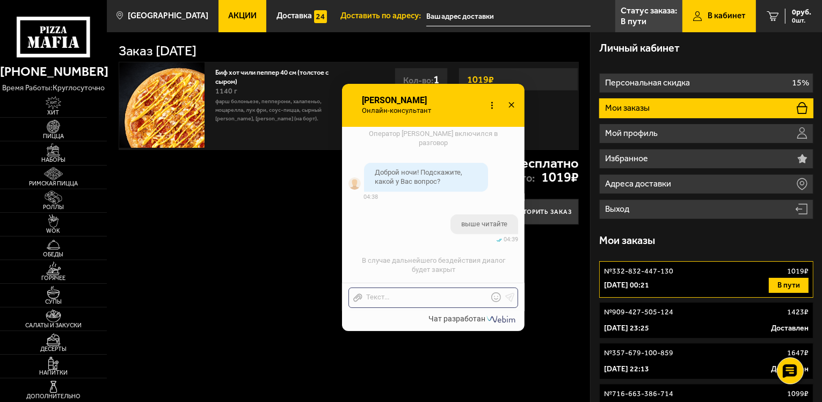
click at [513, 101] on icon at bounding box center [512, 106] width 16 height 16
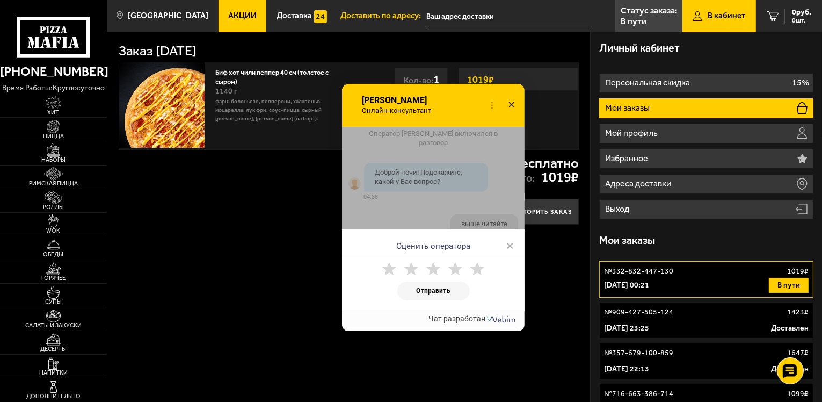
click at [394, 268] on use at bounding box center [389, 268] width 14 height 13
click at [444, 293] on button "Отправить" at bounding box center [434, 290] width 73 height 19
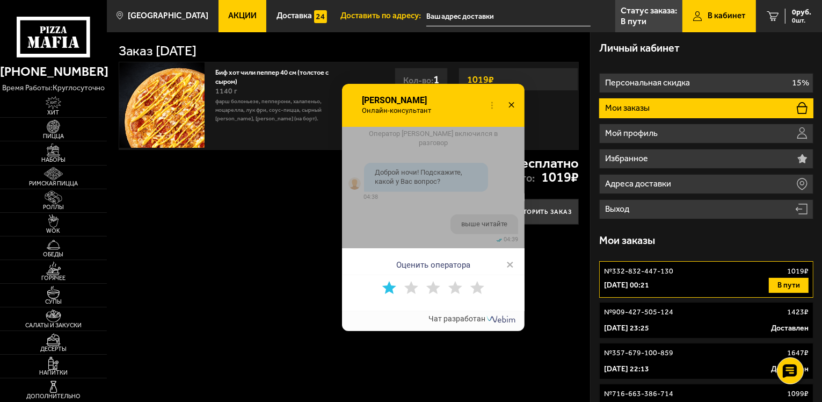
click at [511, 263] on span "×" at bounding box center [511, 264] width 8 height 16
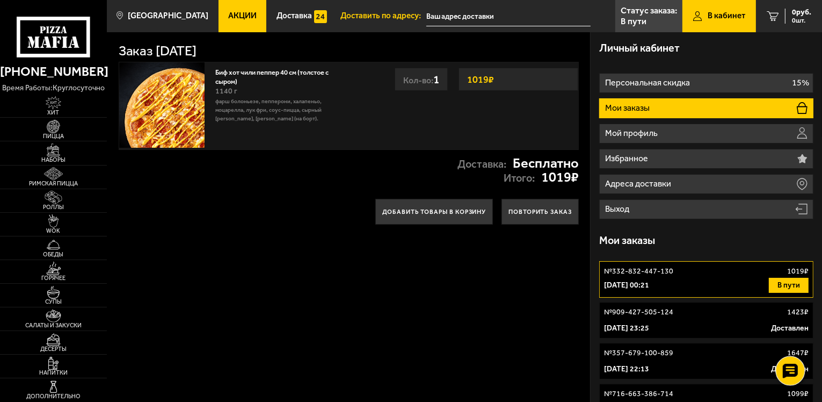
click at [791, 366] on icon at bounding box center [791, 371] width 16 height 15
click at [707, 271] on div "№ 332-832-447-130 1019 ₽" at bounding box center [706, 271] width 205 height 11
click at [793, 365] on use at bounding box center [791, 371] width 16 height 15
click at [797, 342] on use at bounding box center [791, 338] width 16 height 15
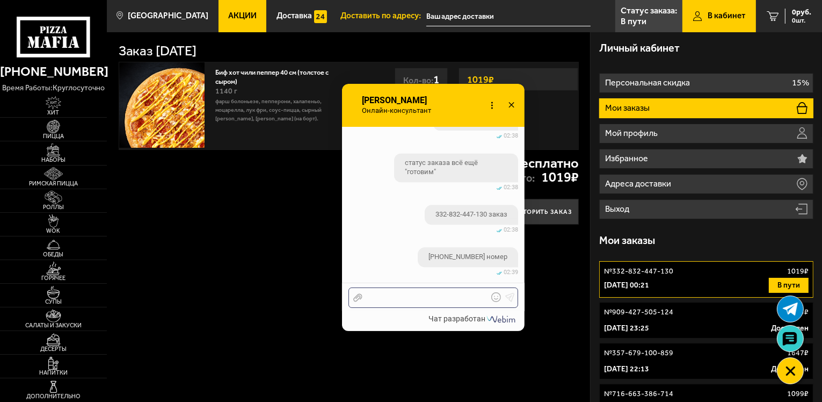
scroll to position [2477, 0]
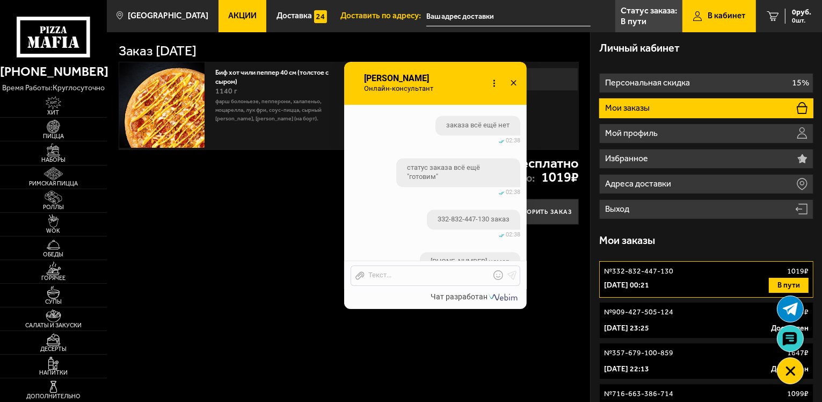
drag, startPoint x: 479, startPoint y: 84, endPoint x: 477, endPoint y: 58, distance: 26.4
click at [475, 62] on div "Онлайн-консультант Валерия Онлайн-консультант Набирает Онлайн-консультант" at bounding box center [435, 83] width 183 height 43
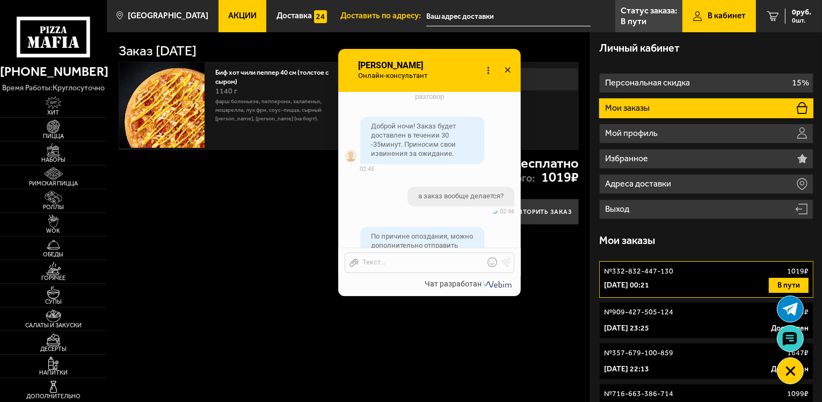
scroll to position [2761, 0]
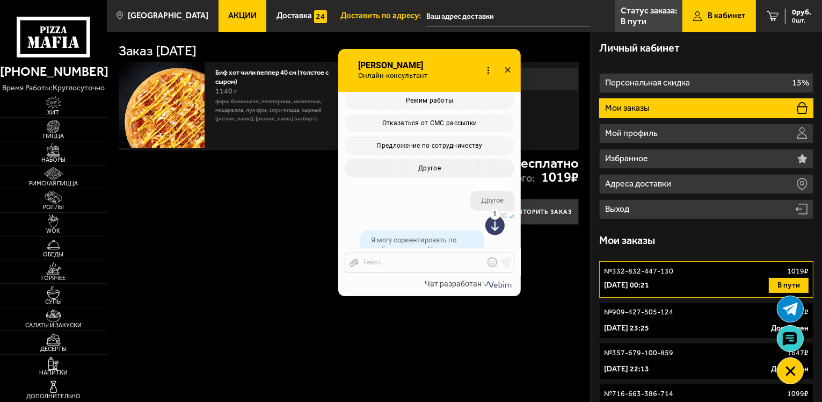
click at [498, 227] on use at bounding box center [495, 221] width 19 height 26
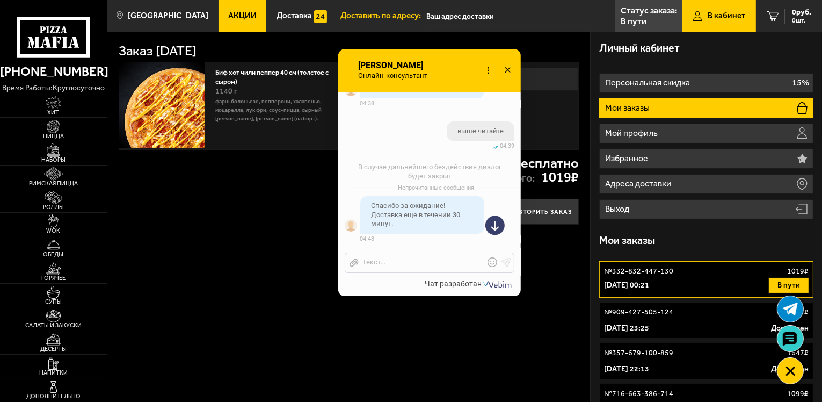
scroll to position [4244, 0]
click at [411, 266] on div at bounding box center [422, 263] width 126 height 10
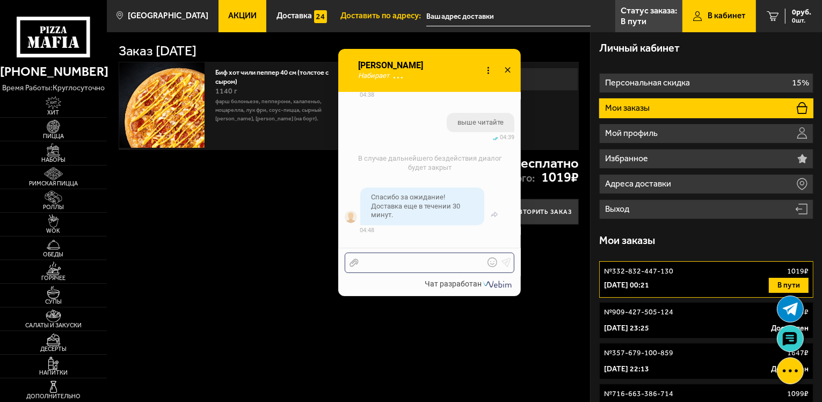
scroll to position [4329, 0]
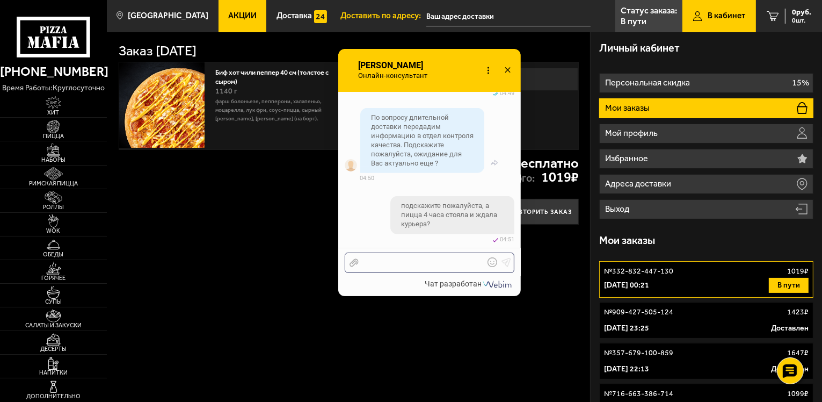
scroll to position [1165, 0]
click at [504, 67] on icon at bounding box center [508, 71] width 16 height 16
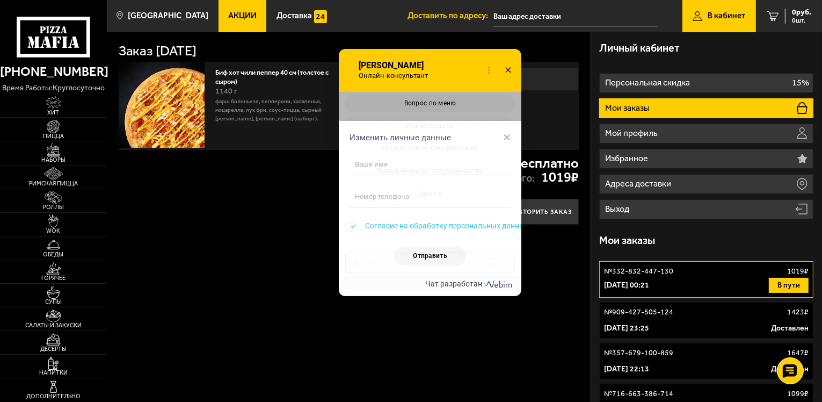
scroll to position [1329, 0]
click at [507, 139] on span "×" at bounding box center [507, 137] width 8 height 16
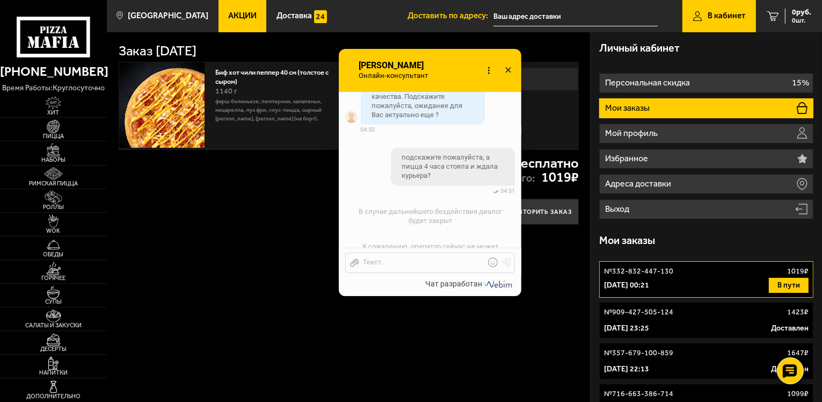
scroll to position [1168, 0]
